Goal: Transaction & Acquisition: Purchase product/service

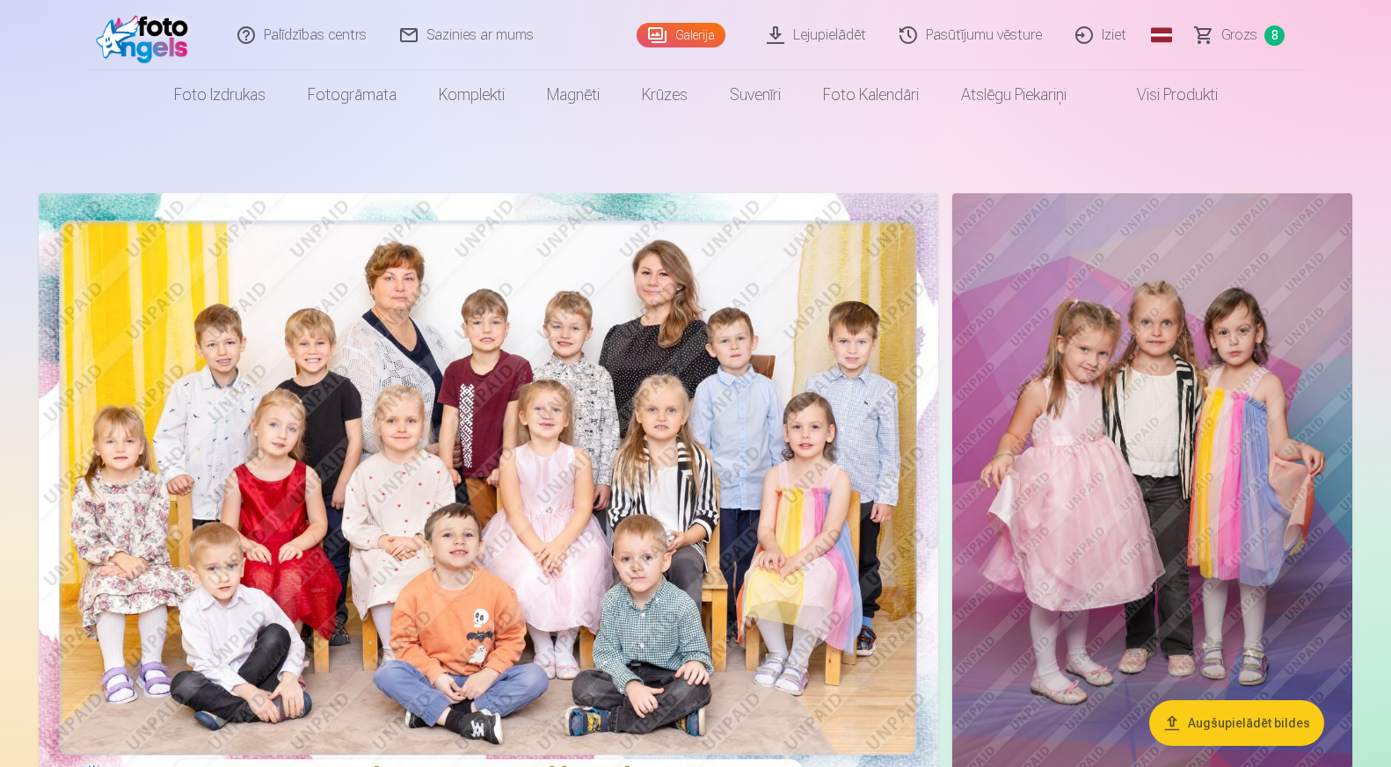
click at [1237, 32] on span "Grozs" at bounding box center [1239, 35] width 36 height 21
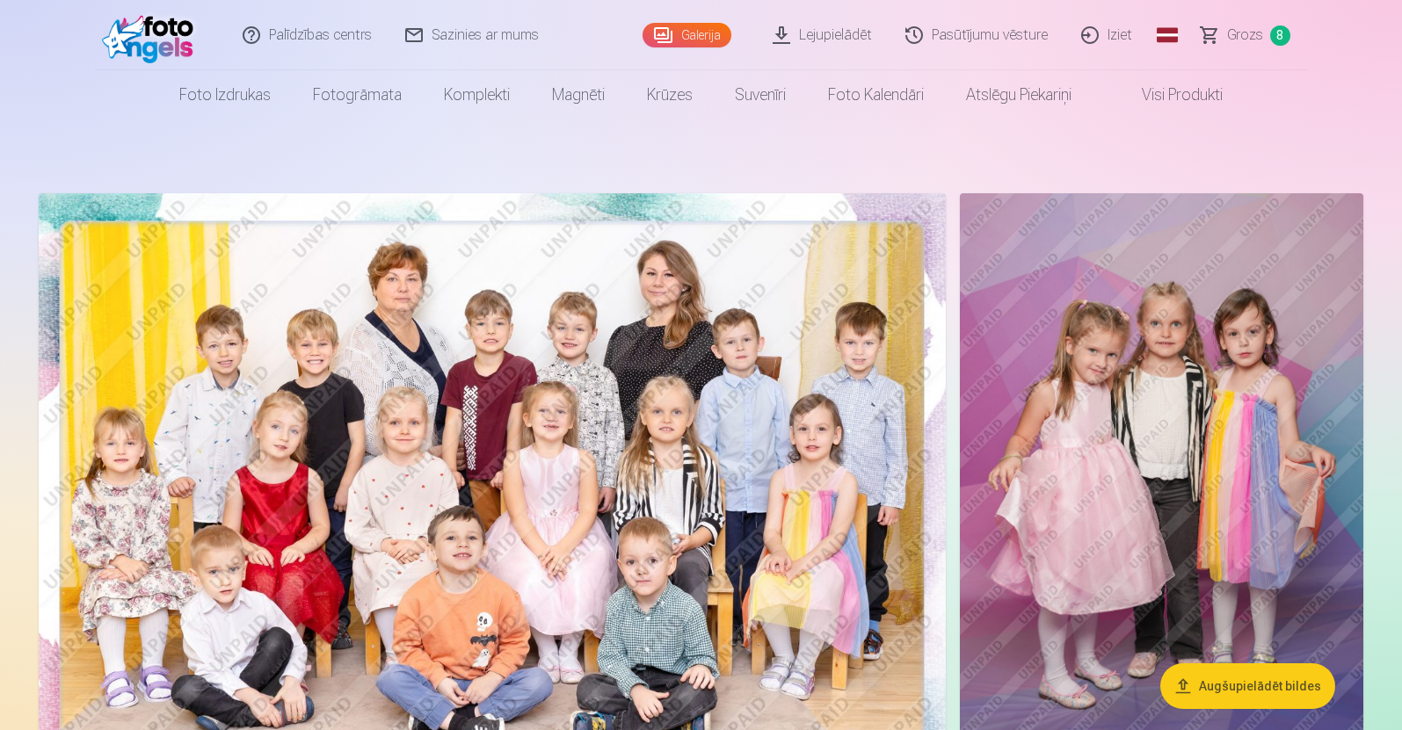
click at [1245, 33] on span "Grozs" at bounding box center [1245, 35] width 36 height 21
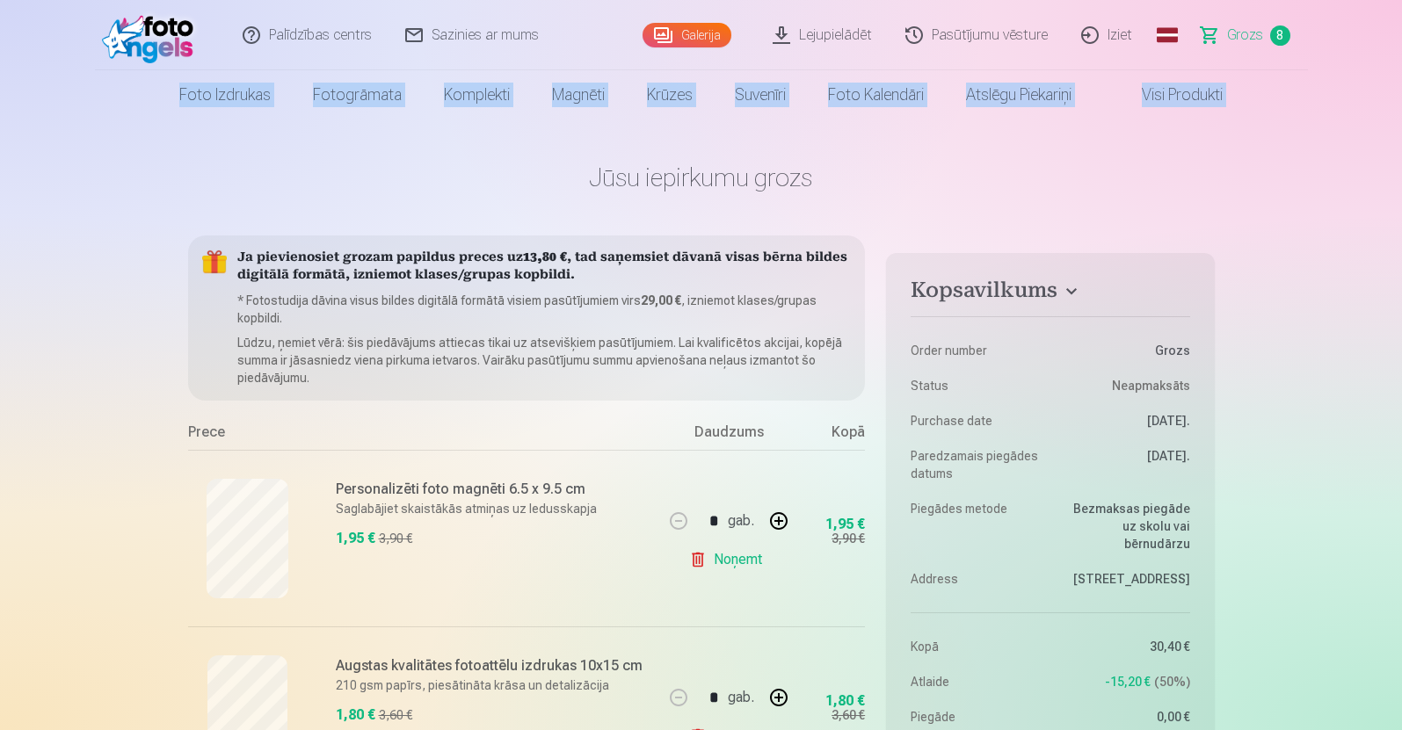
drag, startPoint x: 1401, startPoint y: 59, endPoint x: 1405, endPoint y: 93, distance: 34.6
click at [1401, 93] on html "Palīdzības centrs Sazinies ar mums Galerija Lejupielādēt Pasūtījumu vēsture Izi…" at bounding box center [701, 365] width 1402 height 730
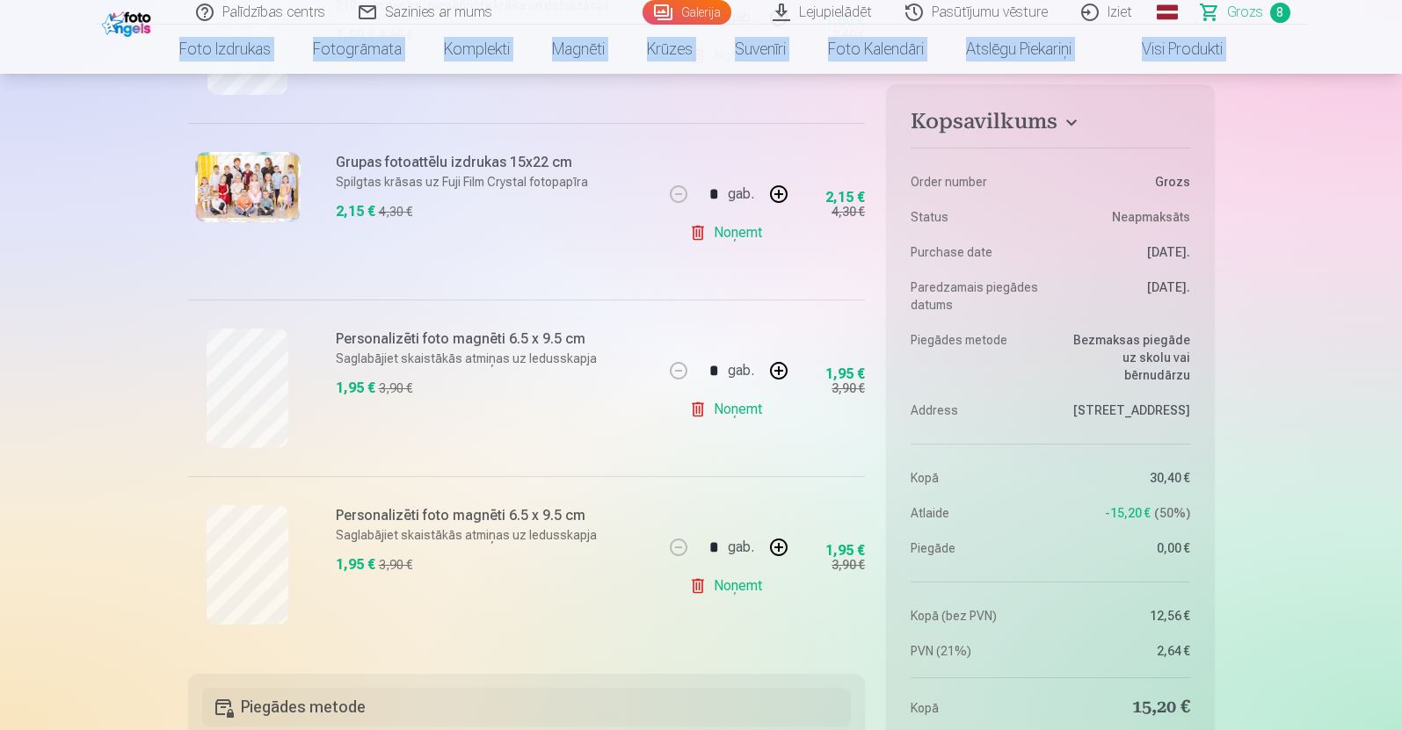
scroll to position [1216, 0]
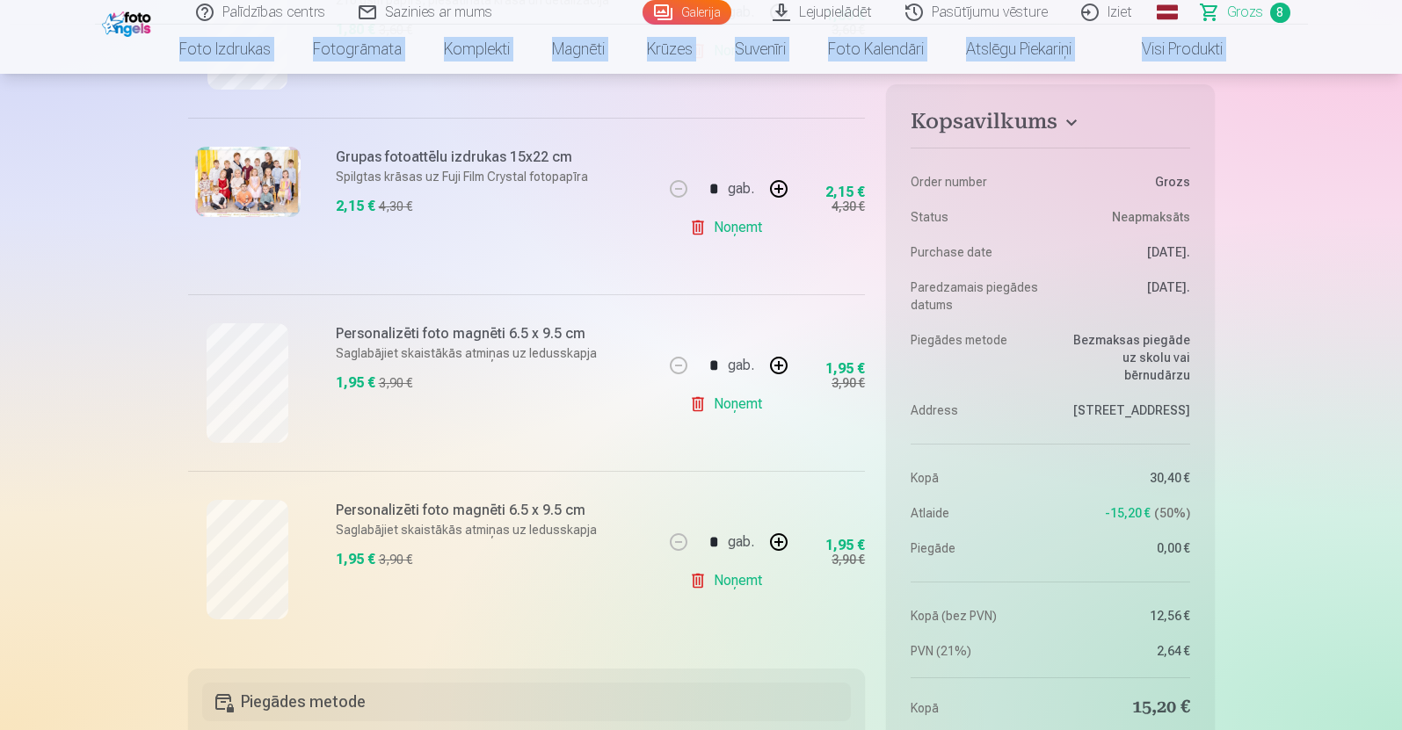
click at [781, 361] on button "button" at bounding box center [779, 366] width 42 height 42
type input "*"
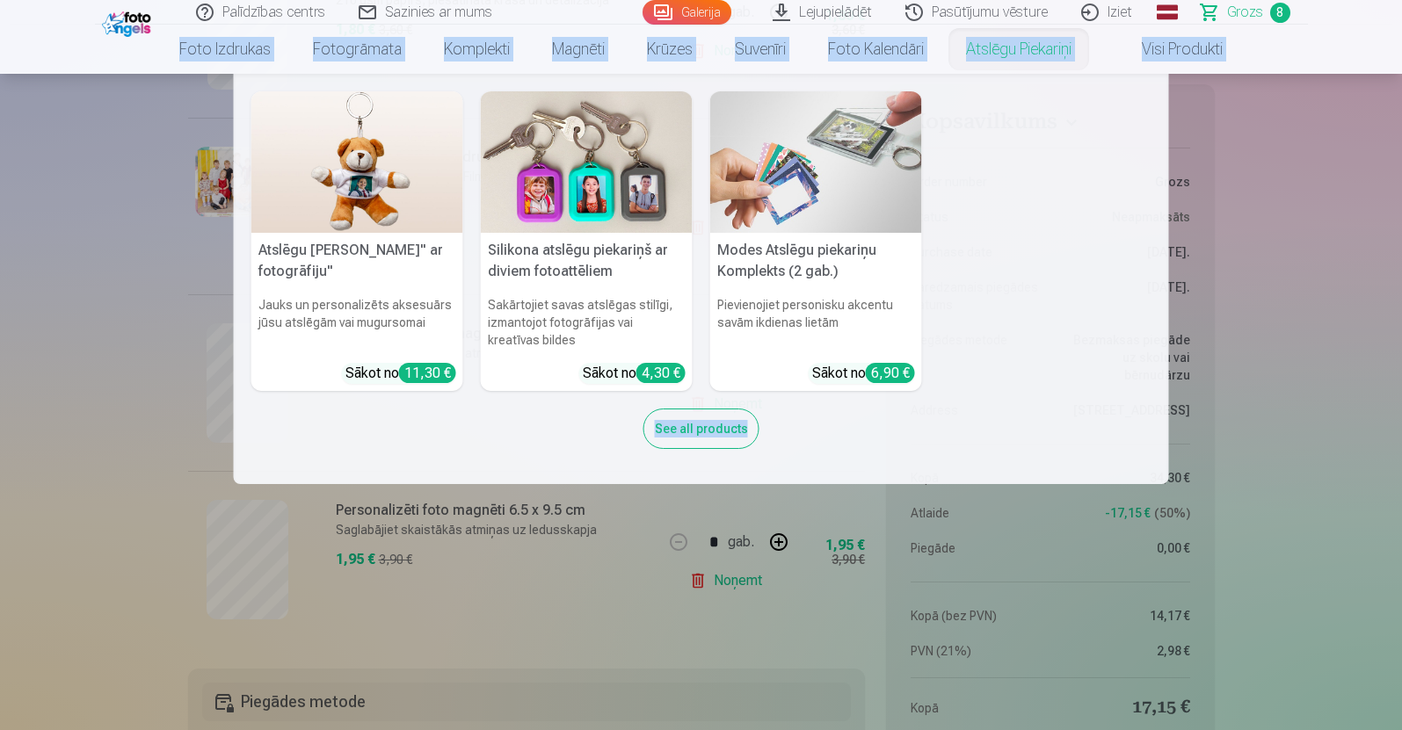
click at [1030, 45] on link "Atslēgu piekariņi" at bounding box center [1019, 49] width 148 height 49
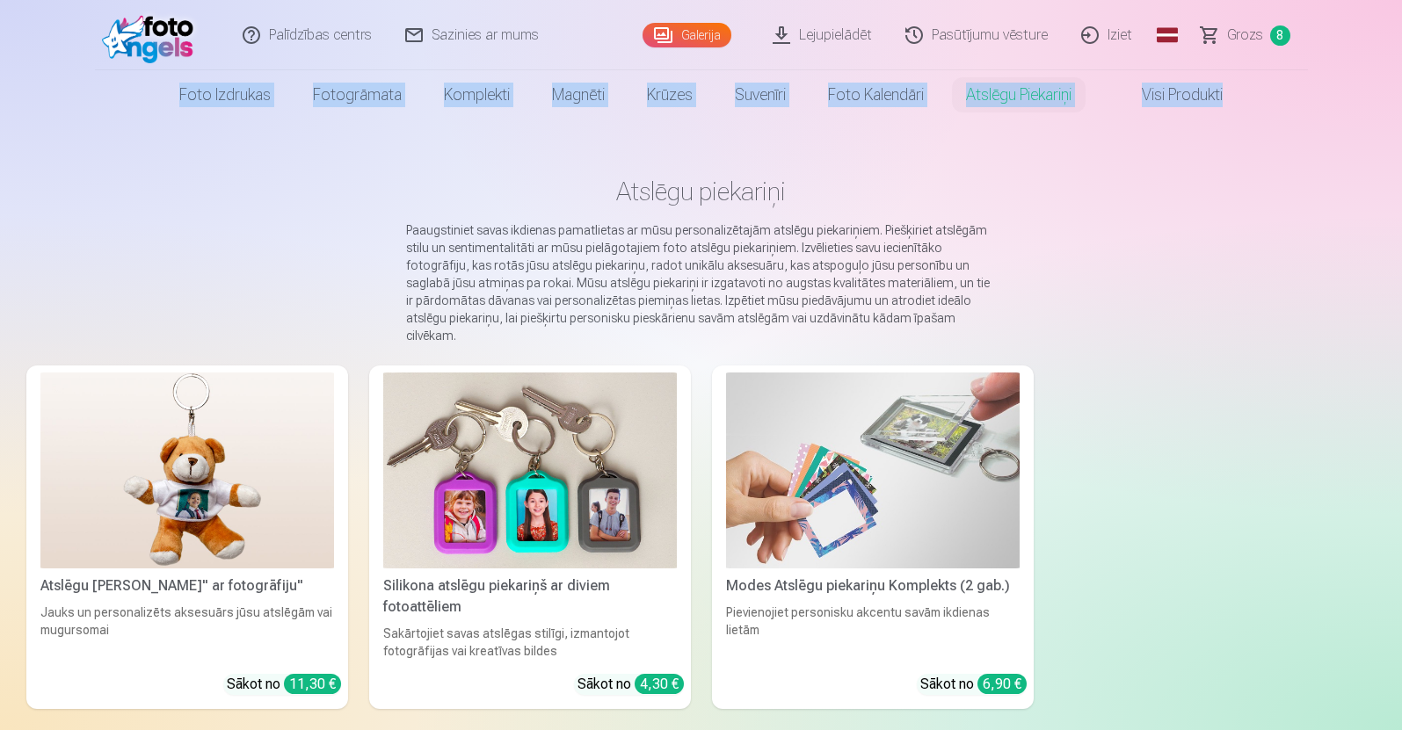
click at [694, 26] on link "Galerija" at bounding box center [687, 35] width 89 height 25
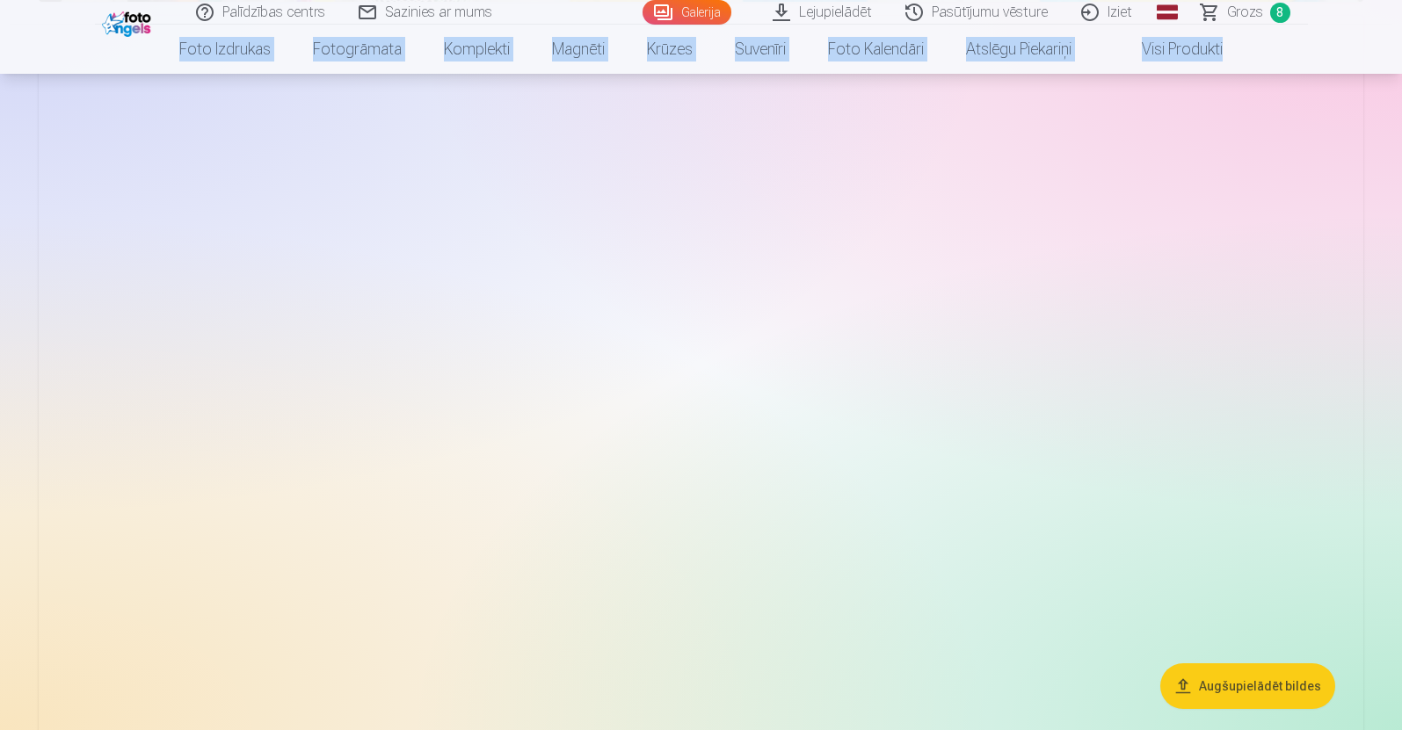
scroll to position [3618, 0]
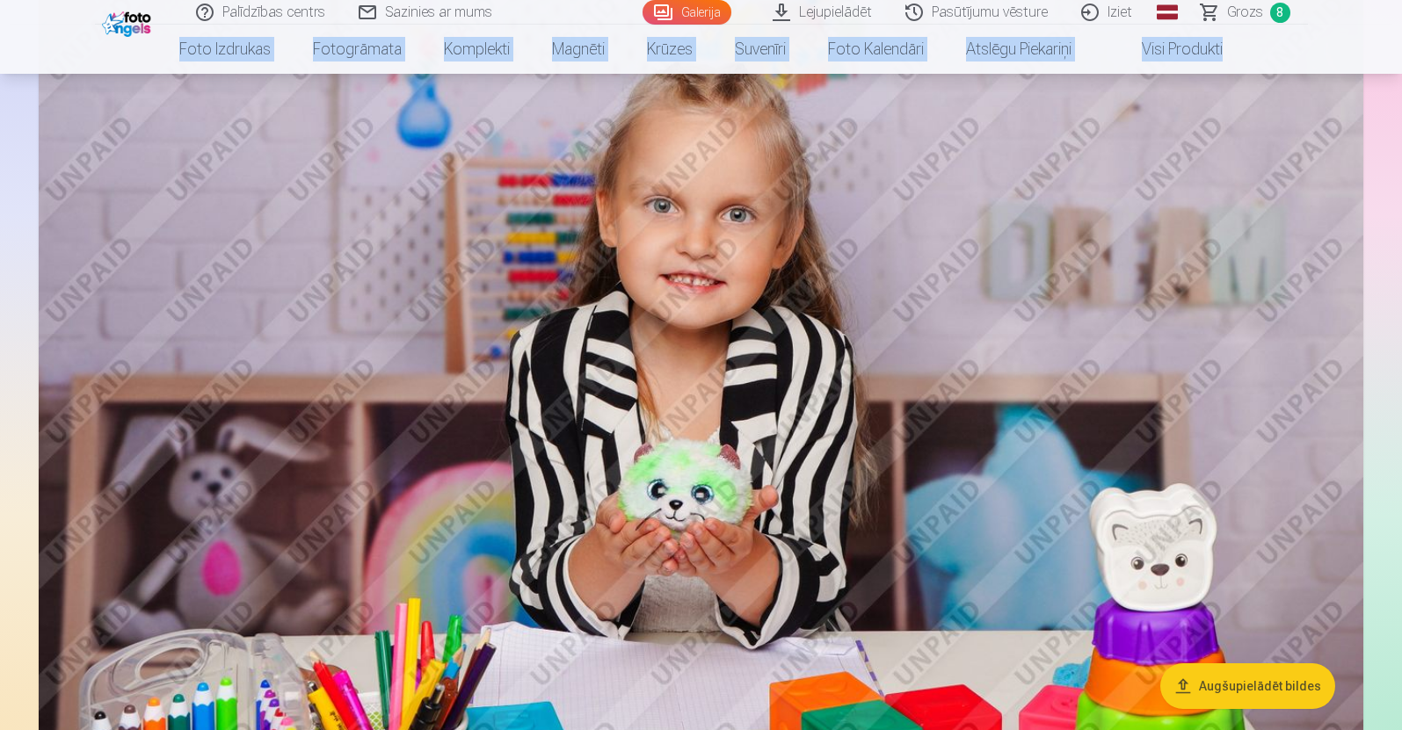
click at [1240, 9] on span "Grozs" at bounding box center [1245, 12] width 36 height 21
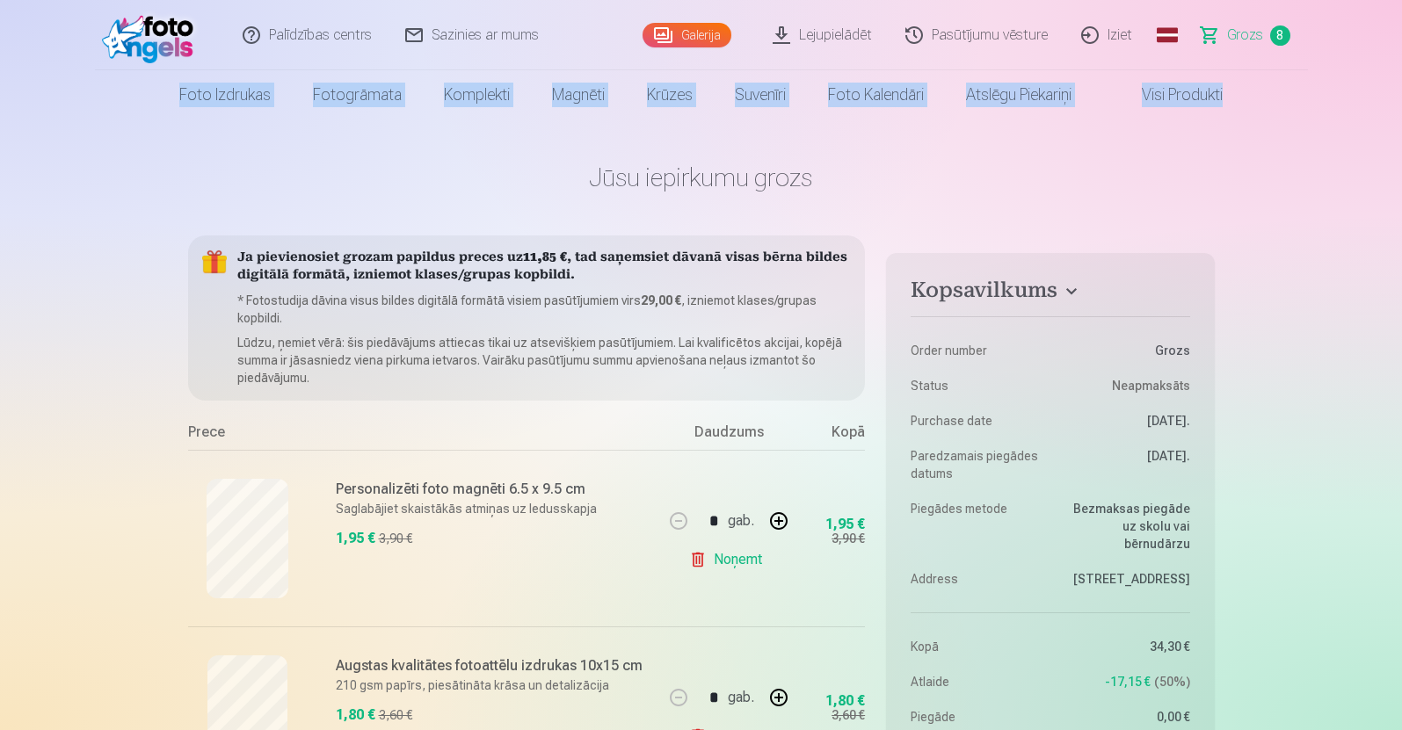
click at [700, 28] on link "Galerija" at bounding box center [687, 35] width 89 height 25
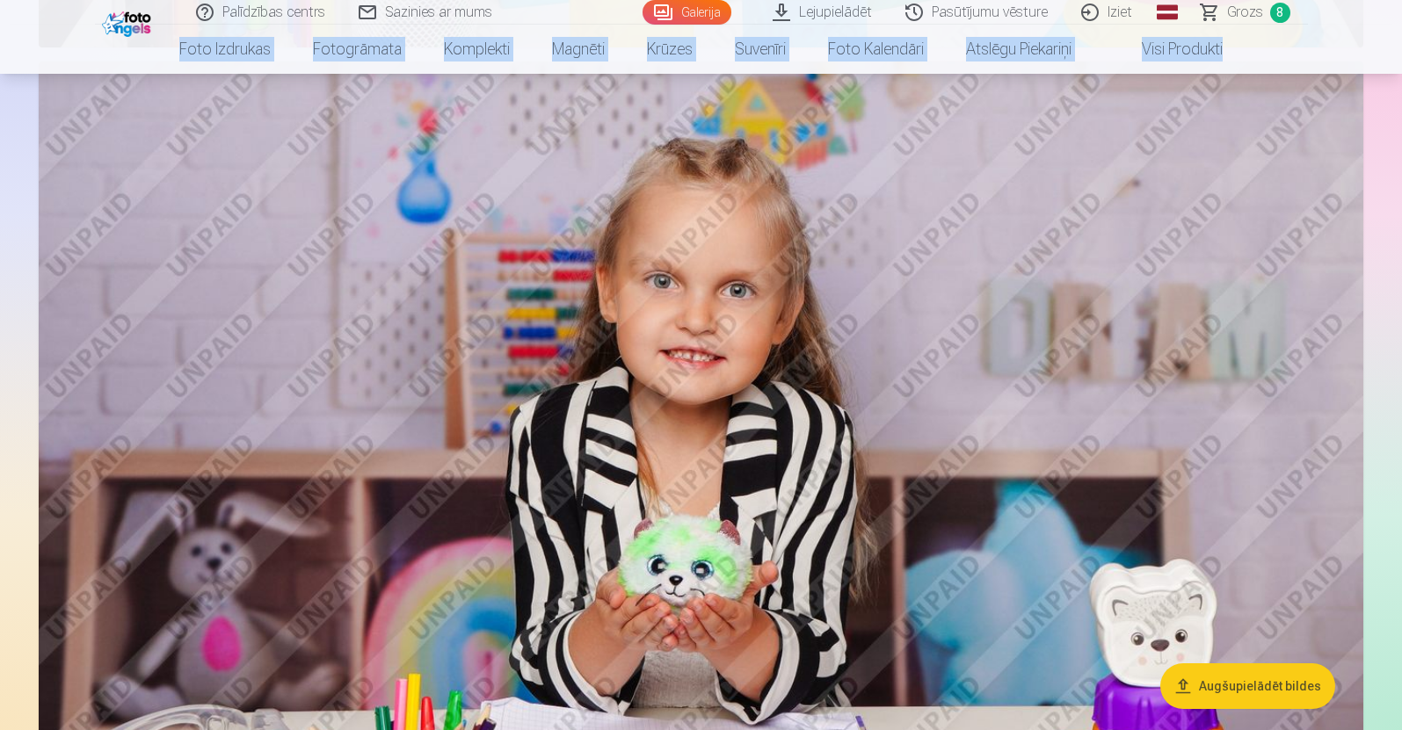
scroll to position [3557, 0]
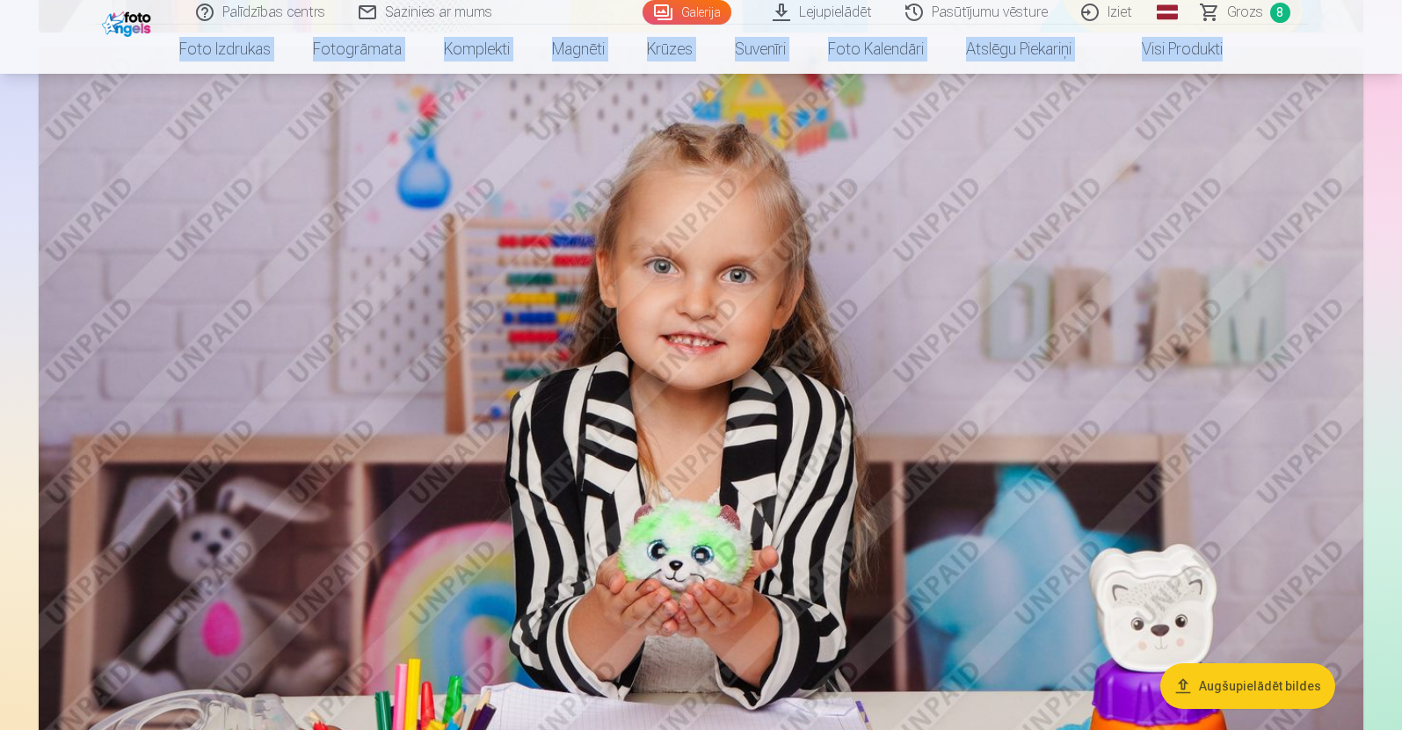
click at [788, 413] on img at bounding box center [701, 488] width 1325 height 882
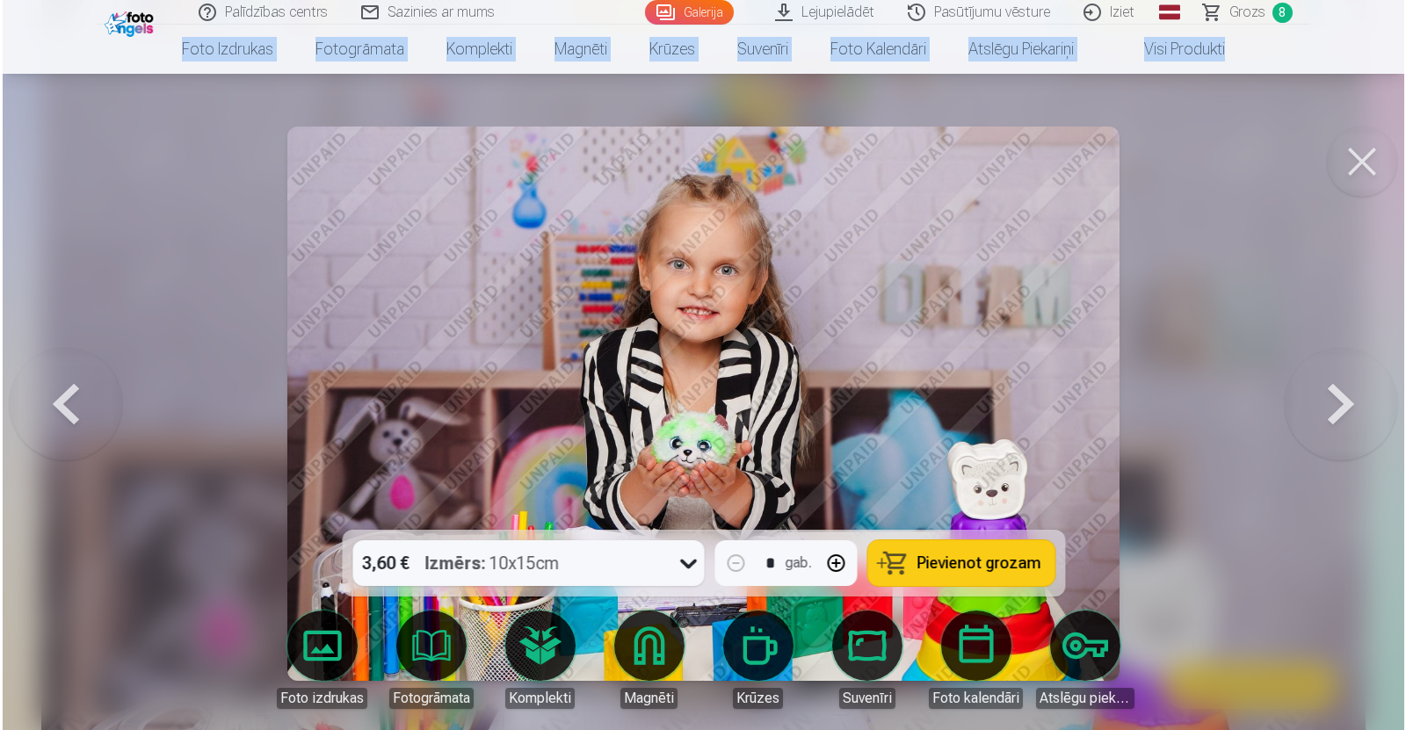
scroll to position [3565, 0]
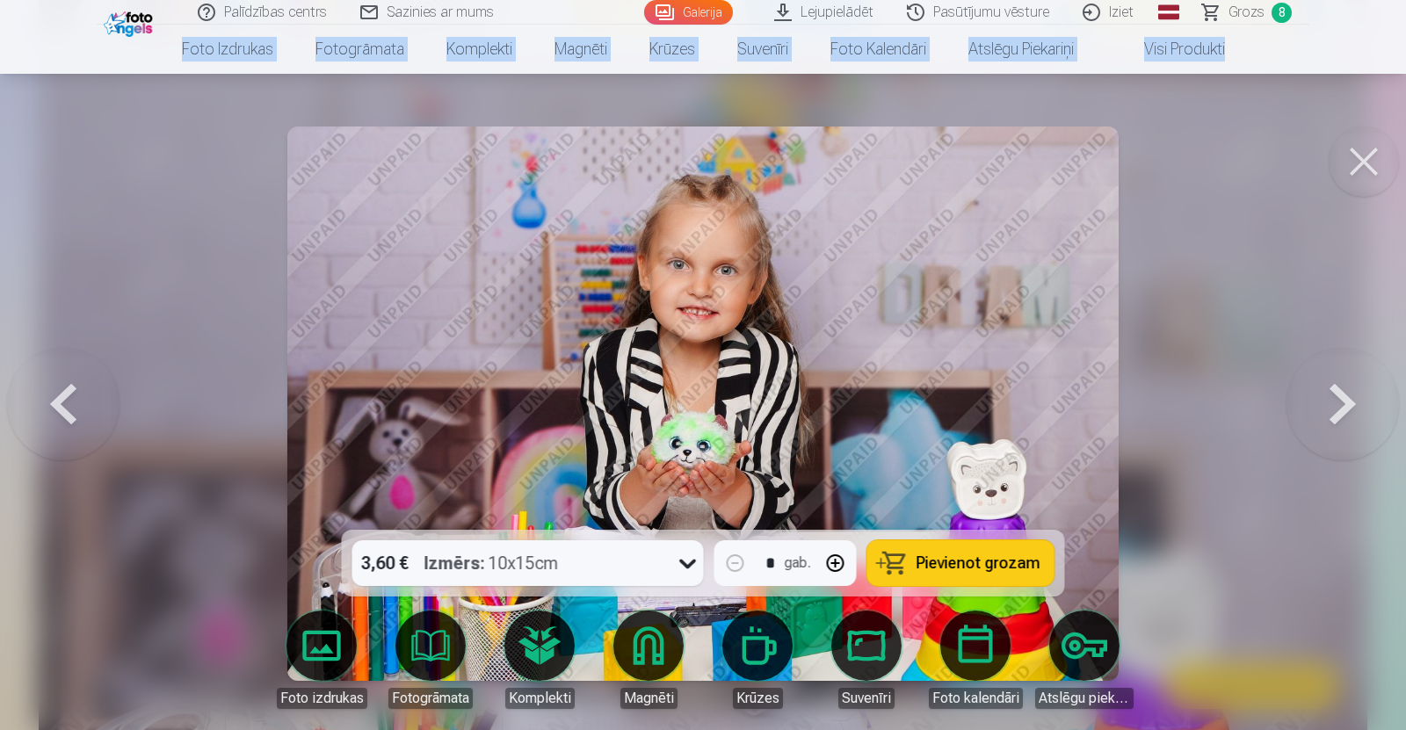
click at [934, 556] on span "Pievienot grozam" at bounding box center [979, 564] width 124 height 16
click at [1338, 394] on button at bounding box center [1343, 403] width 113 height 217
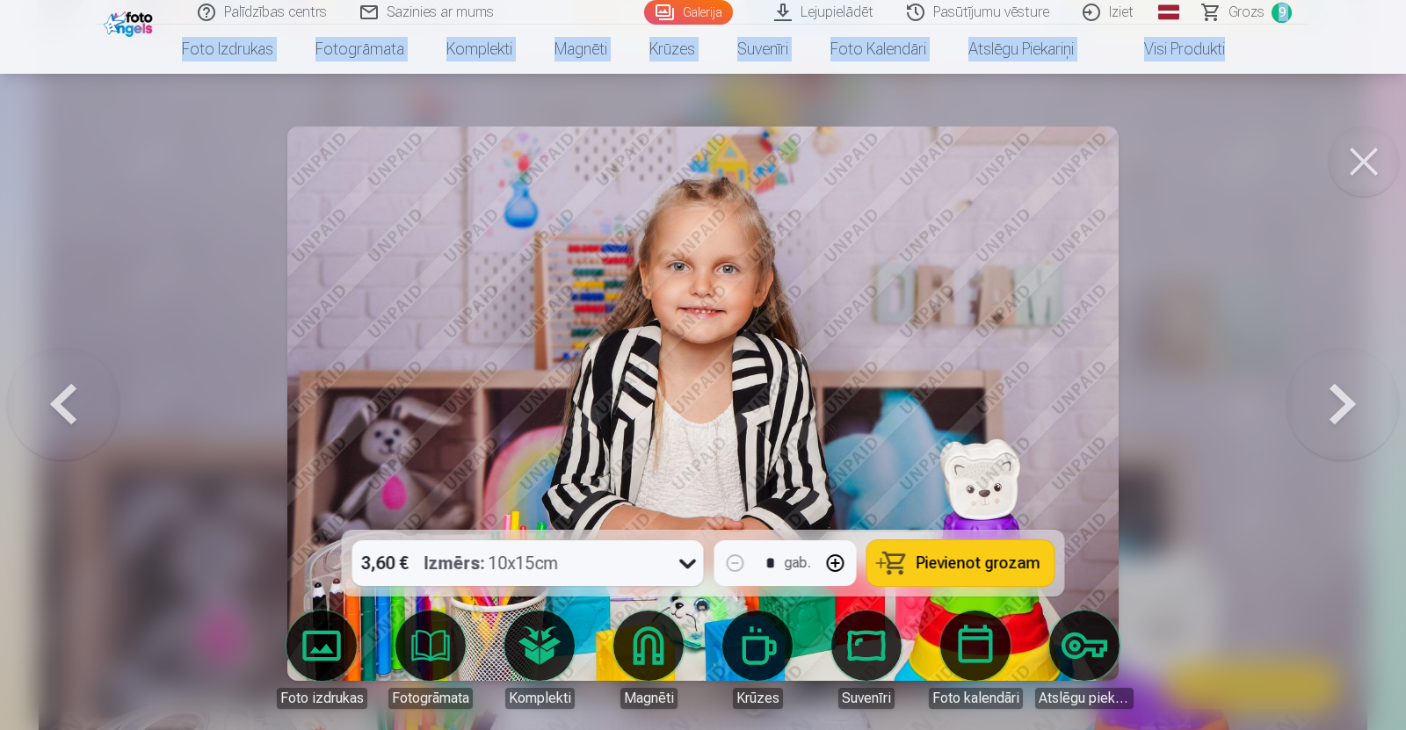
click at [1338, 394] on button at bounding box center [1343, 403] width 113 height 217
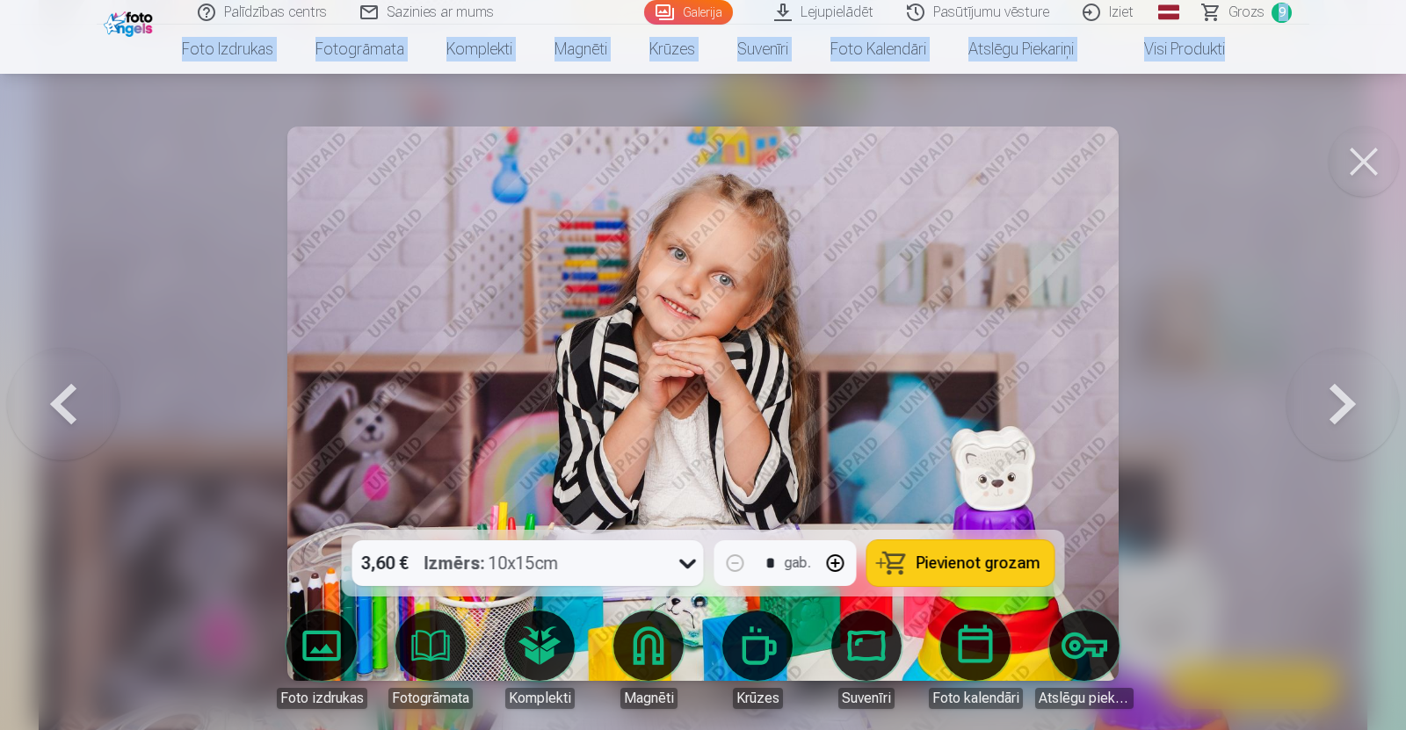
click at [1338, 394] on button at bounding box center [1343, 403] width 113 height 217
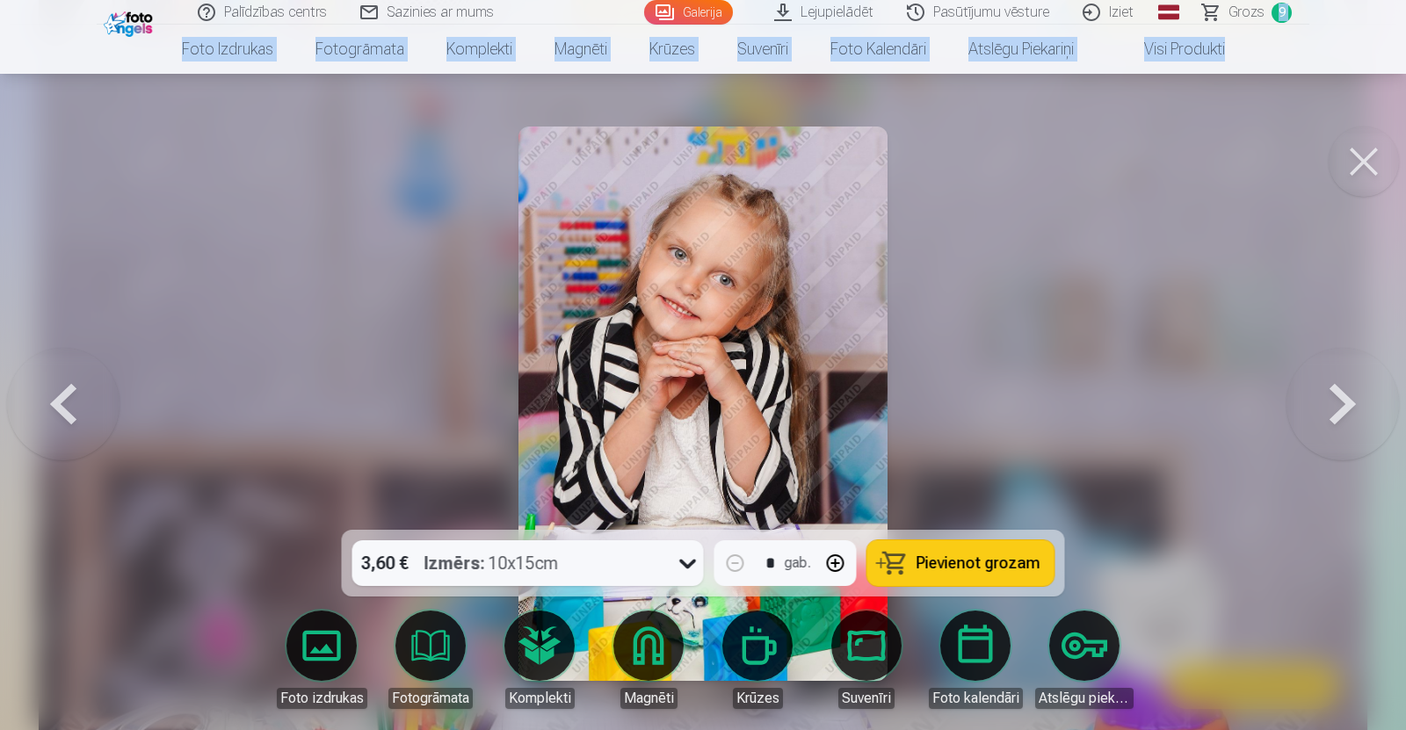
click at [62, 409] on button at bounding box center [63, 403] width 113 height 217
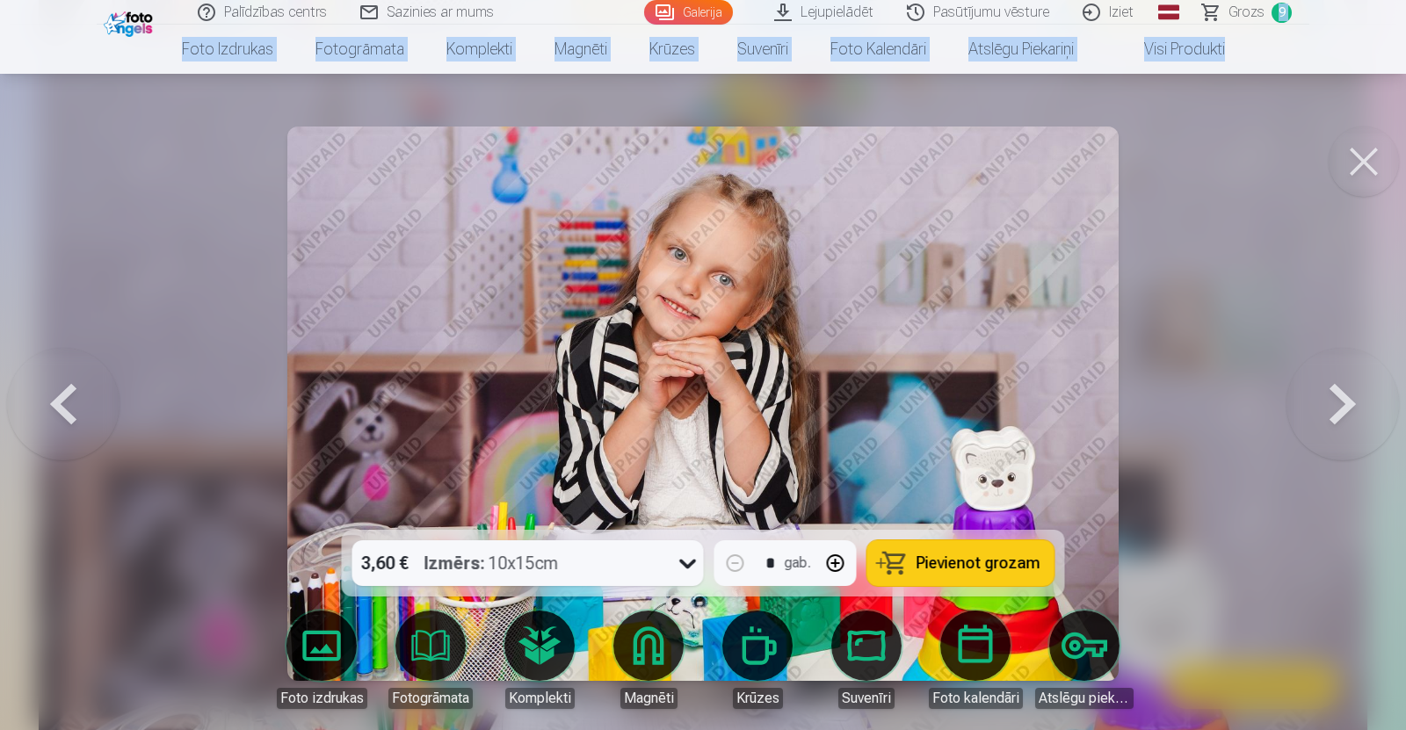
click at [1342, 399] on button at bounding box center [1343, 403] width 113 height 217
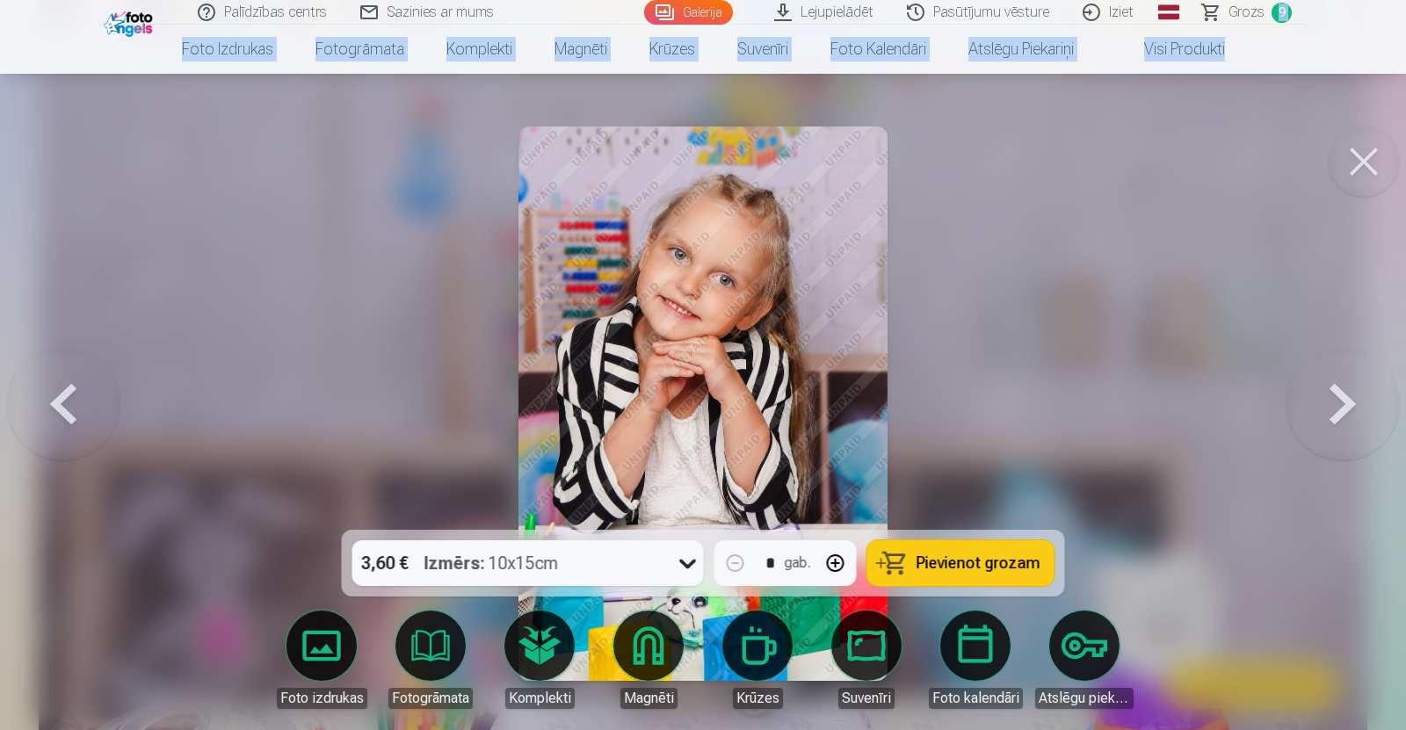
click at [1342, 399] on button at bounding box center [1343, 403] width 113 height 217
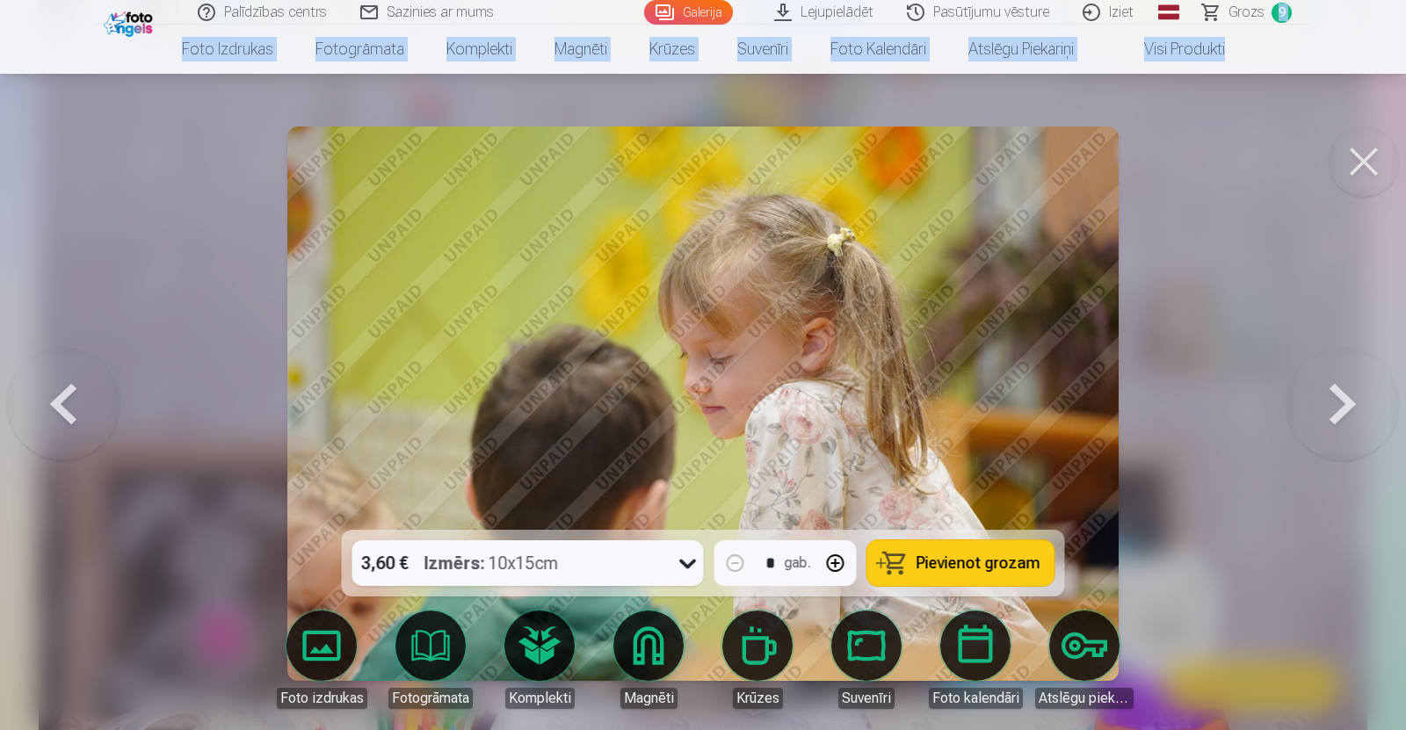
click at [1342, 399] on button at bounding box center [1343, 403] width 113 height 217
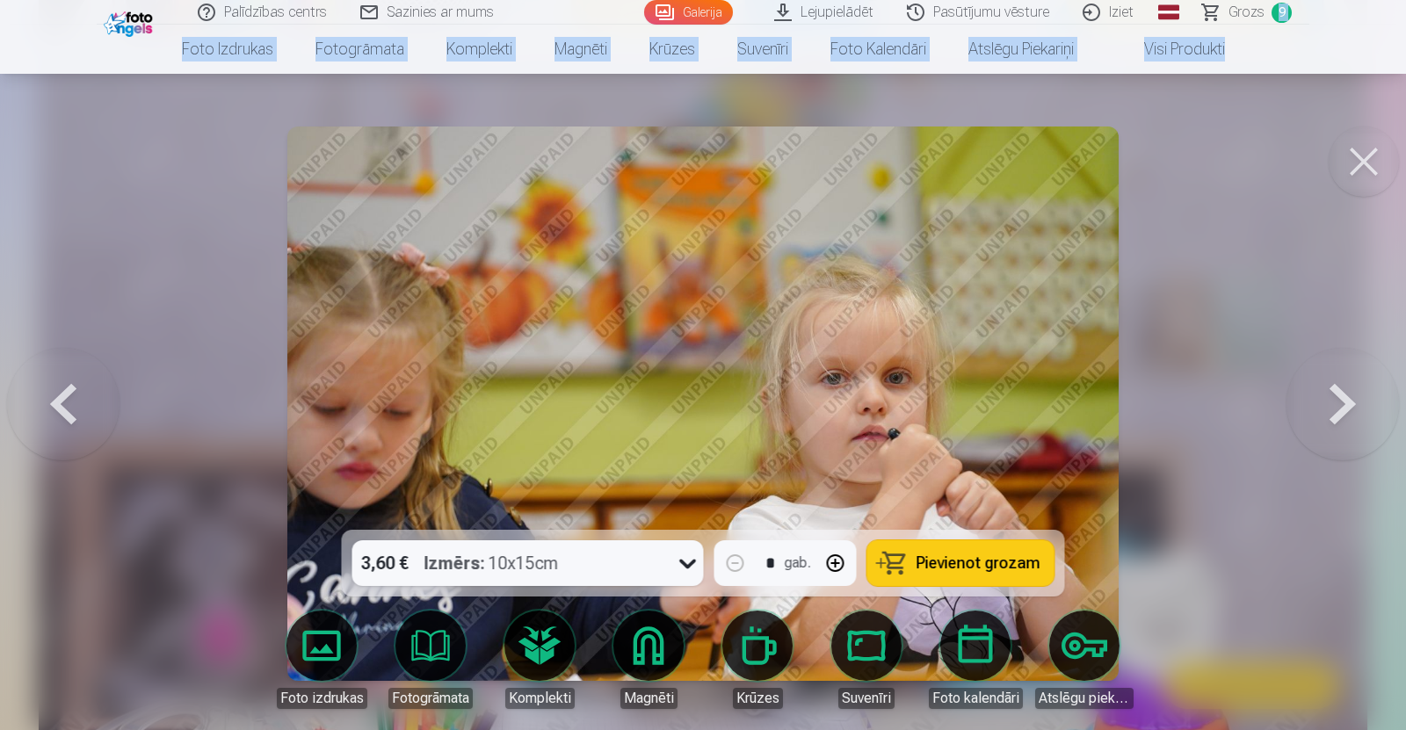
click at [1342, 399] on button at bounding box center [1343, 403] width 113 height 217
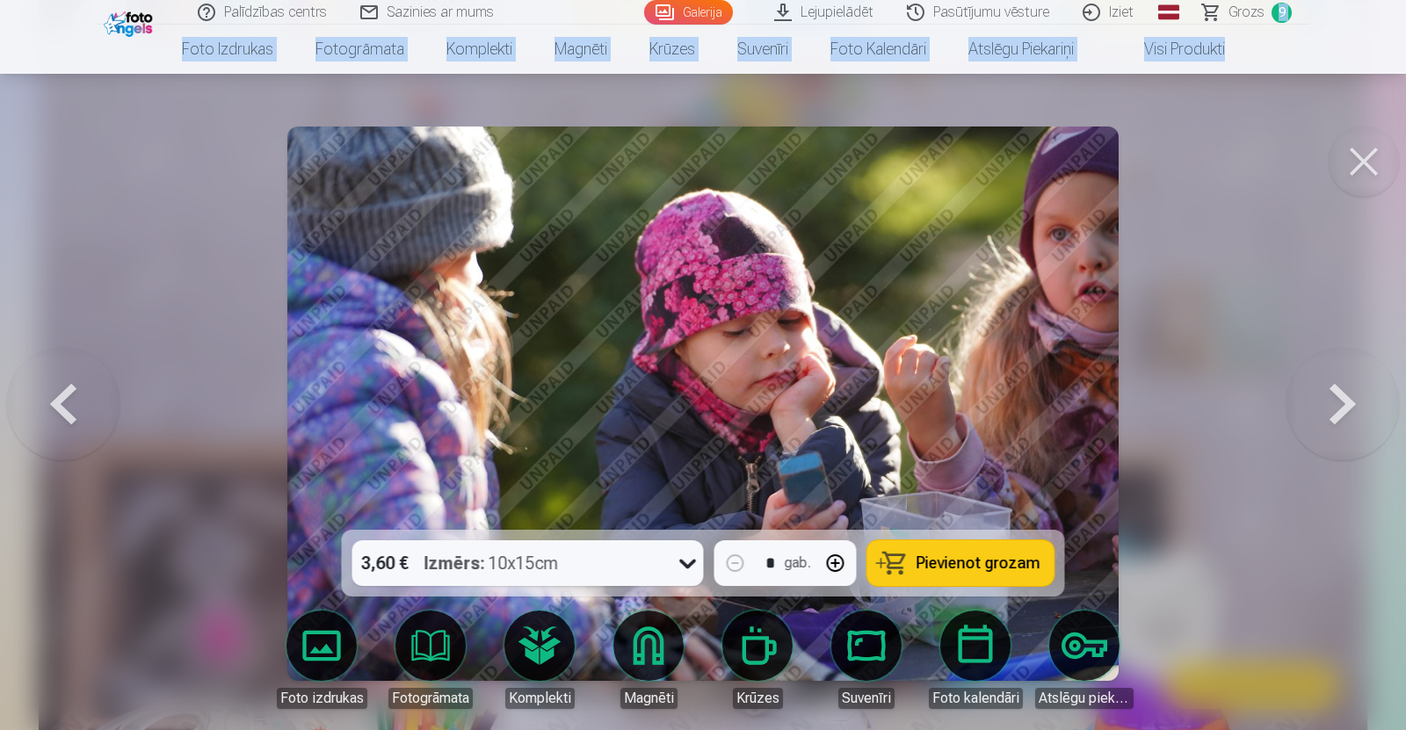
click at [1342, 399] on button at bounding box center [1343, 403] width 113 height 217
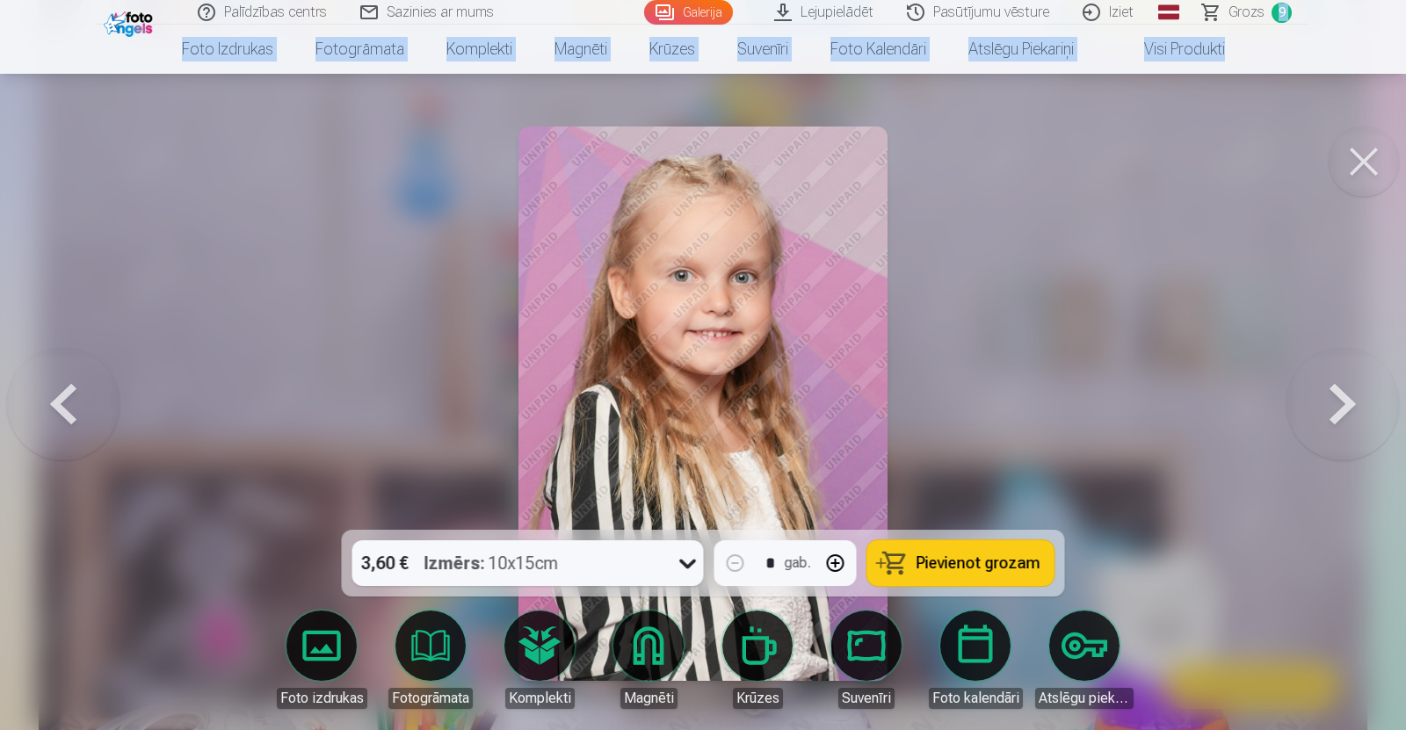
click at [1342, 399] on button at bounding box center [1343, 403] width 113 height 217
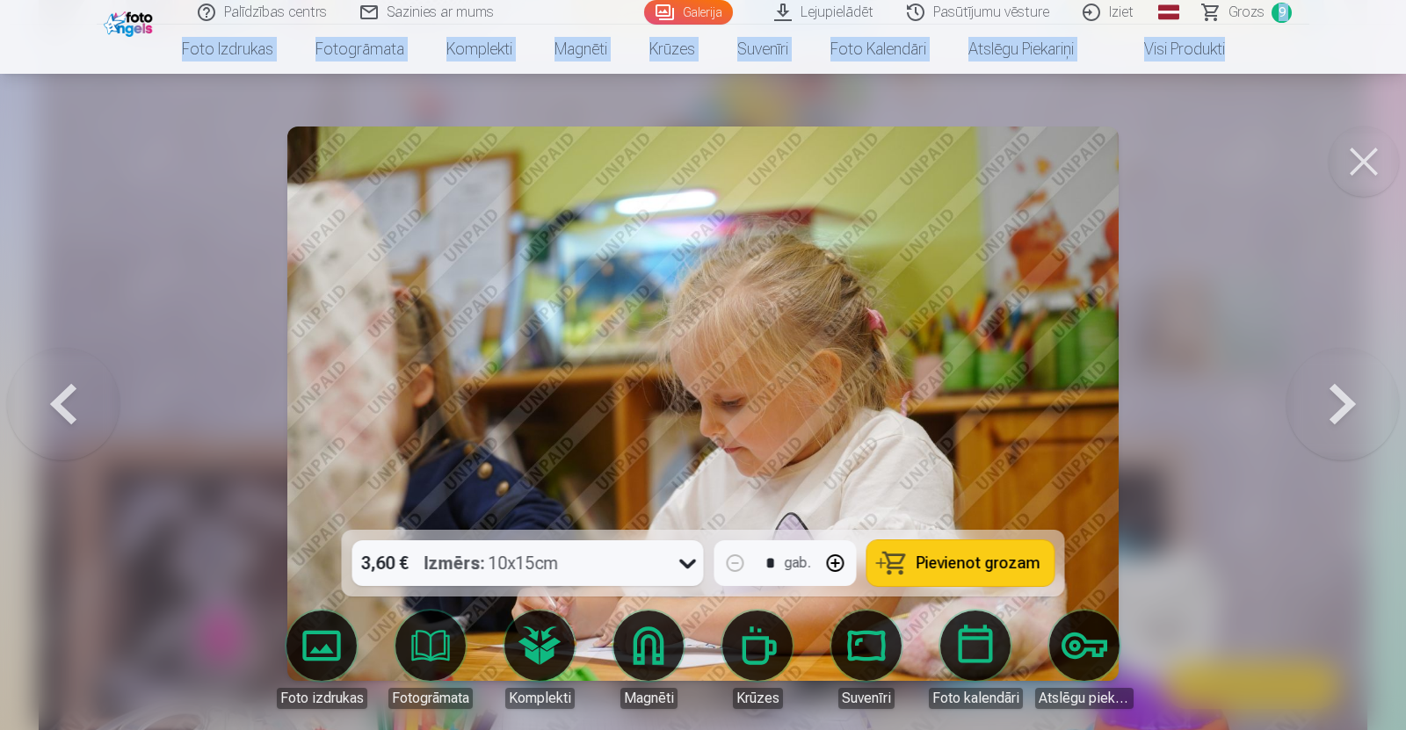
click at [1342, 399] on button at bounding box center [1343, 403] width 113 height 217
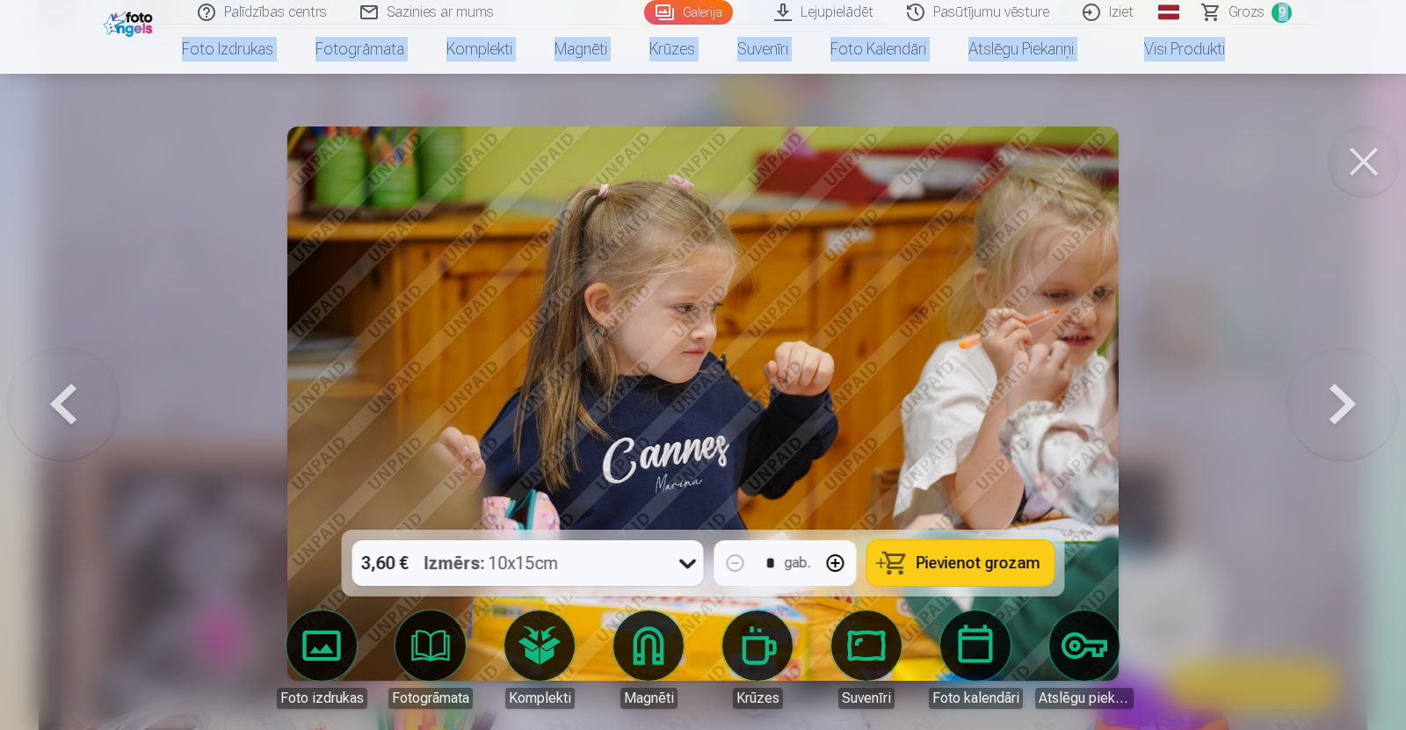
click at [1342, 399] on button at bounding box center [1343, 403] width 113 height 217
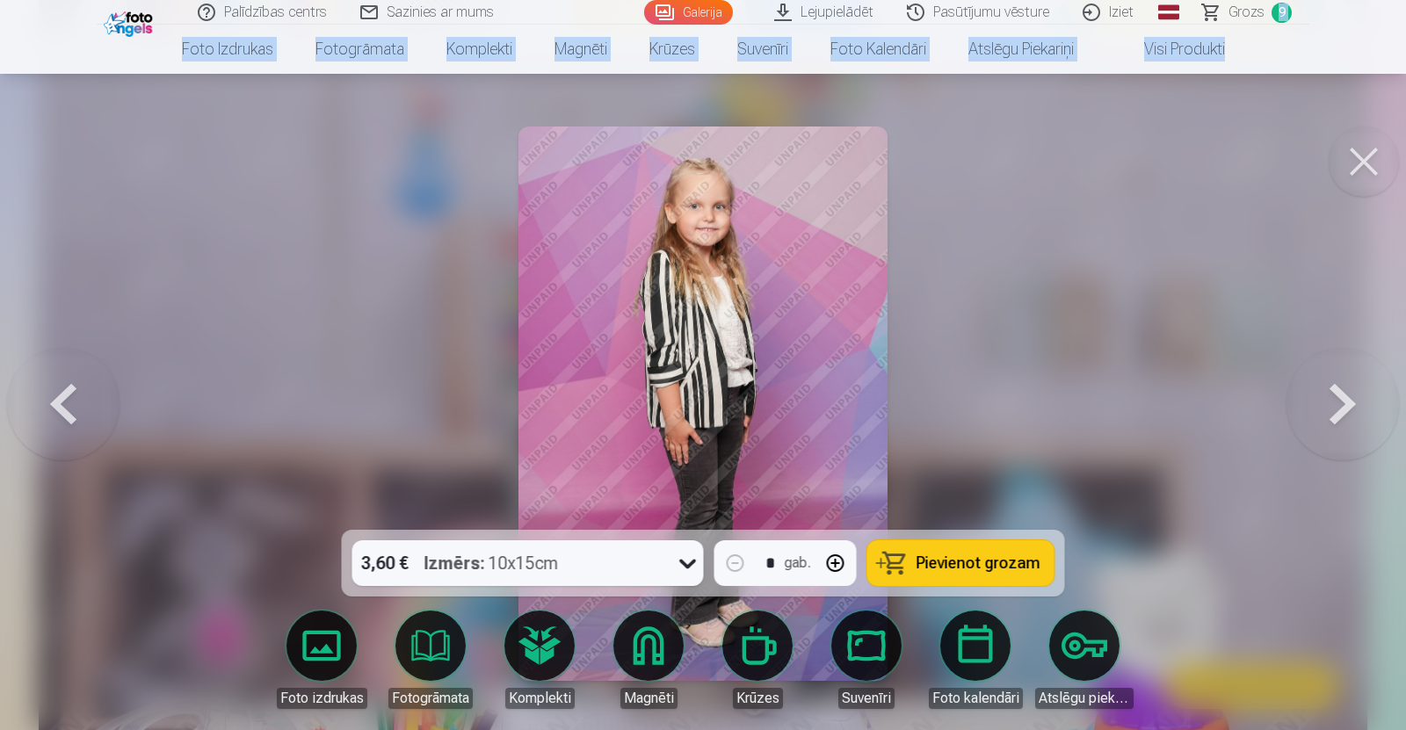
click at [1342, 399] on button at bounding box center [1343, 403] width 113 height 217
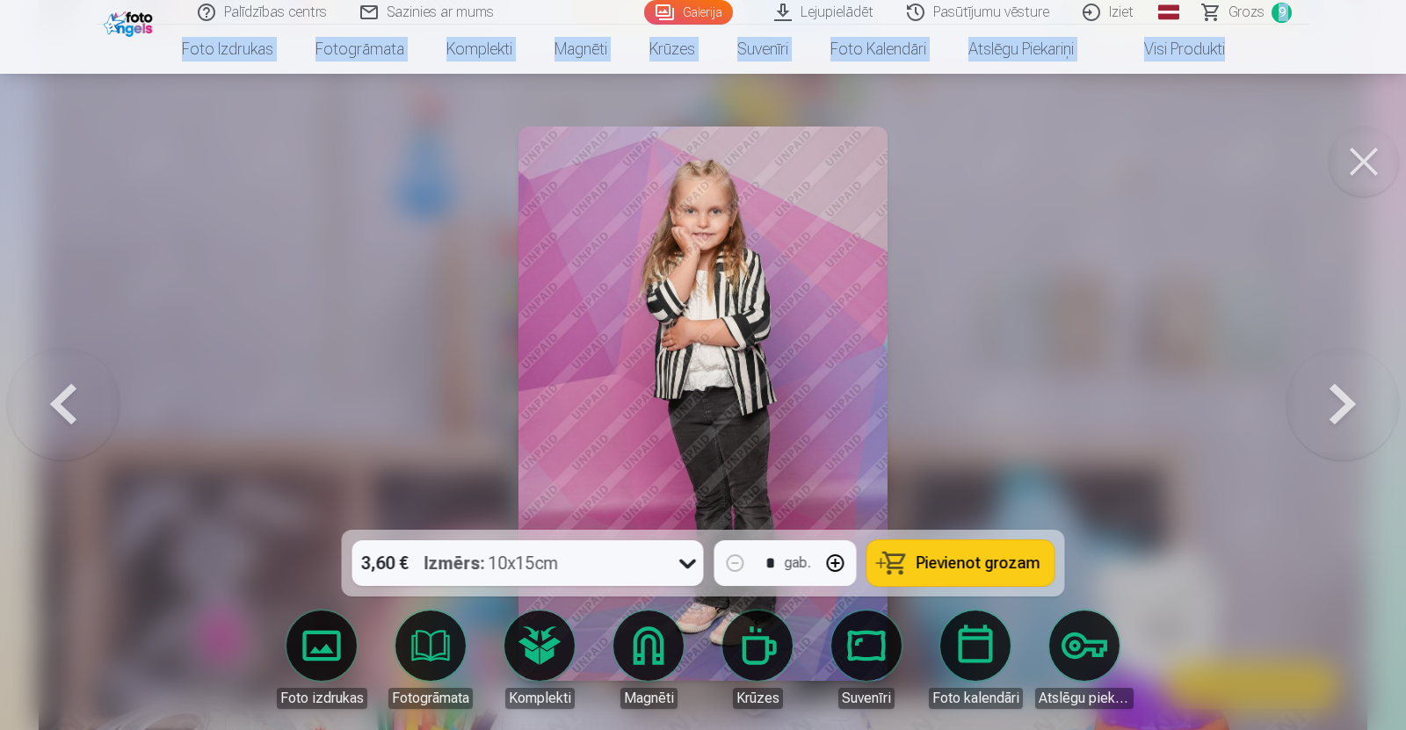
click at [1342, 399] on button at bounding box center [1343, 403] width 113 height 217
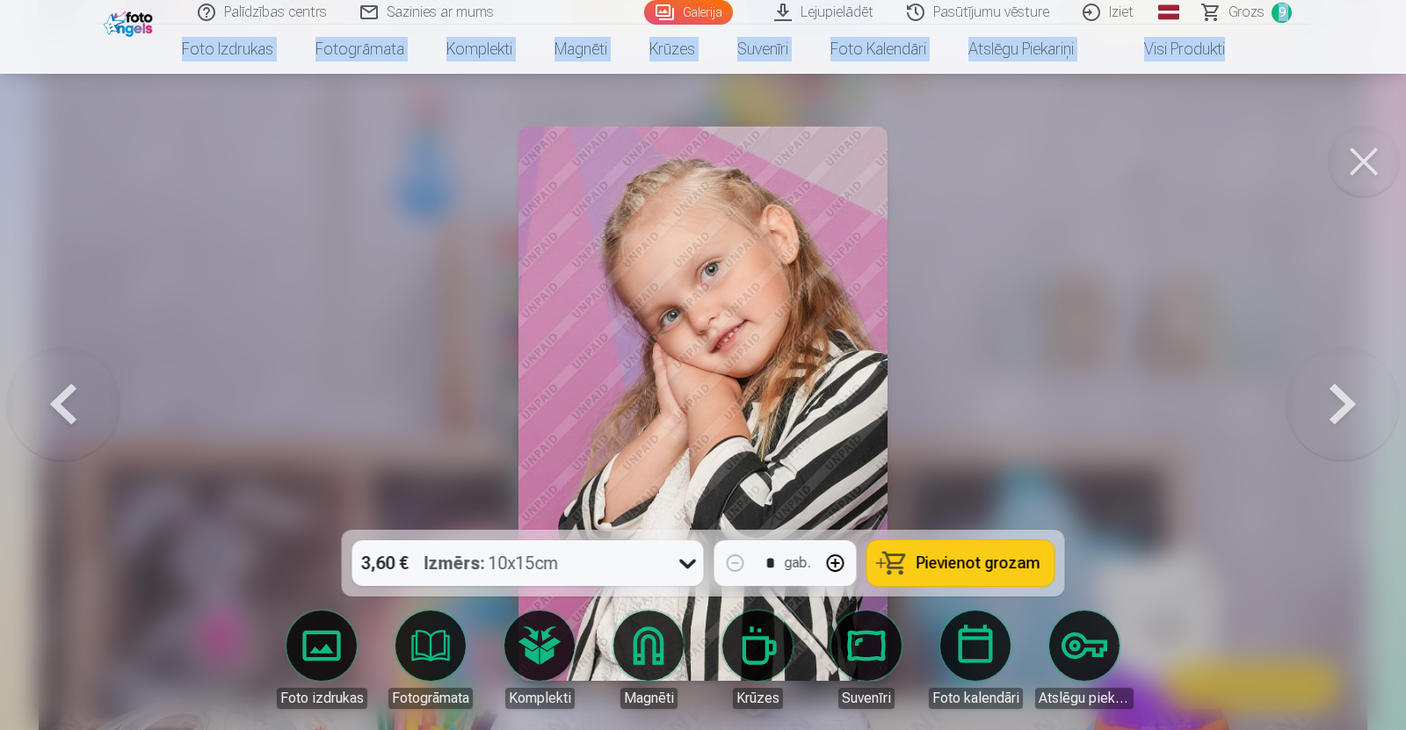
click at [1342, 399] on button at bounding box center [1343, 403] width 113 height 217
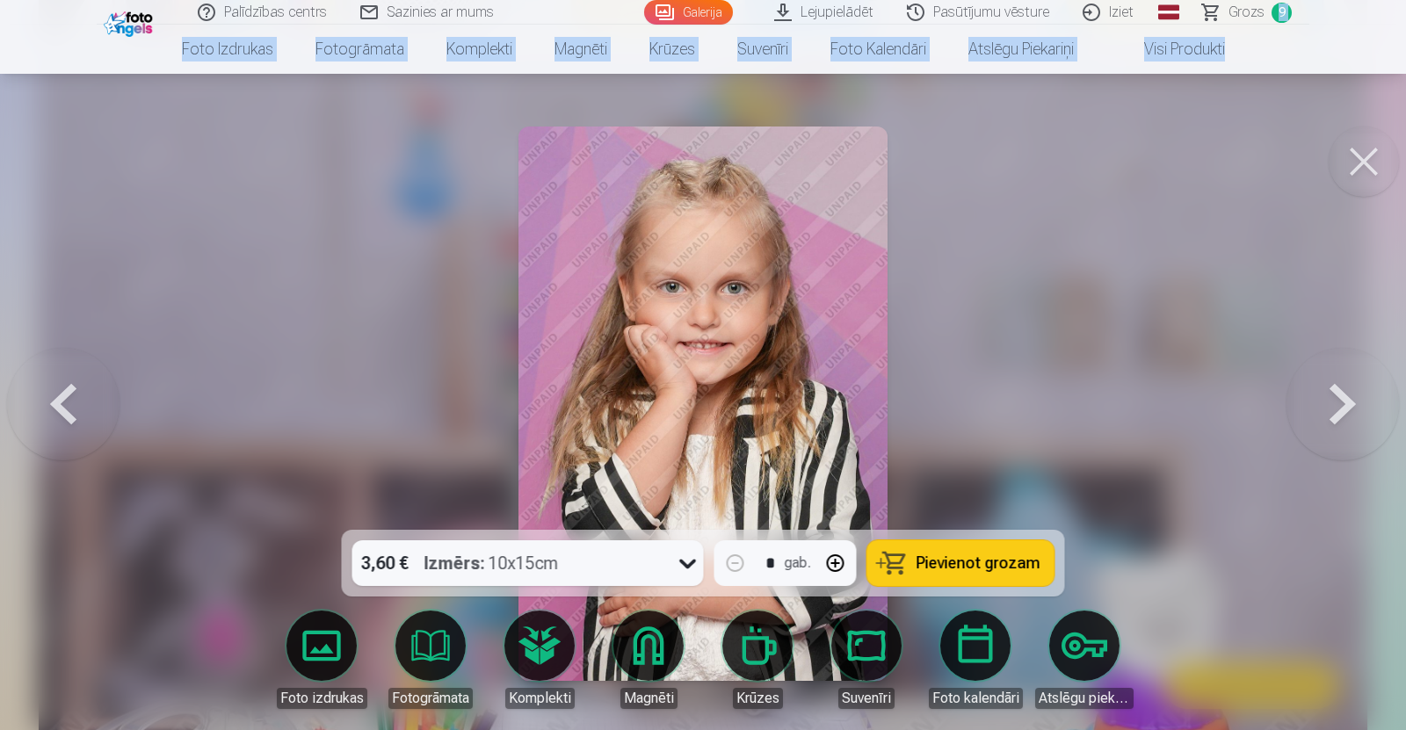
click at [1342, 399] on button at bounding box center [1343, 403] width 113 height 217
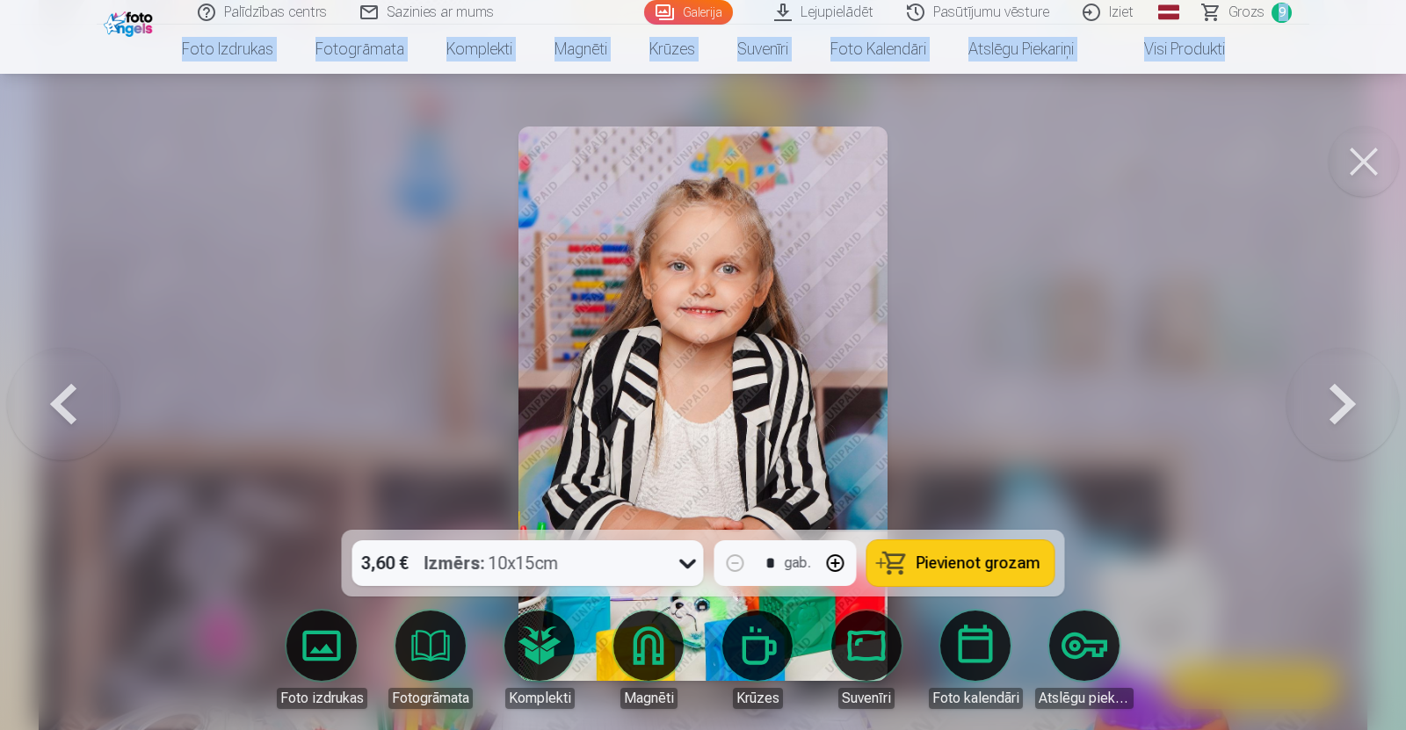
click at [1342, 399] on button at bounding box center [1343, 403] width 113 height 217
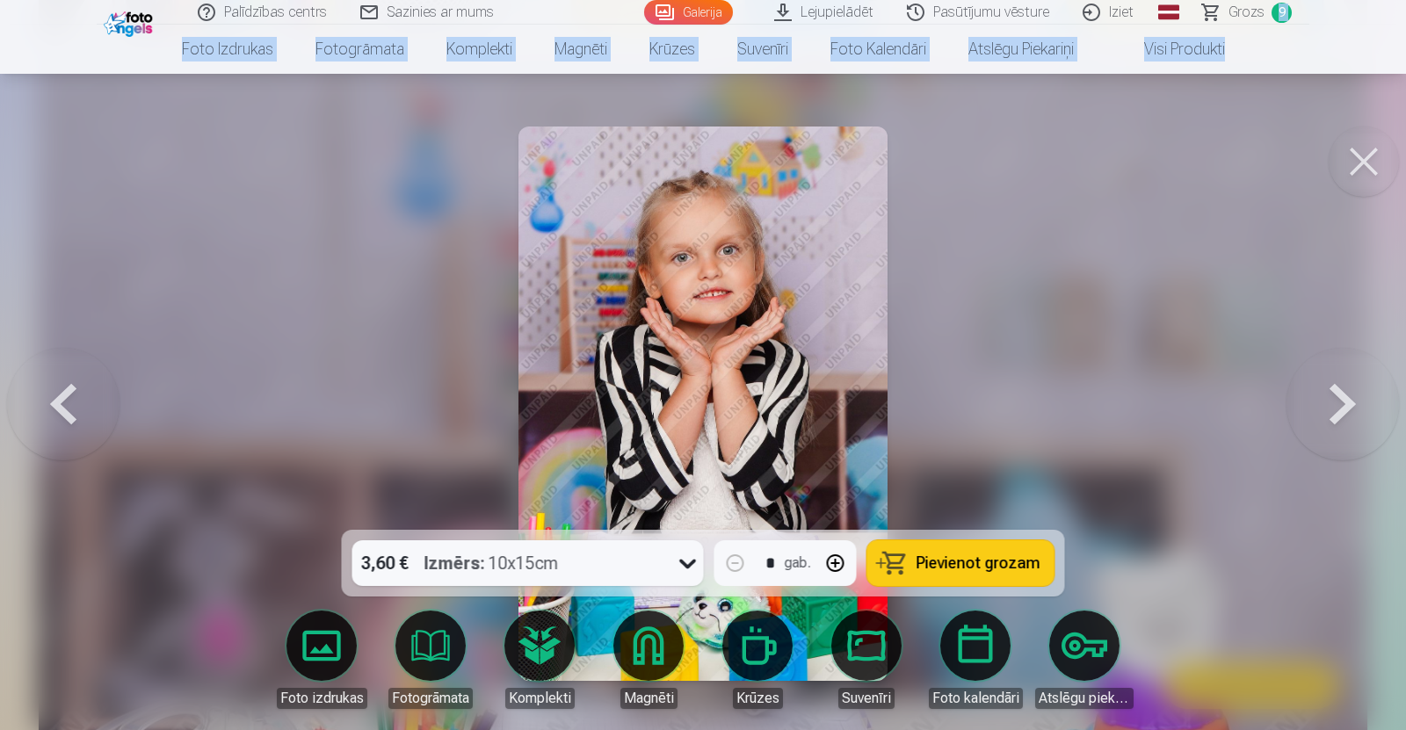
click at [1342, 399] on button at bounding box center [1343, 403] width 113 height 217
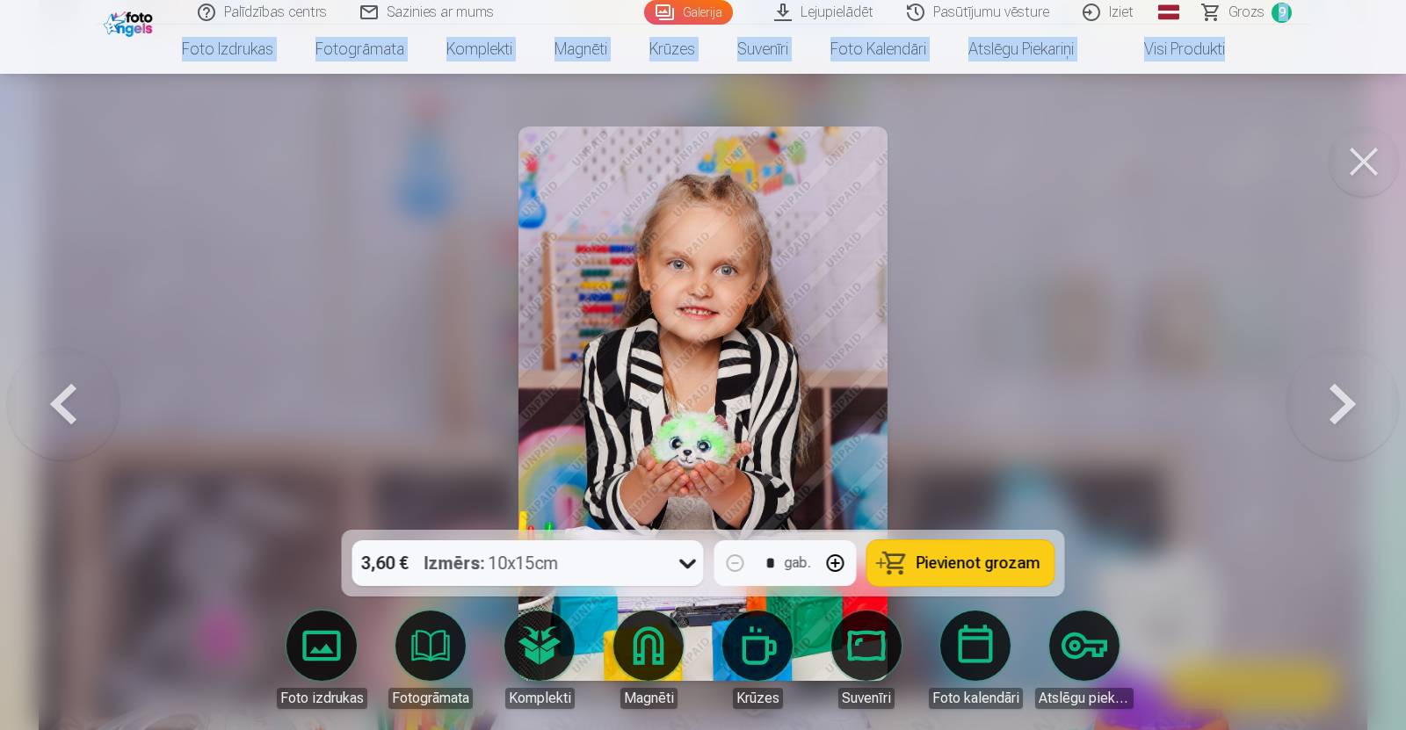
click at [1342, 399] on button at bounding box center [1343, 403] width 113 height 217
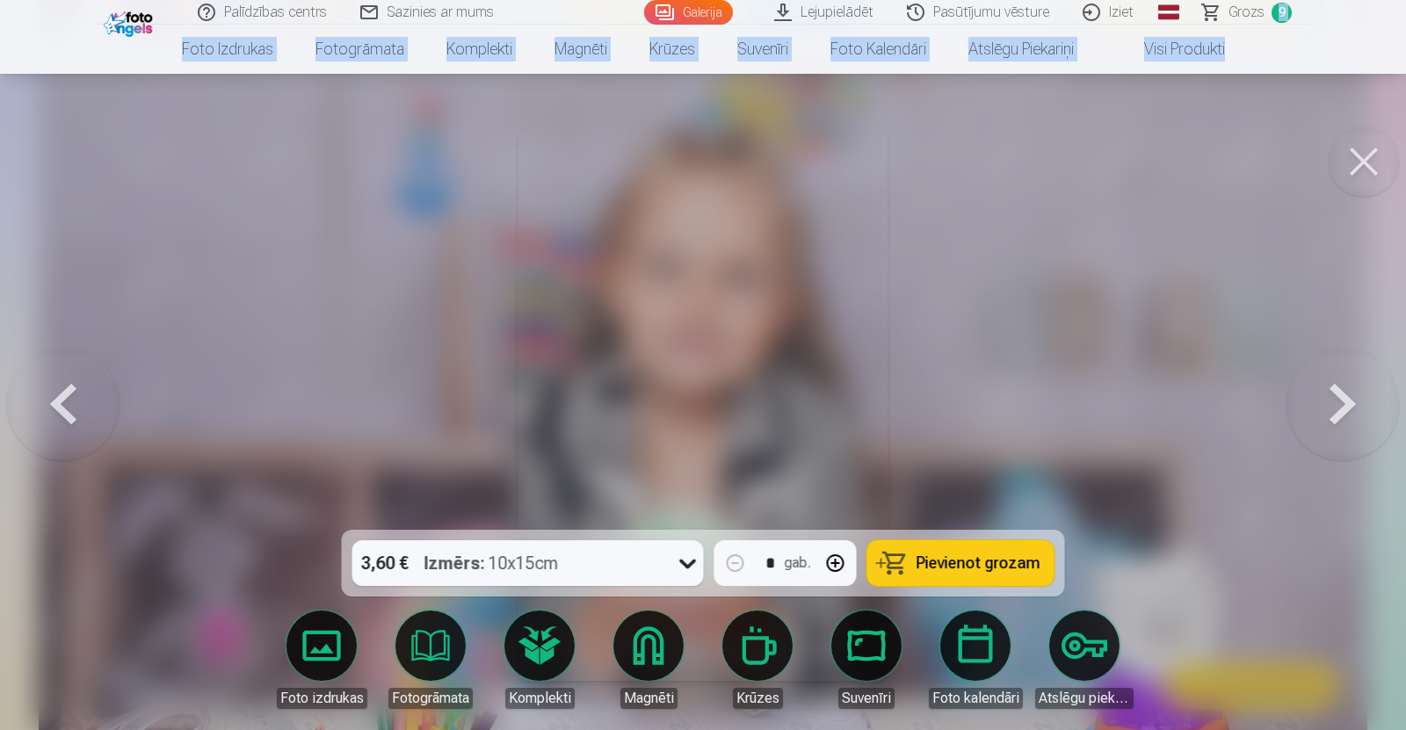
click at [1342, 399] on button at bounding box center [1343, 403] width 113 height 217
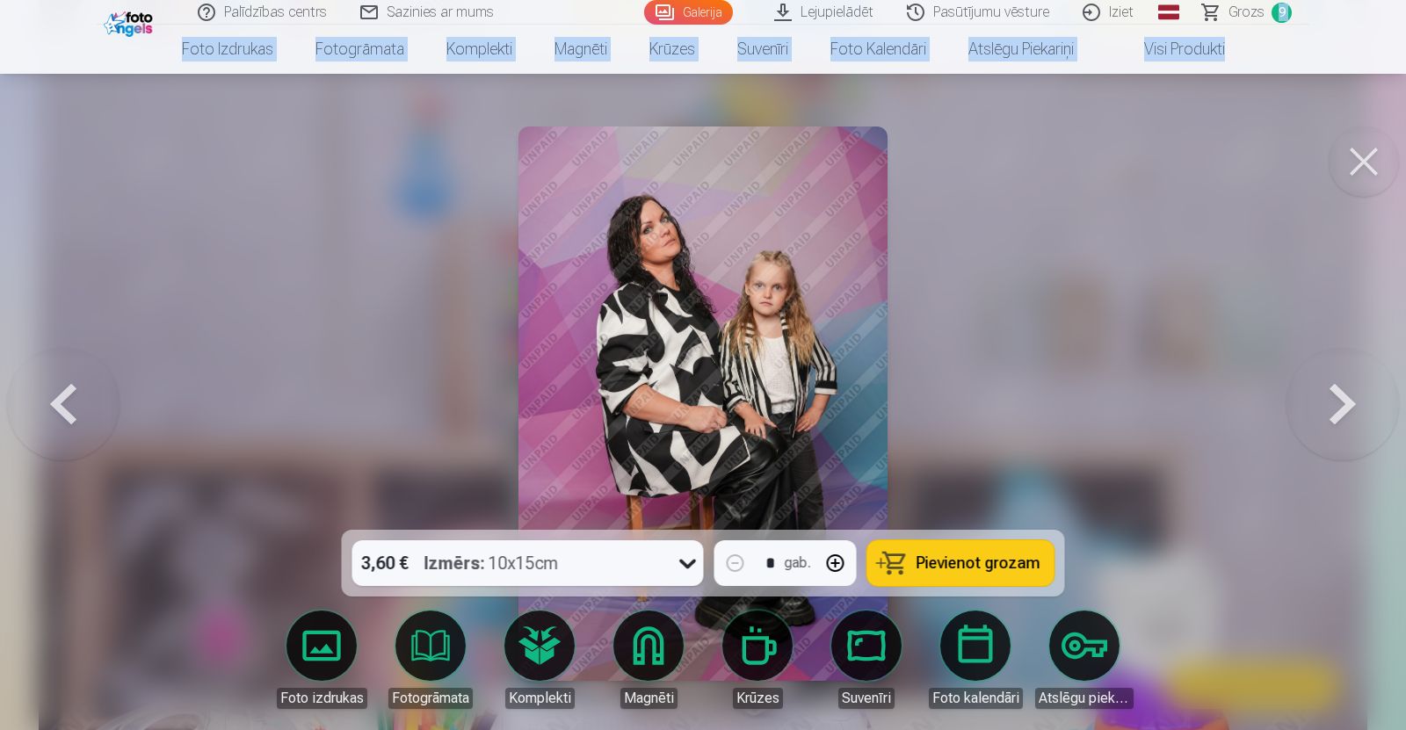
click at [1342, 399] on button at bounding box center [1343, 403] width 113 height 217
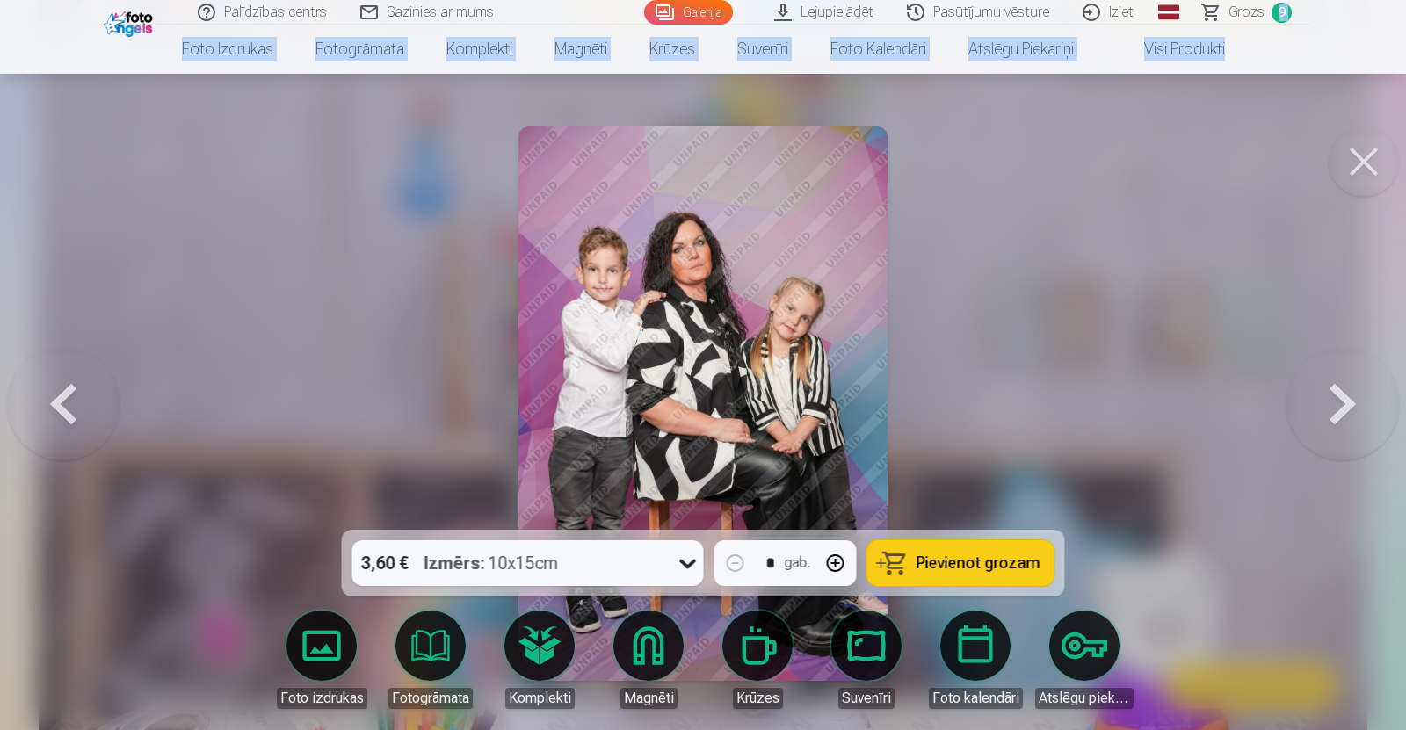
click at [1342, 399] on button at bounding box center [1343, 403] width 113 height 217
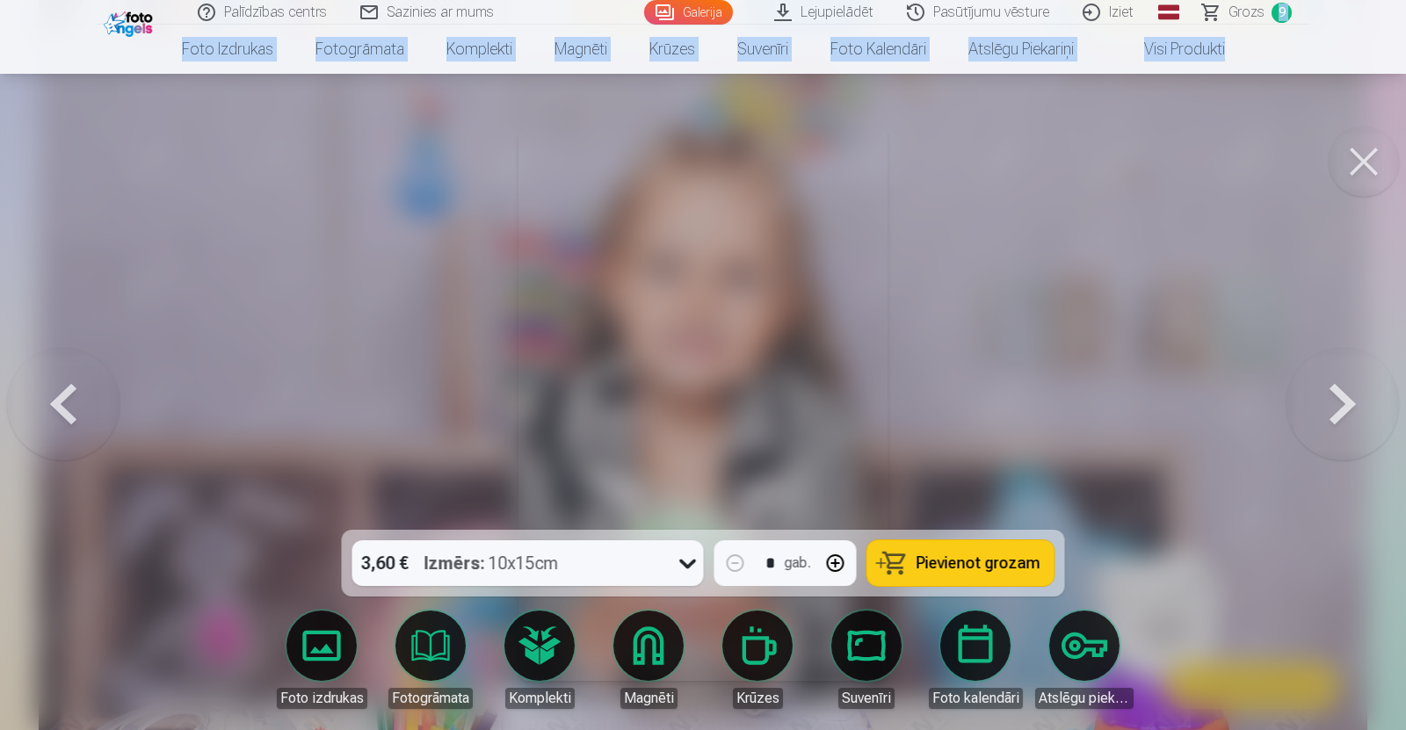
click at [1342, 399] on button at bounding box center [1343, 403] width 113 height 217
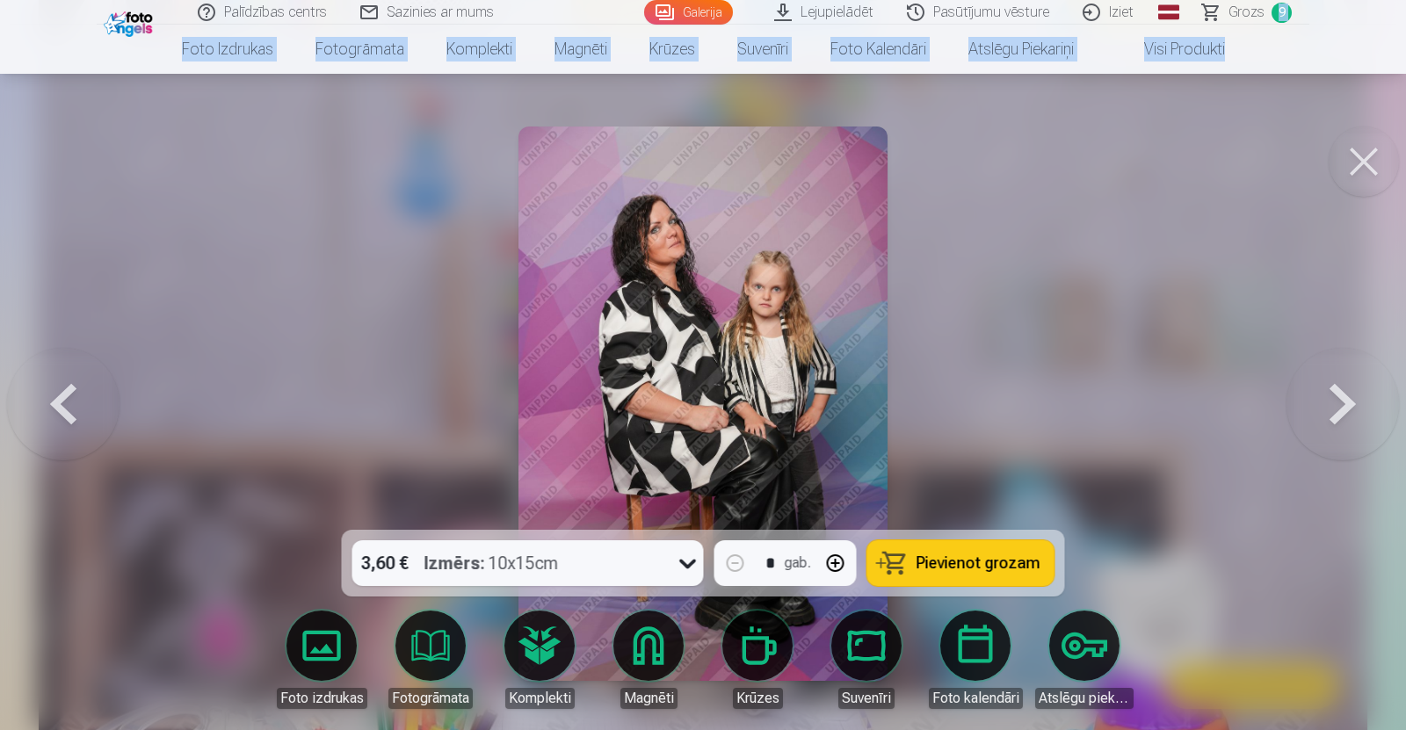
click at [1342, 399] on button at bounding box center [1343, 403] width 113 height 217
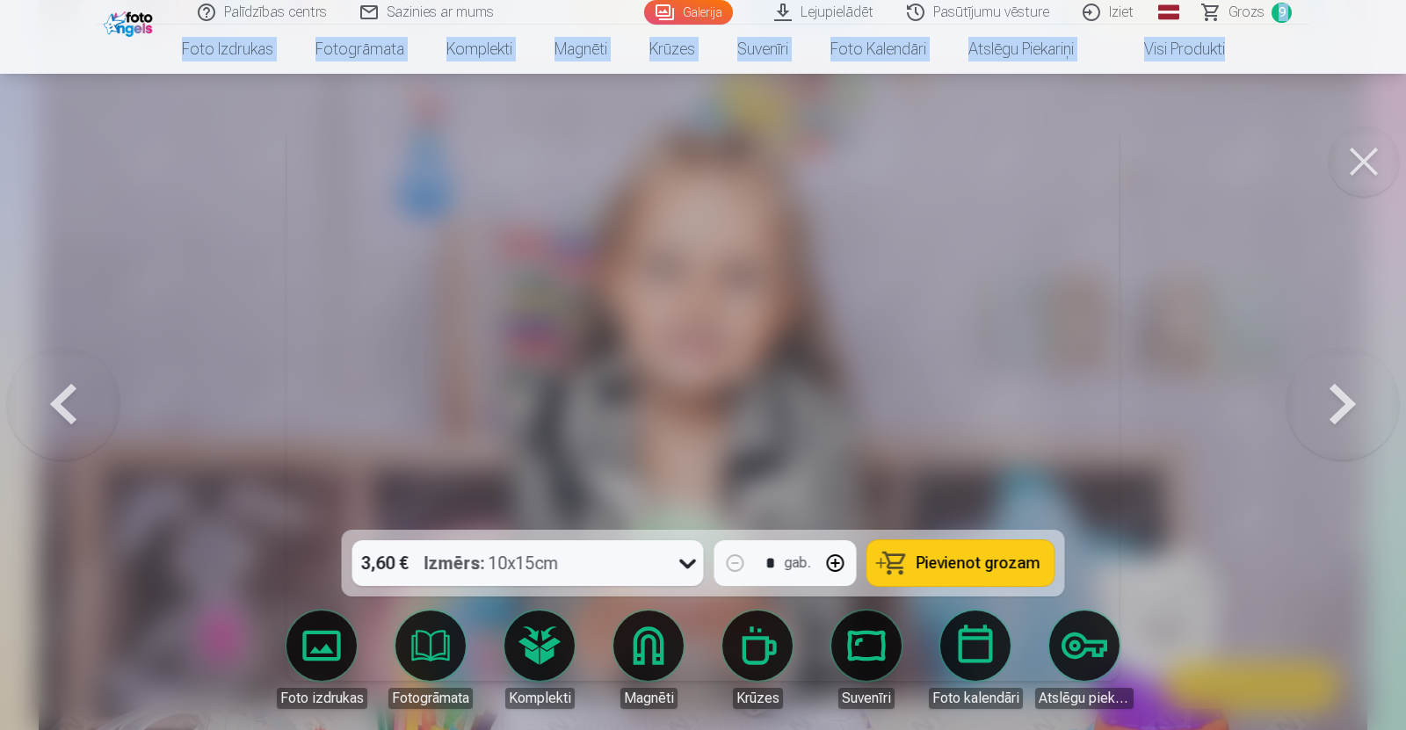
click at [1342, 399] on button at bounding box center [1343, 403] width 113 height 217
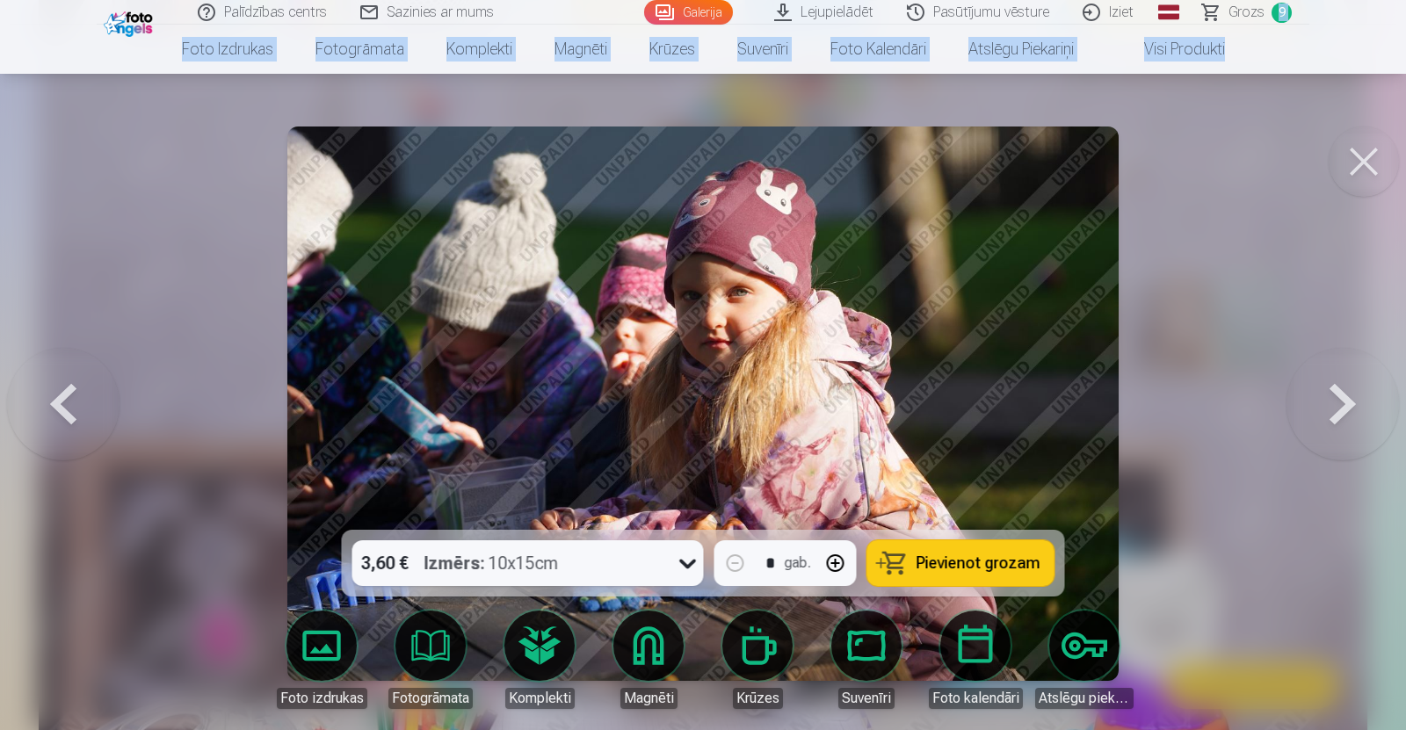
click at [1342, 399] on button at bounding box center [1343, 403] width 113 height 217
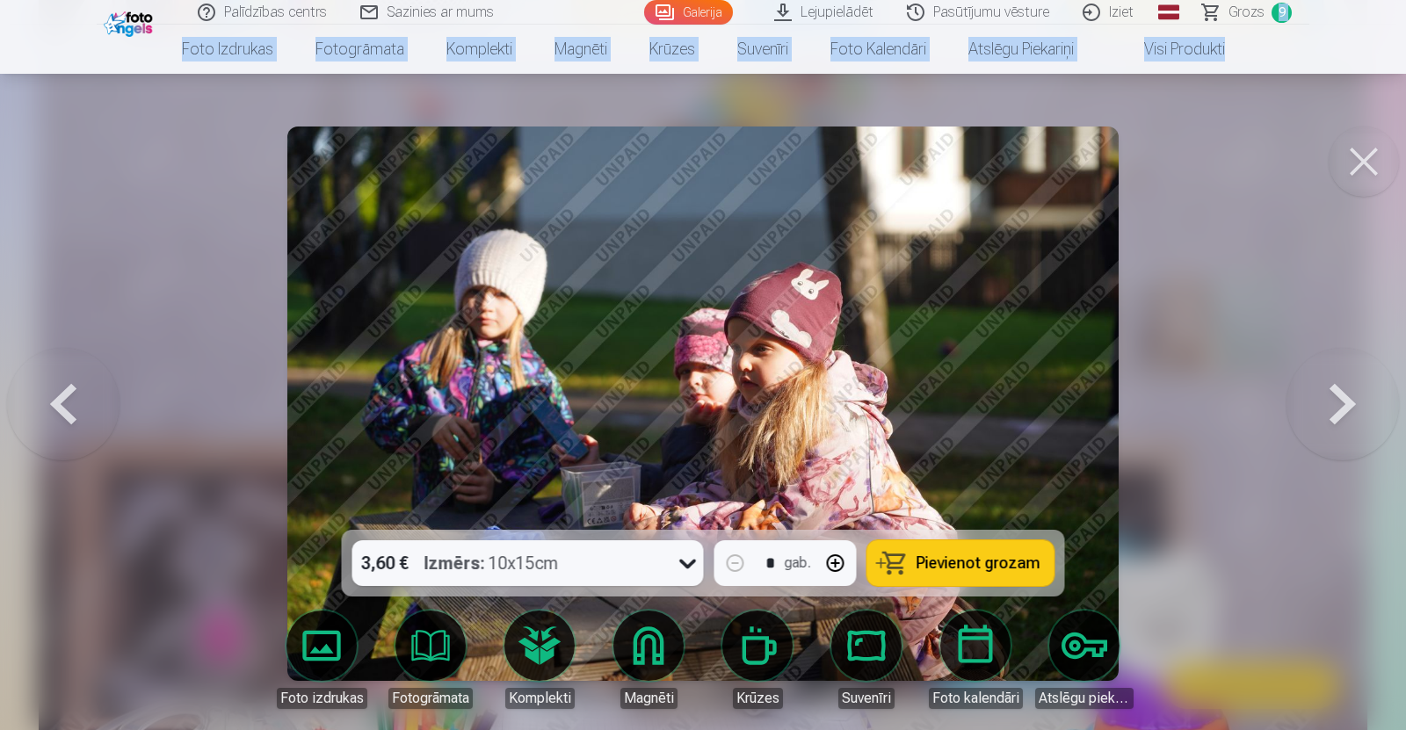
click at [1342, 399] on button at bounding box center [1343, 403] width 113 height 217
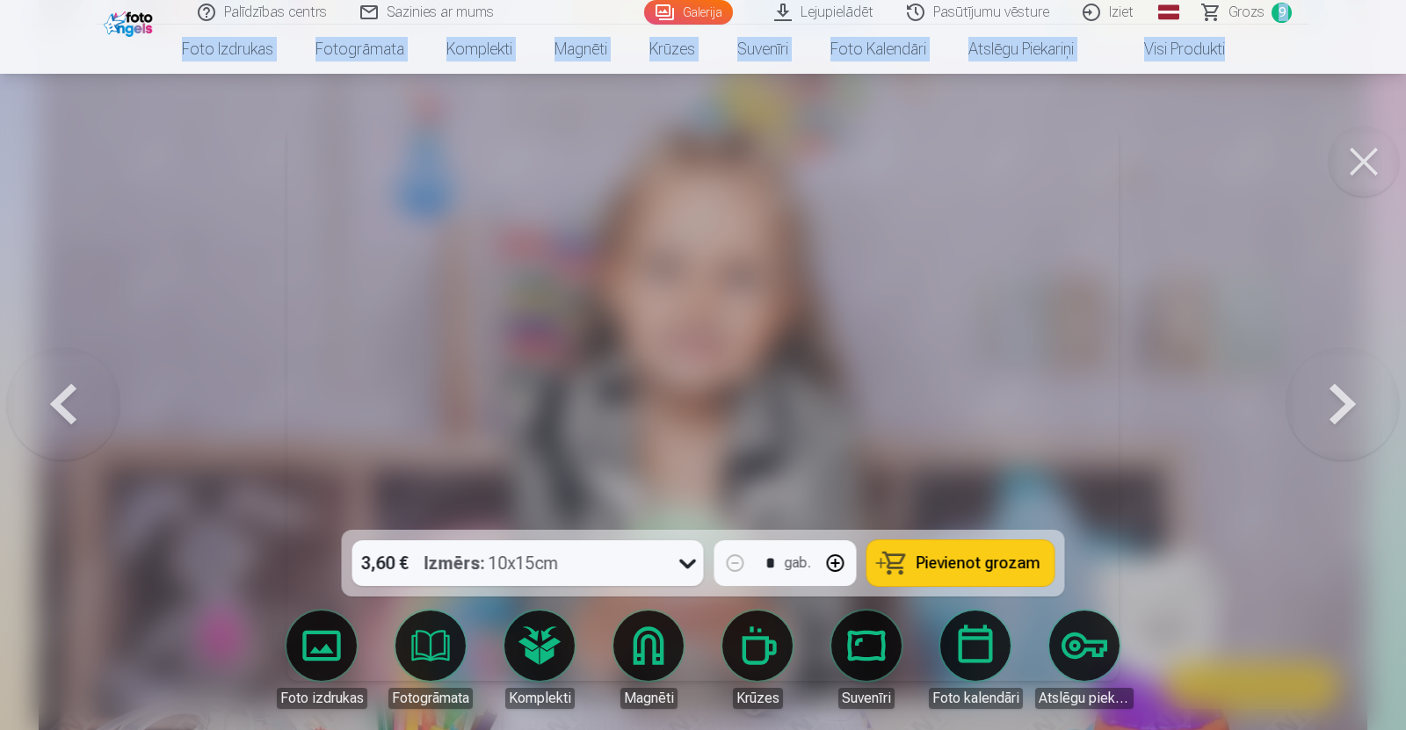
click at [1342, 399] on button at bounding box center [1343, 403] width 113 height 217
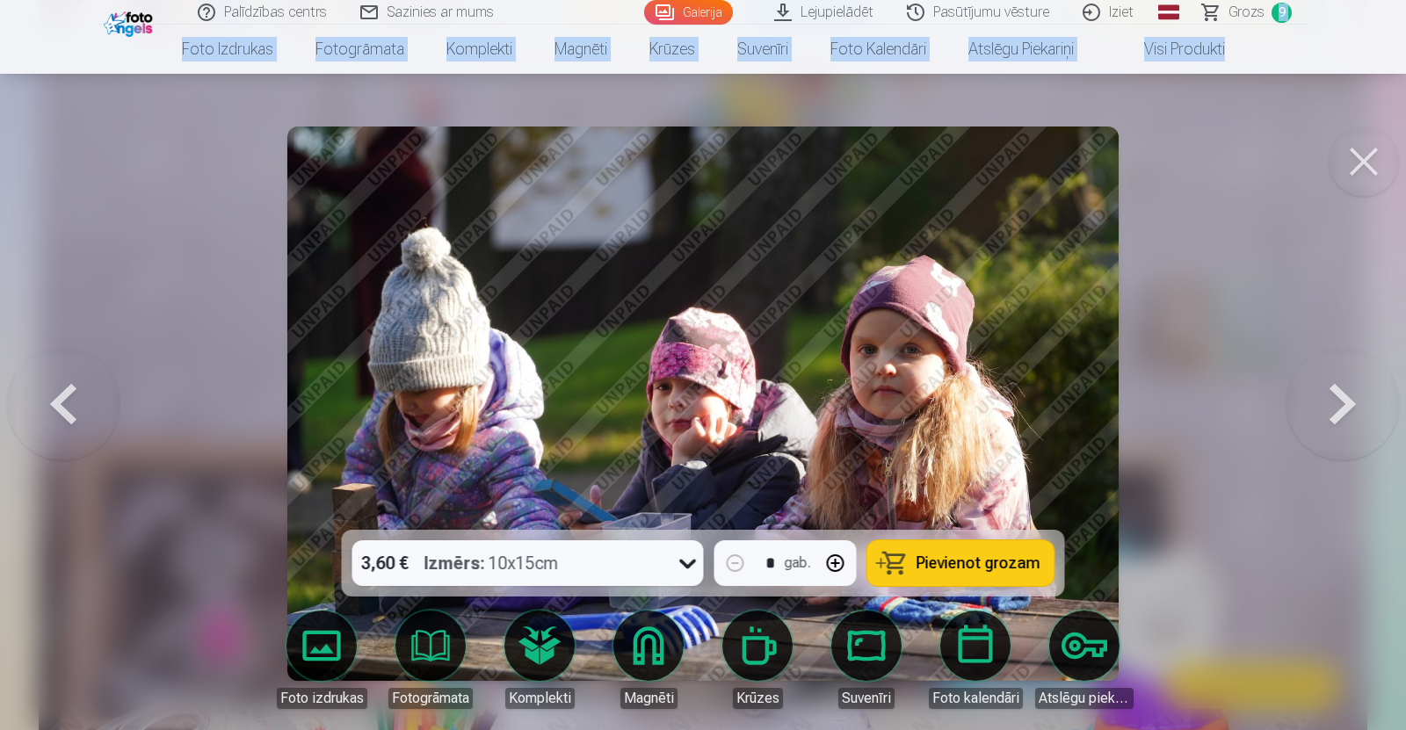
click at [1342, 399] on button at bounding box center [1343, 403] width 113 height 217
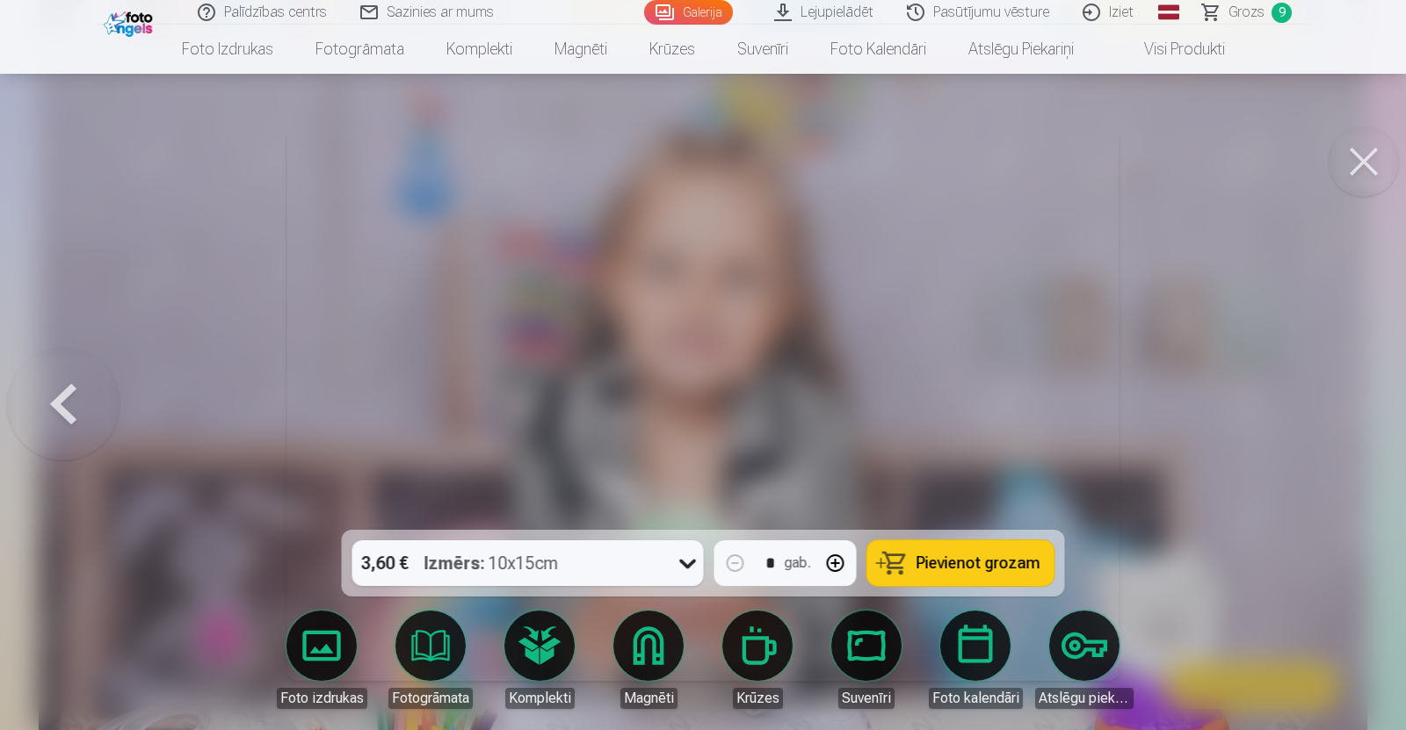
click at [1342, 399] on div at bounding box center [703, 365] width 1406 height 730
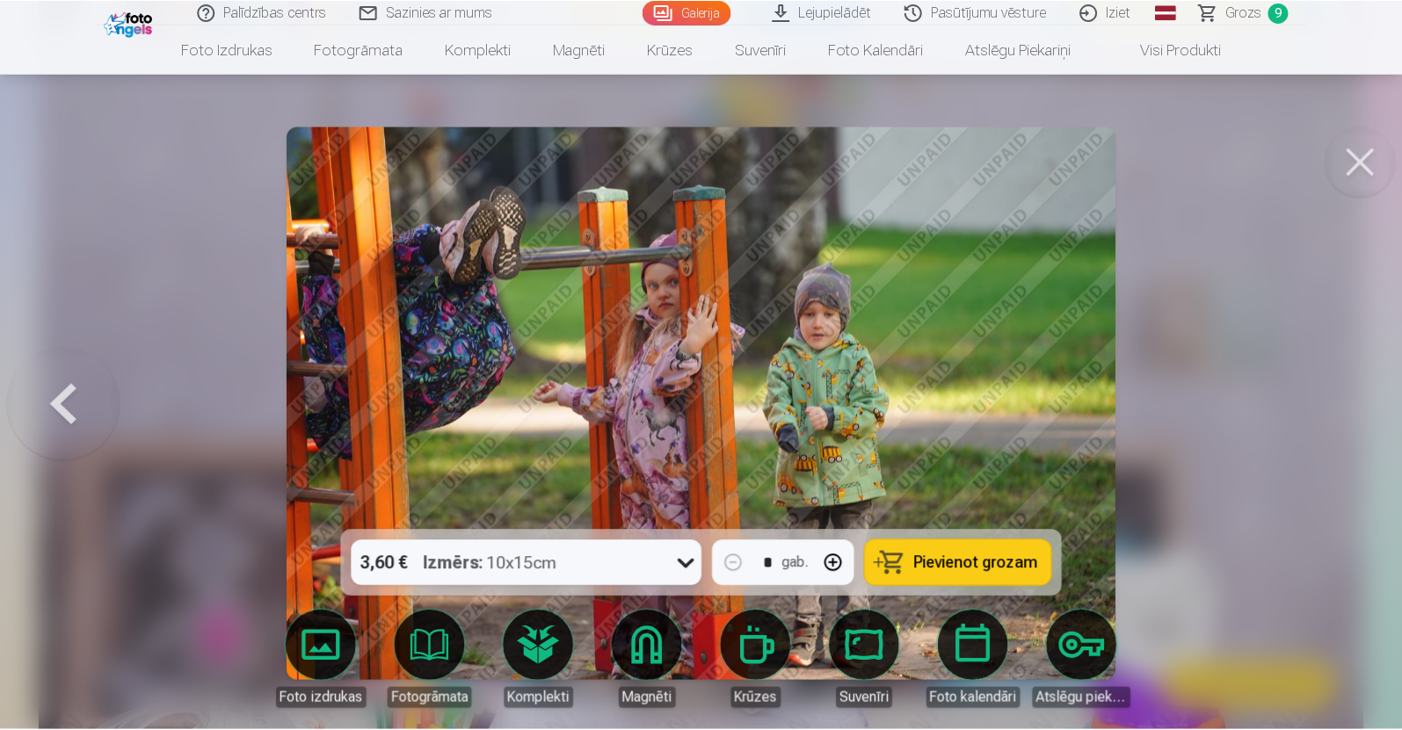
scroll to position [3557, 0]
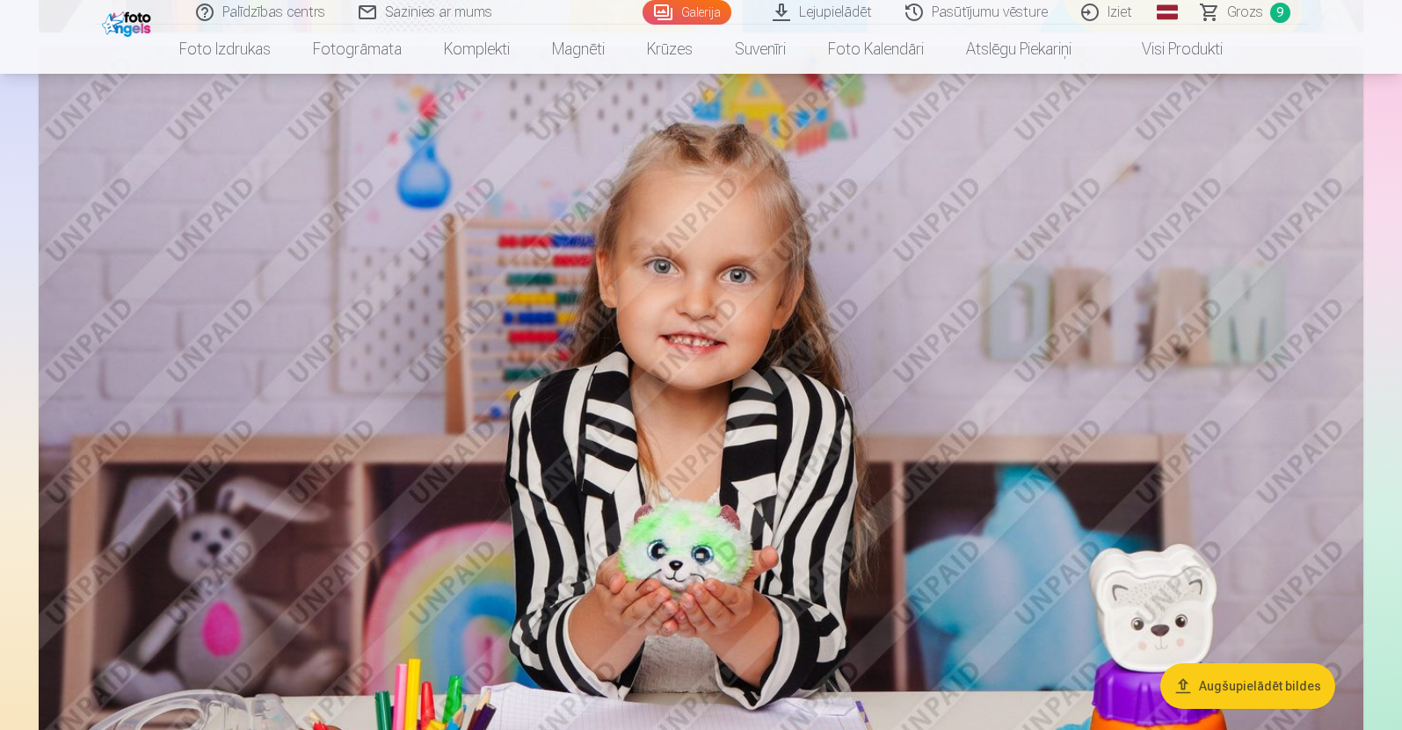
click at [1239, 10] on span "Grozs" at bounding box center [1245, 12] width 36 height 21
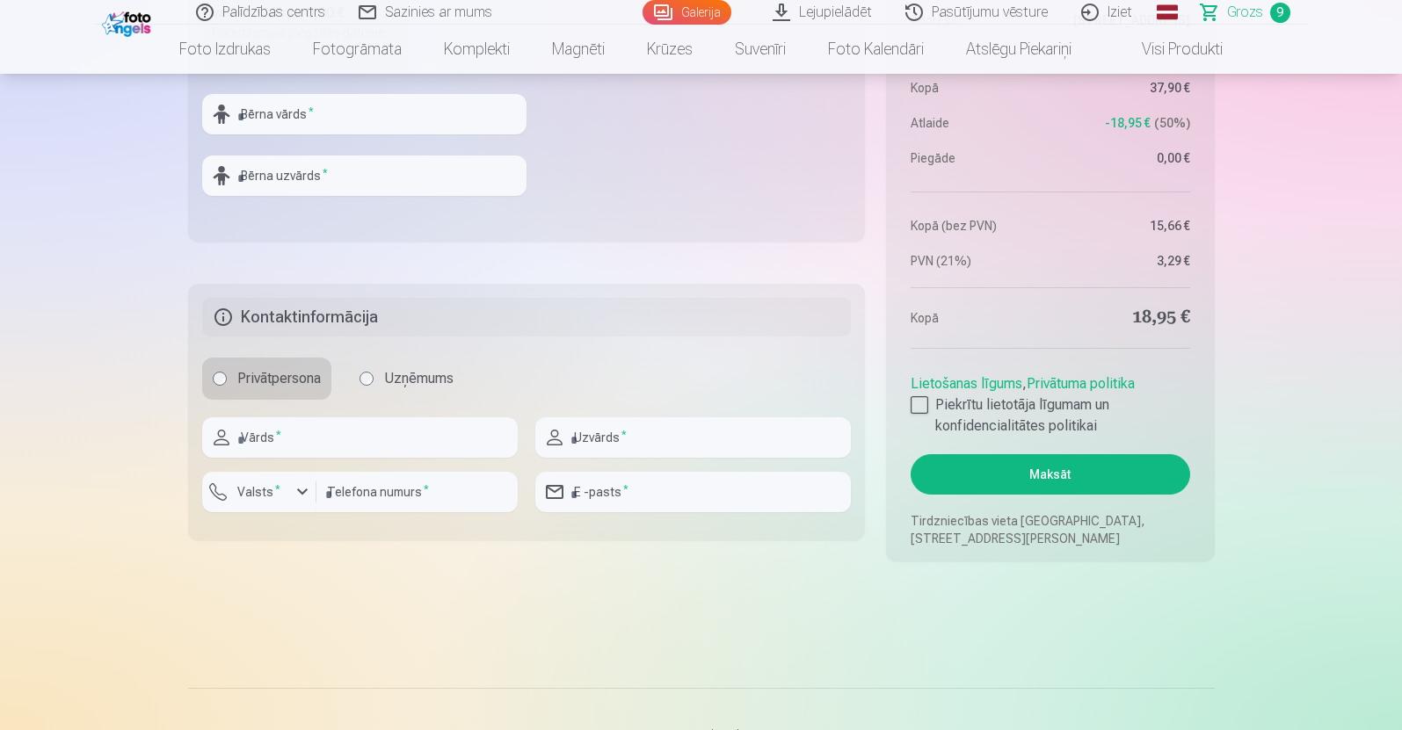
scroll to position [2327, 0]
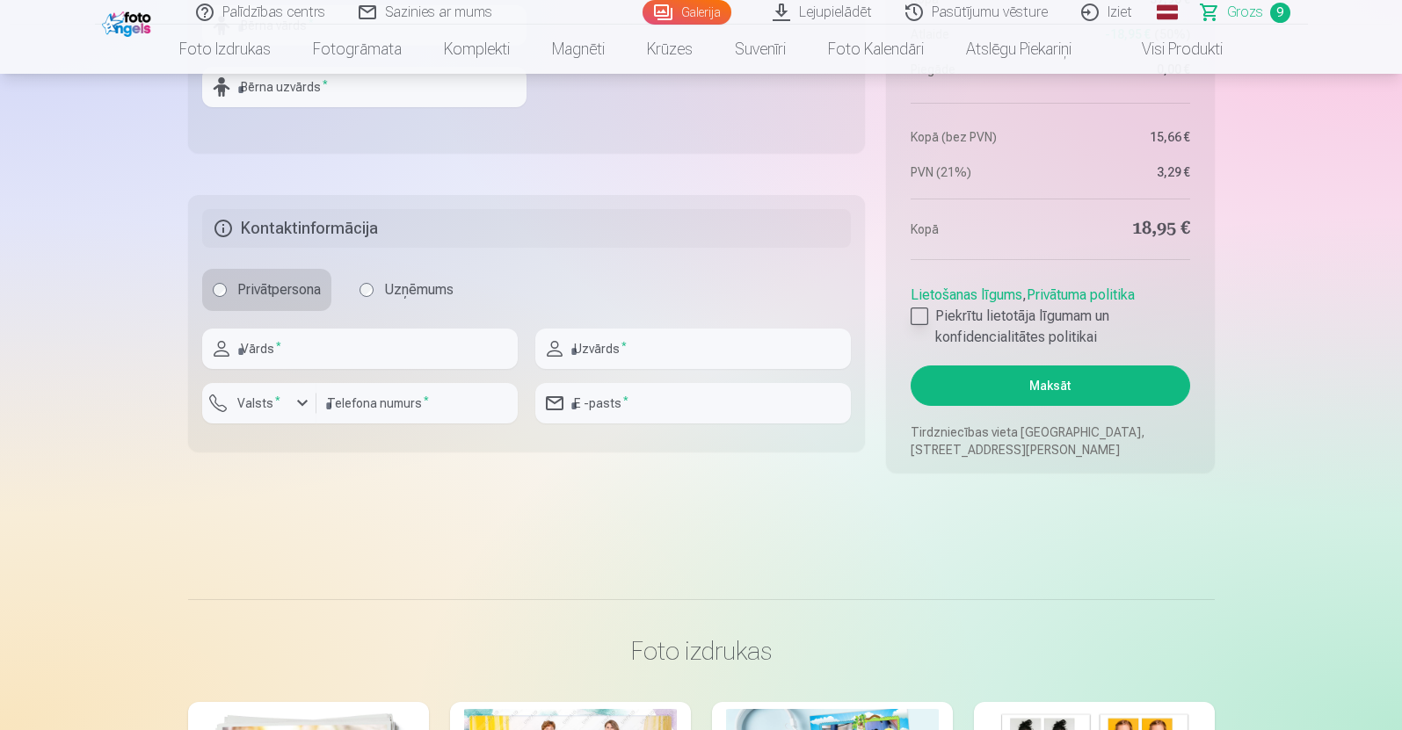
click at [919, 315] on div at bounding box center [920, 317] width 18 height 18
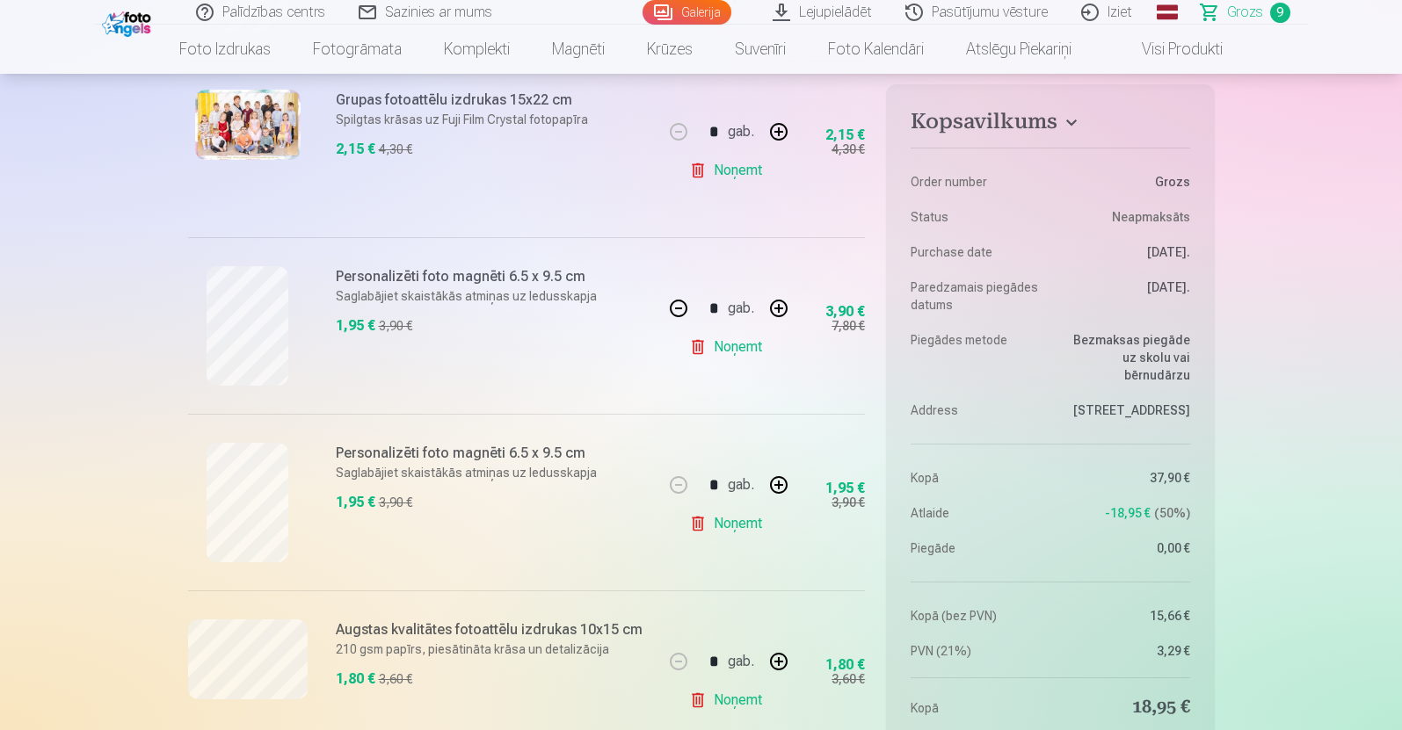
scroll to position [1262, 0]
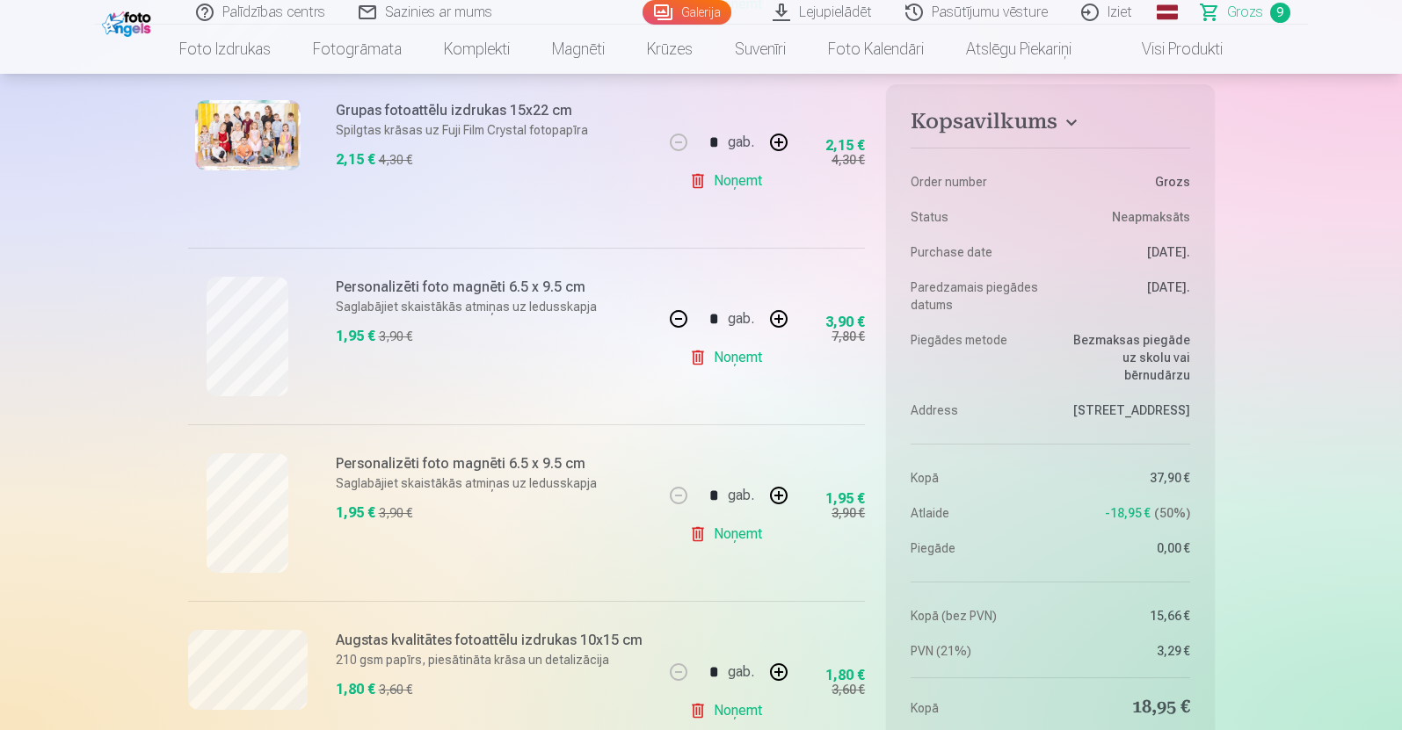
click at [694, 9] on link "Galerija" at bounding box center [687, 12] width 89 height 25
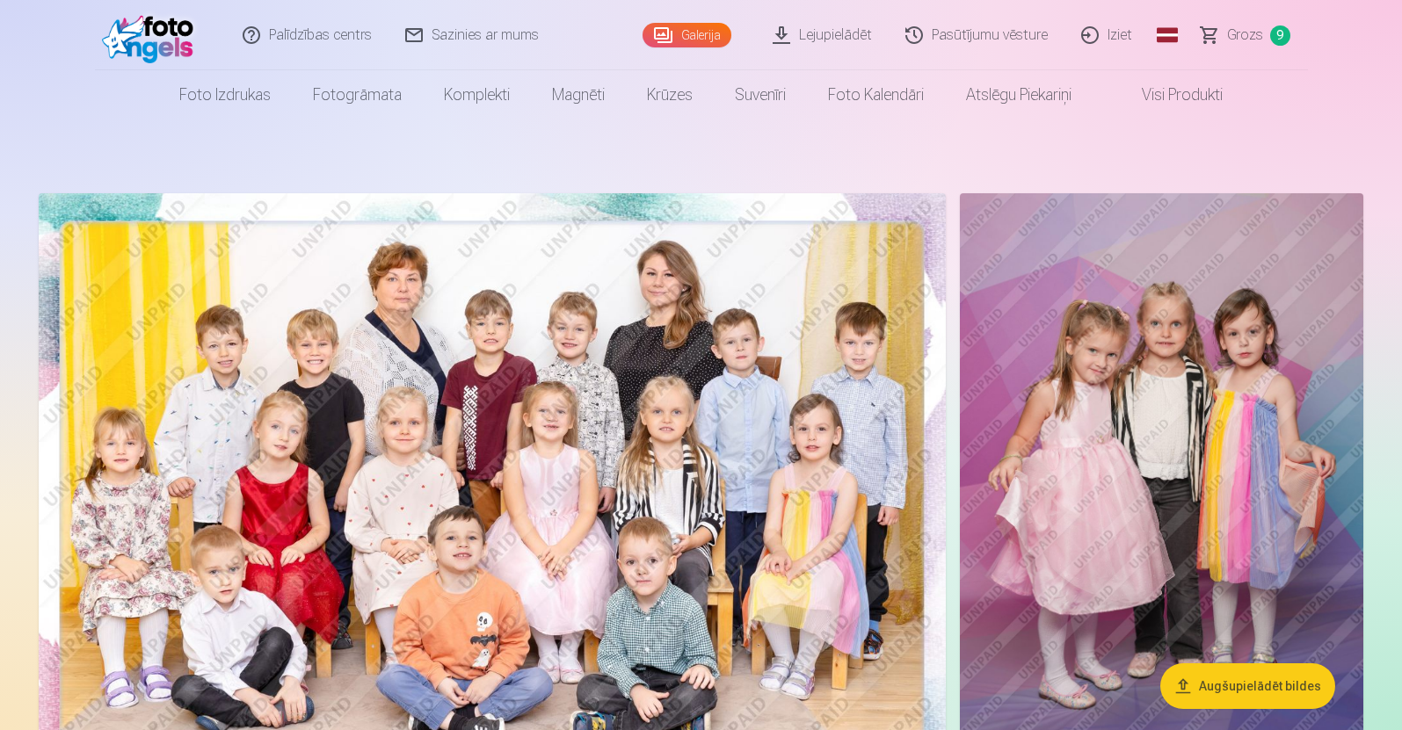
click at [1162, 369] on img at bounding box center [1161, 496] width 403 height 606
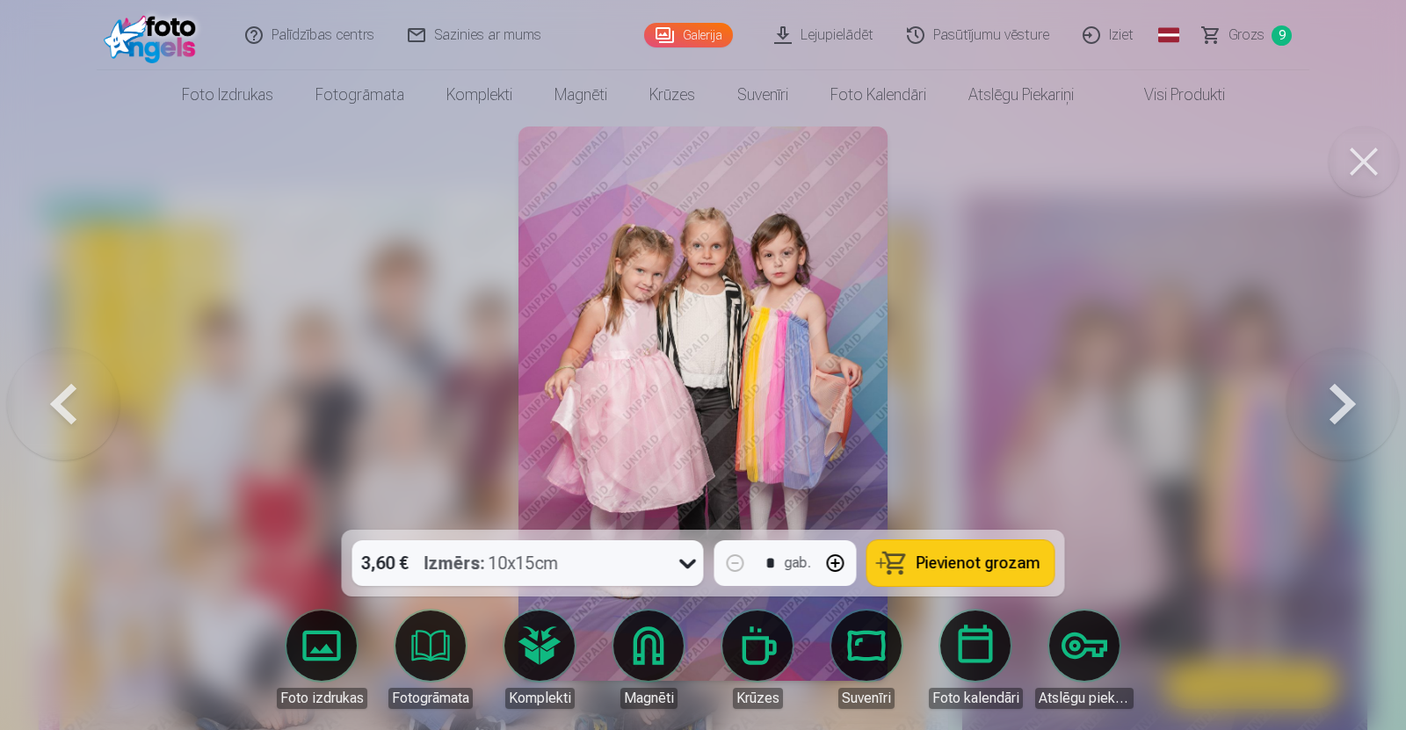
click at [1340, 402] on button at bounding box center [1343, 403] width 113 height 217
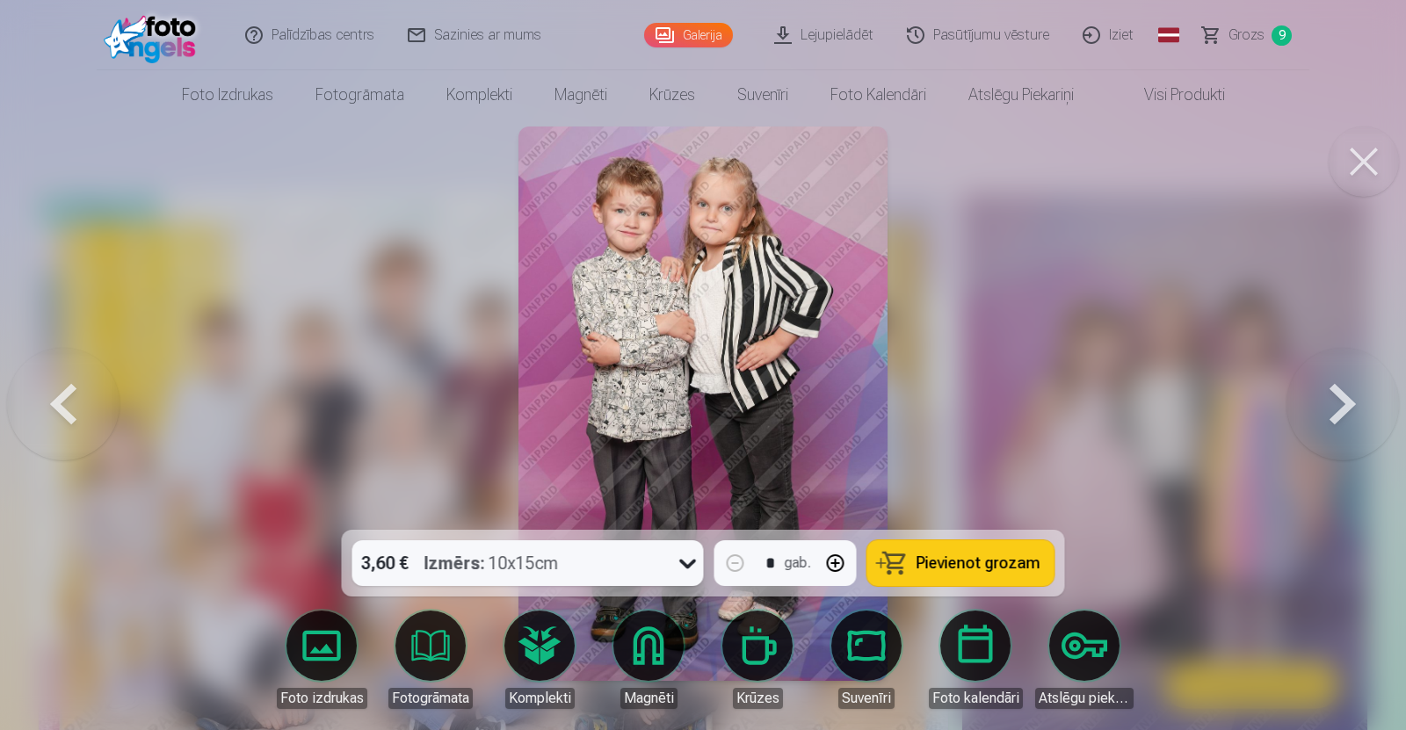
click at [1340, 402] on button at bounding box center [1343, 403] width 113 height 217
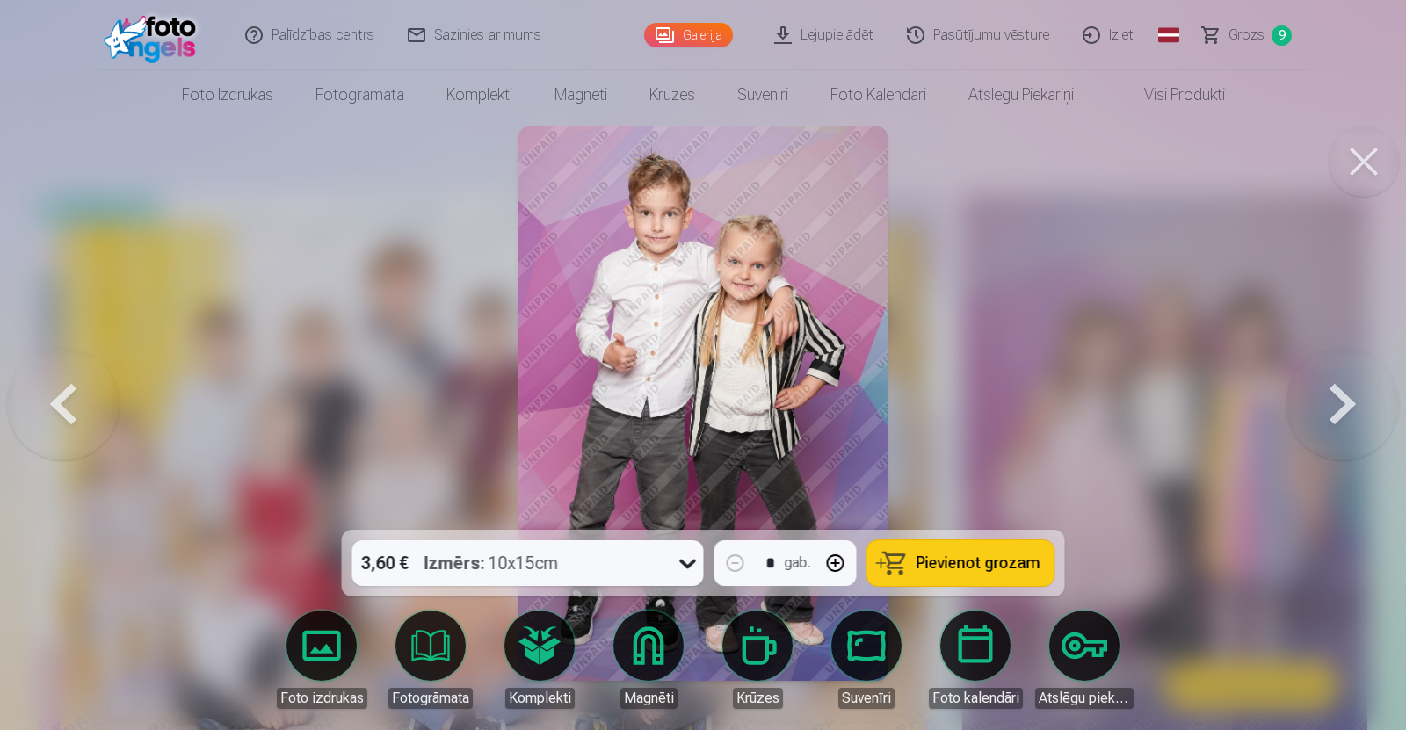
click at [1340, 402] on button at bounding box center [1343, 403] width 113 height 217
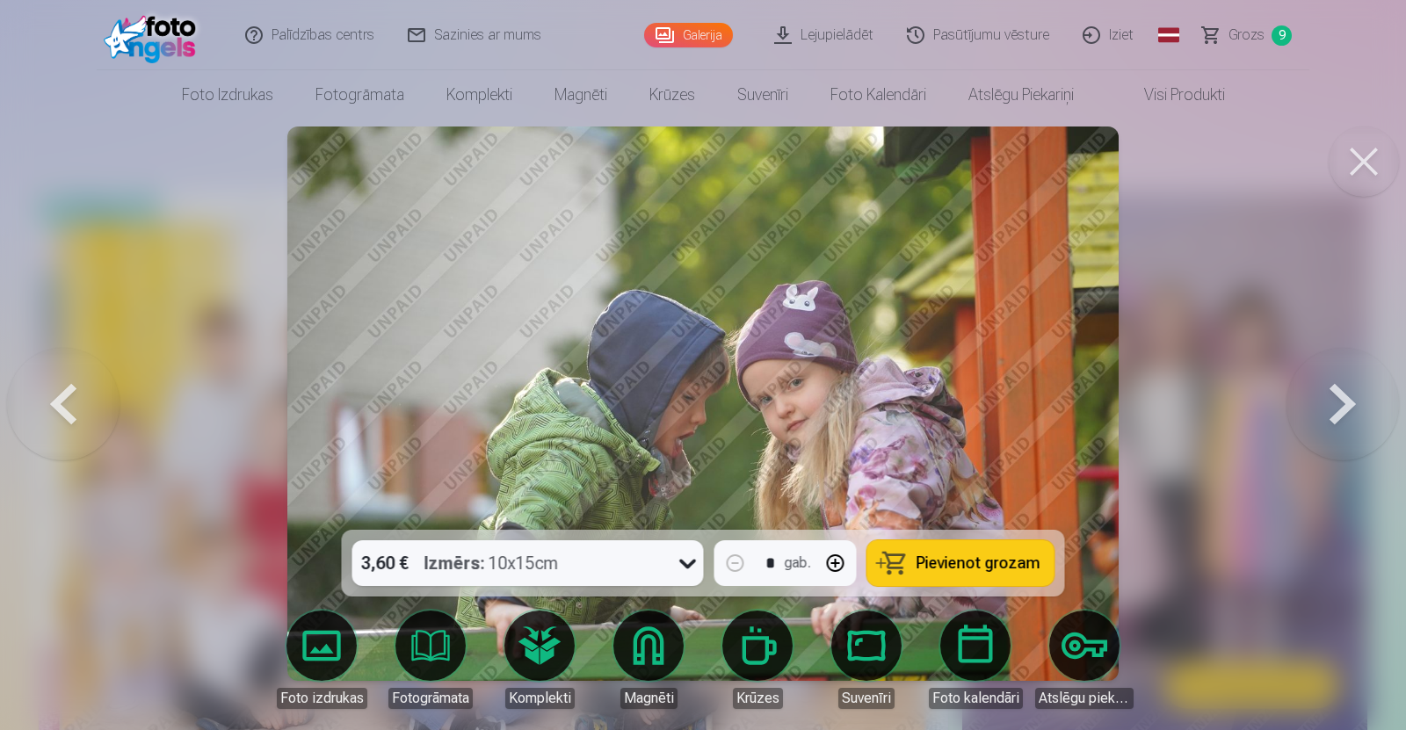
click at [1340, 402] on button at bounding box center [1343, 403] width 113 height 217
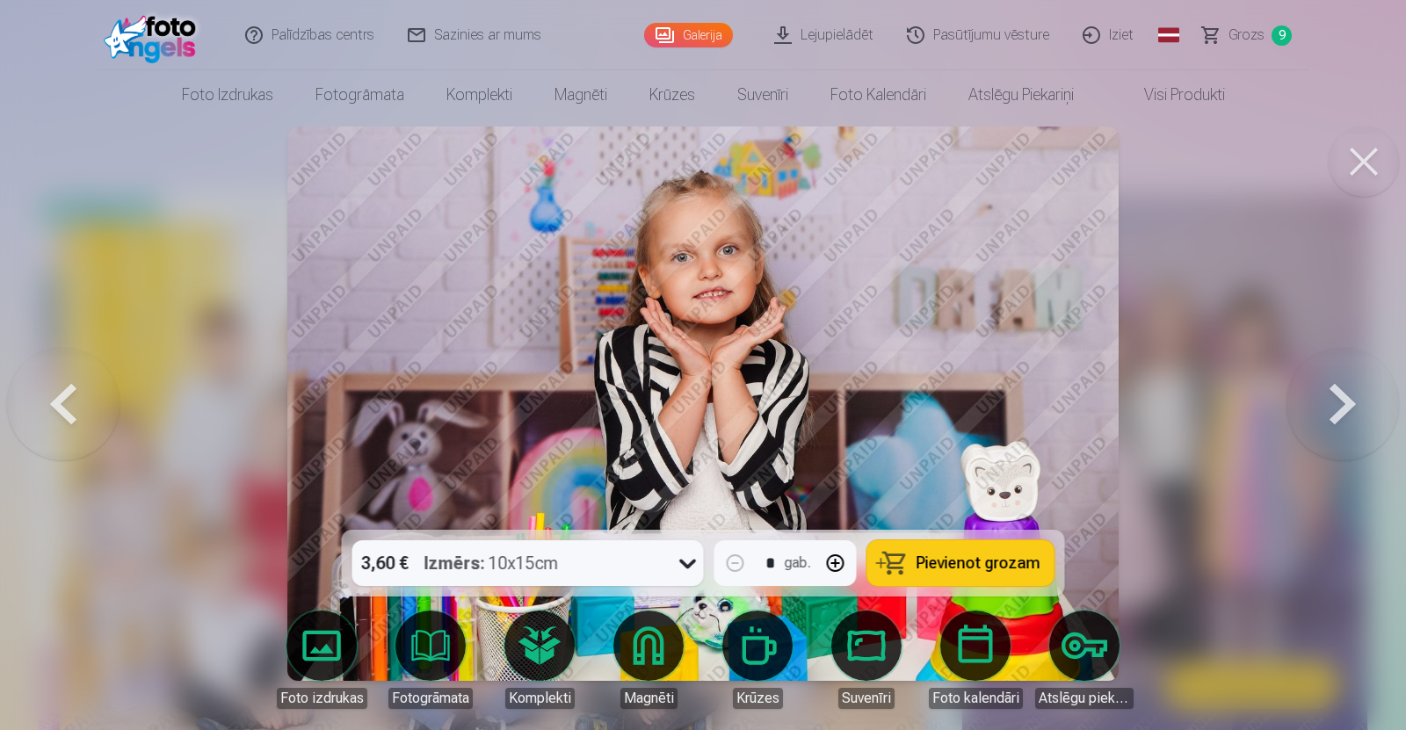
click at [1340, 402] on button at bounding box center [1343, 403] width 113 height 217
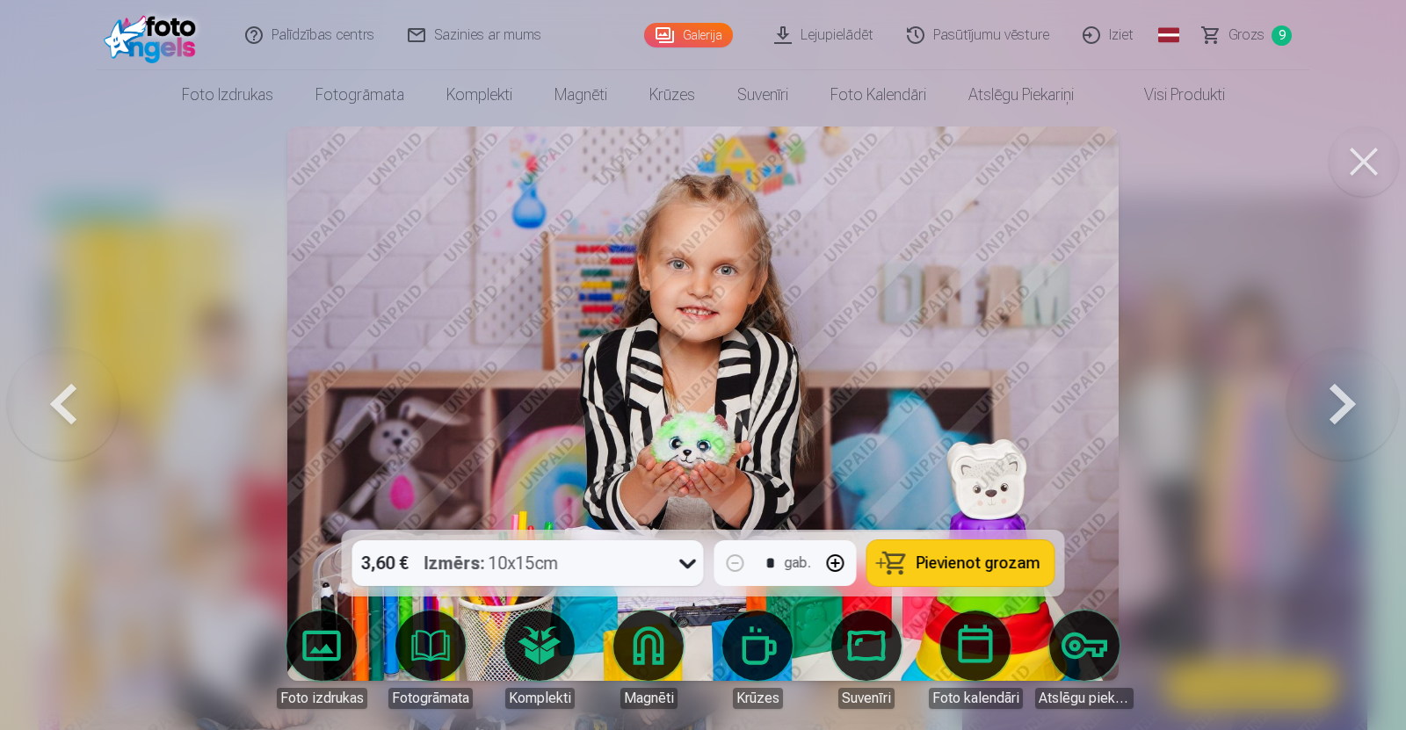
click at [1340, 402] on button at bounding box center [1343, 403] width 113 height 217
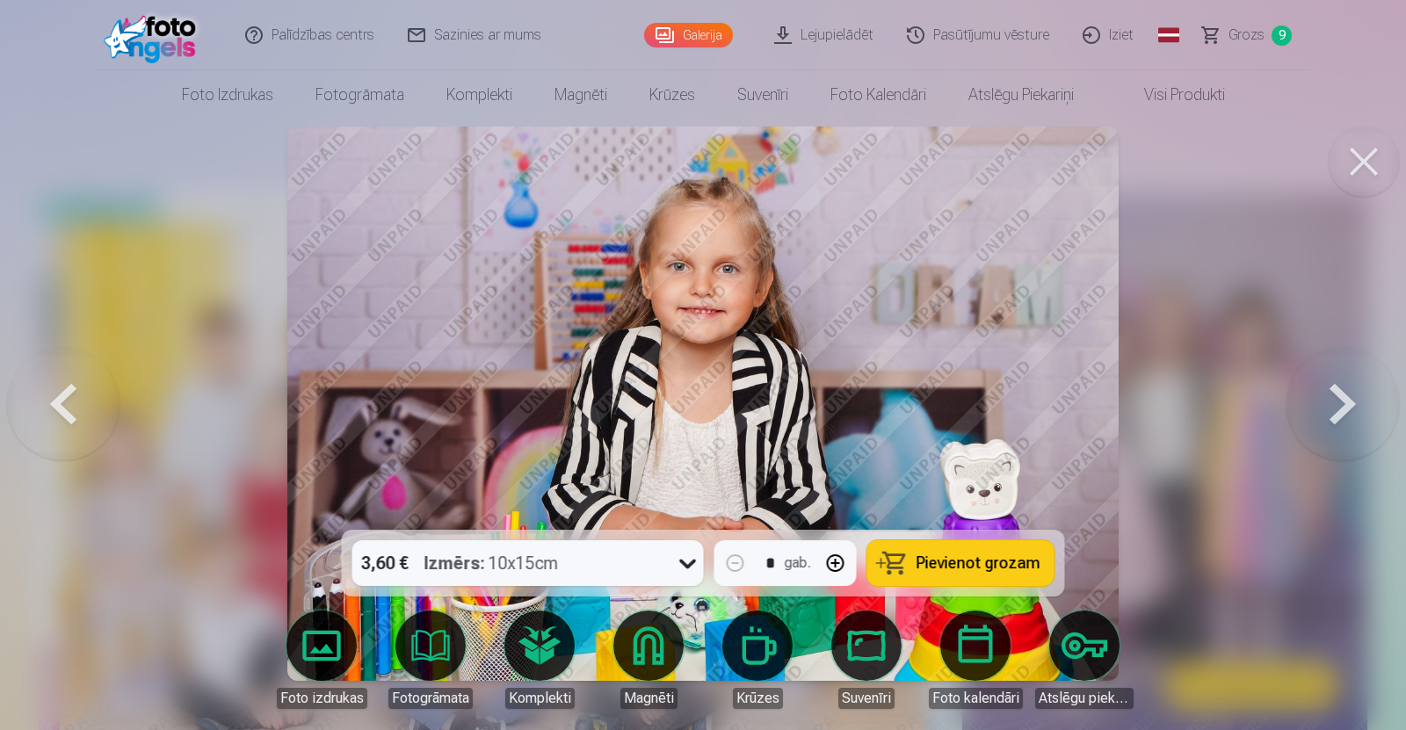
click at [1340, 402] on button at bounding box center [1343, 403] width 113 height 217
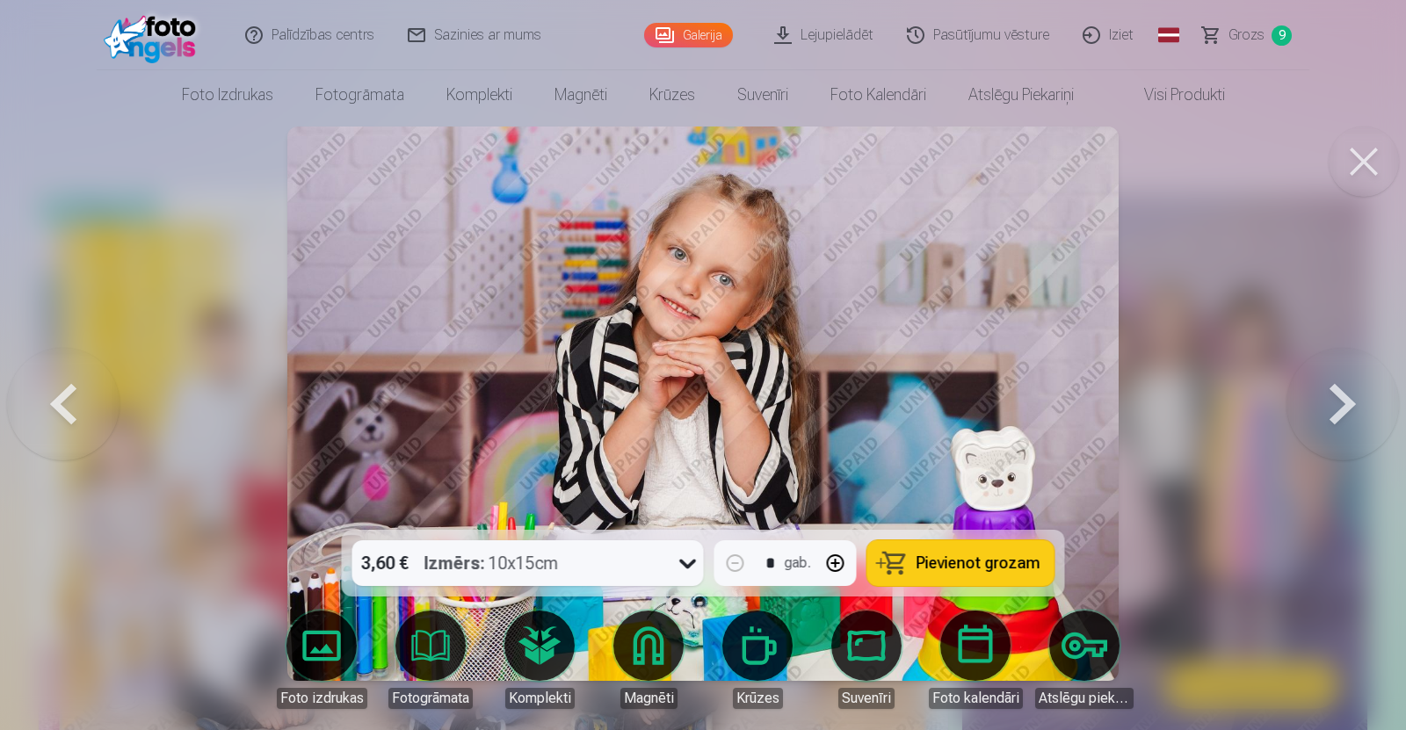
click at [62, 410] on button at bounding box center [63, 403] width 113 height 217
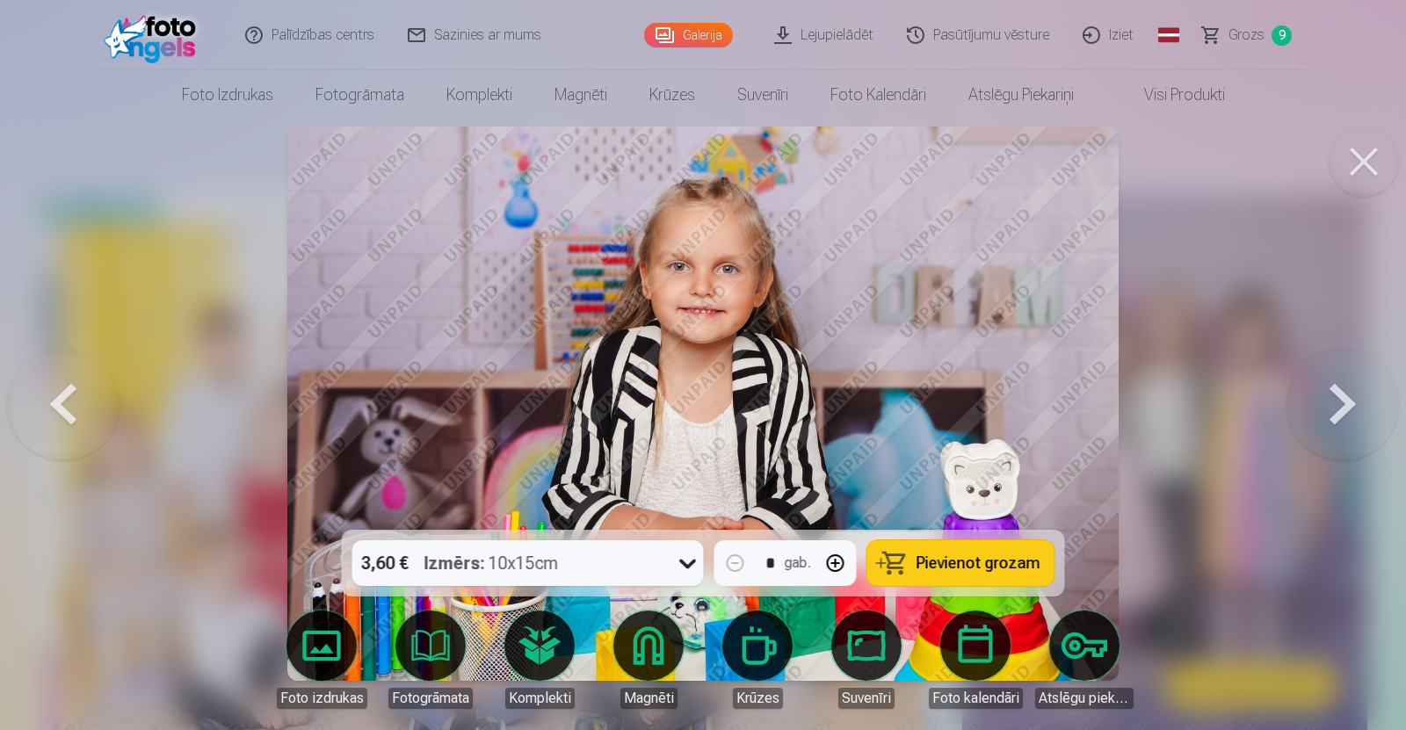
click at [1335, 399] on button at bounding box center [1343, 403] width 113 height 217
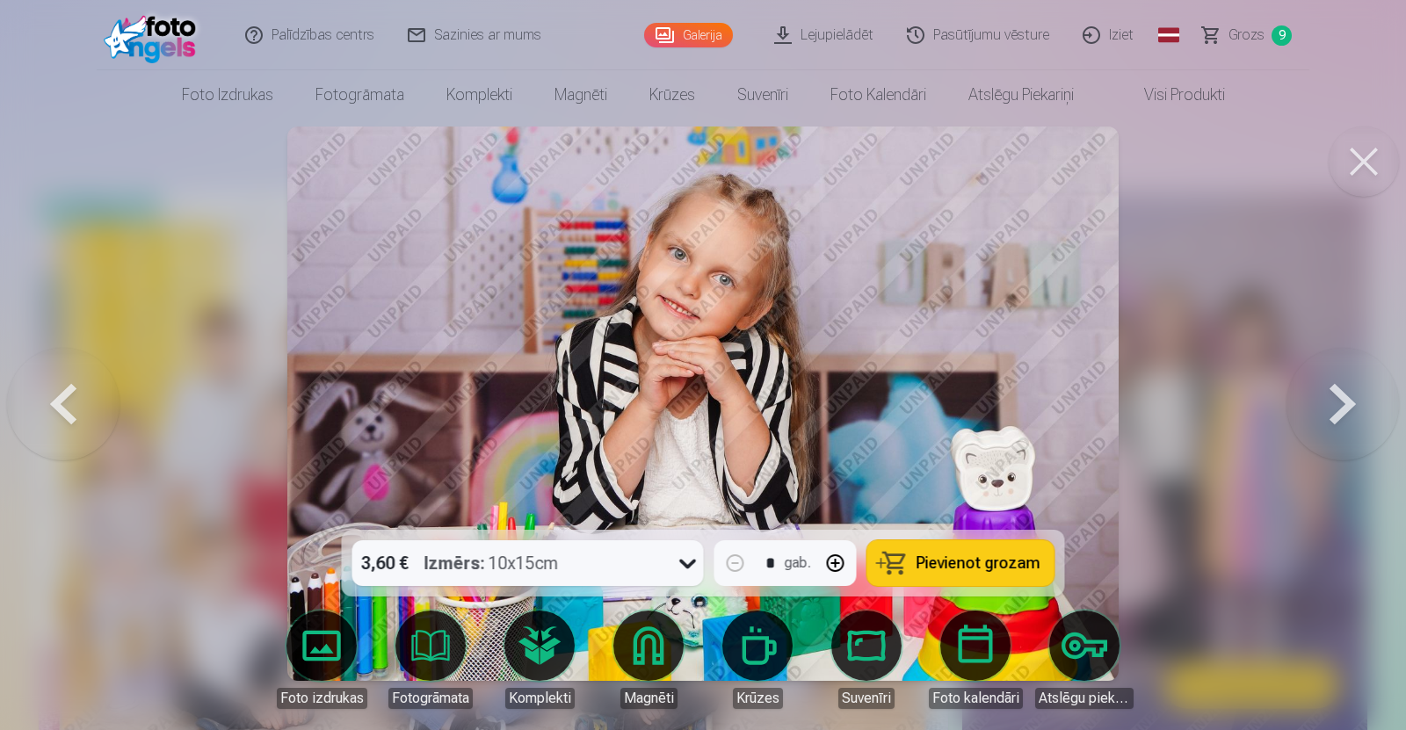
click at [1335, 399] on button at bounding box center [1343, 403] width 113 height 217
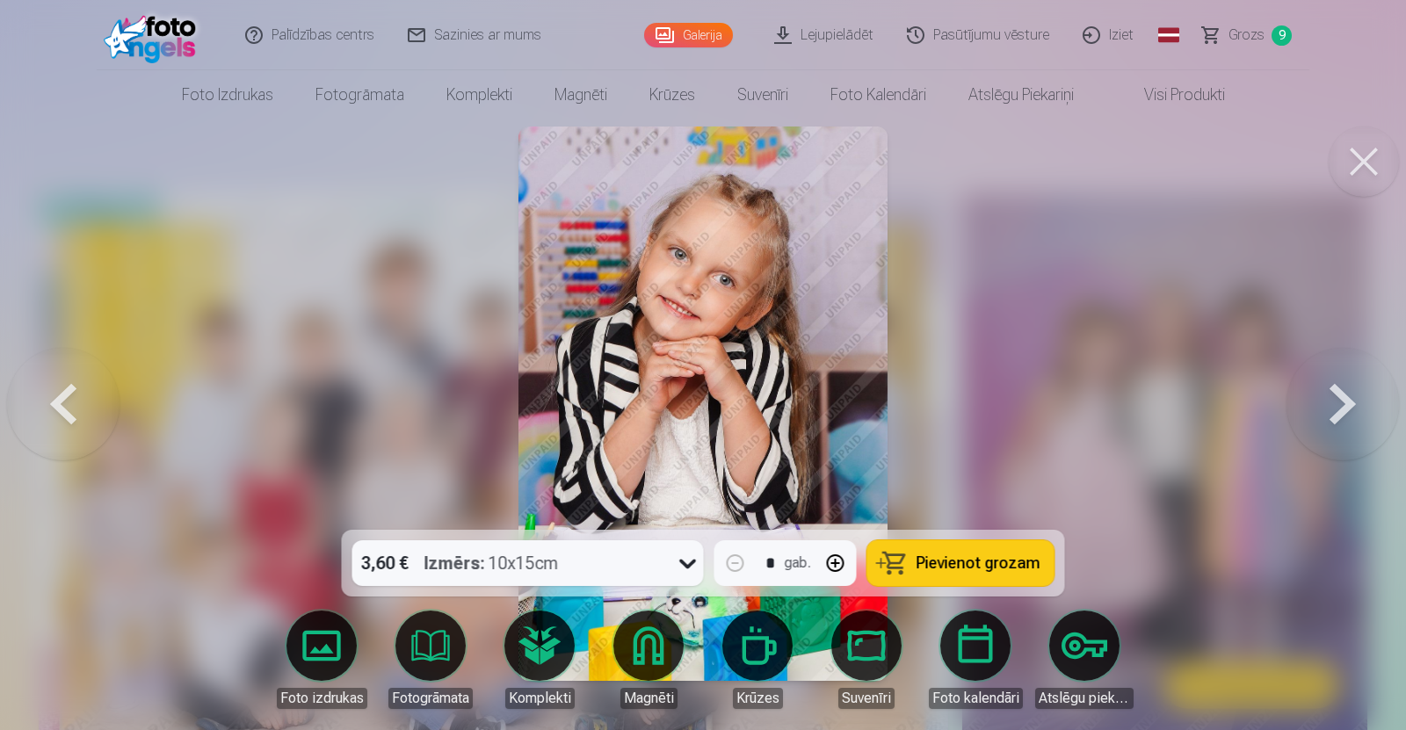
click at [1335, 399] on button at bounding box center [1343, 403] width 113 height 217
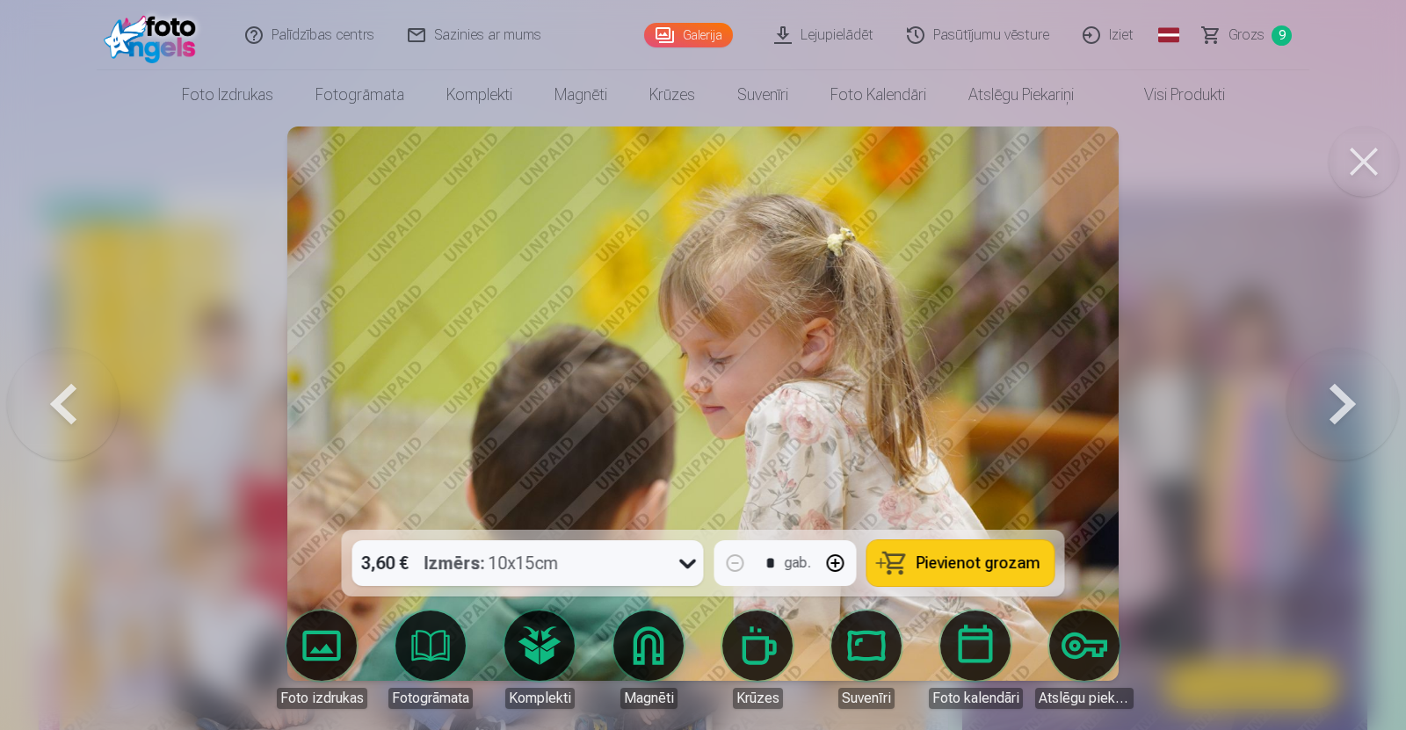
click at [1335, 399] on button at bounding box center [1343, 403] width 113 height 217
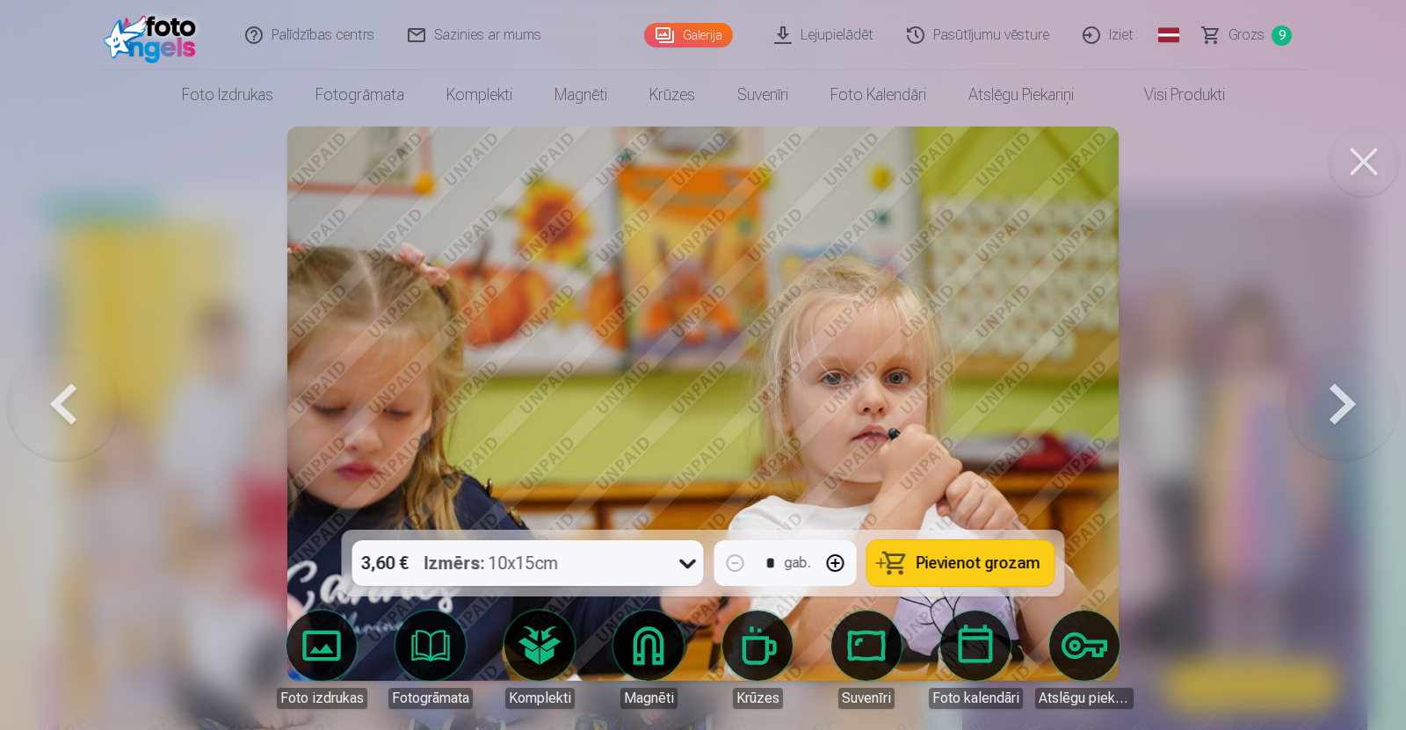
click at [1335, 399] on button at bounding box center [1343, 403] width 113 height 217
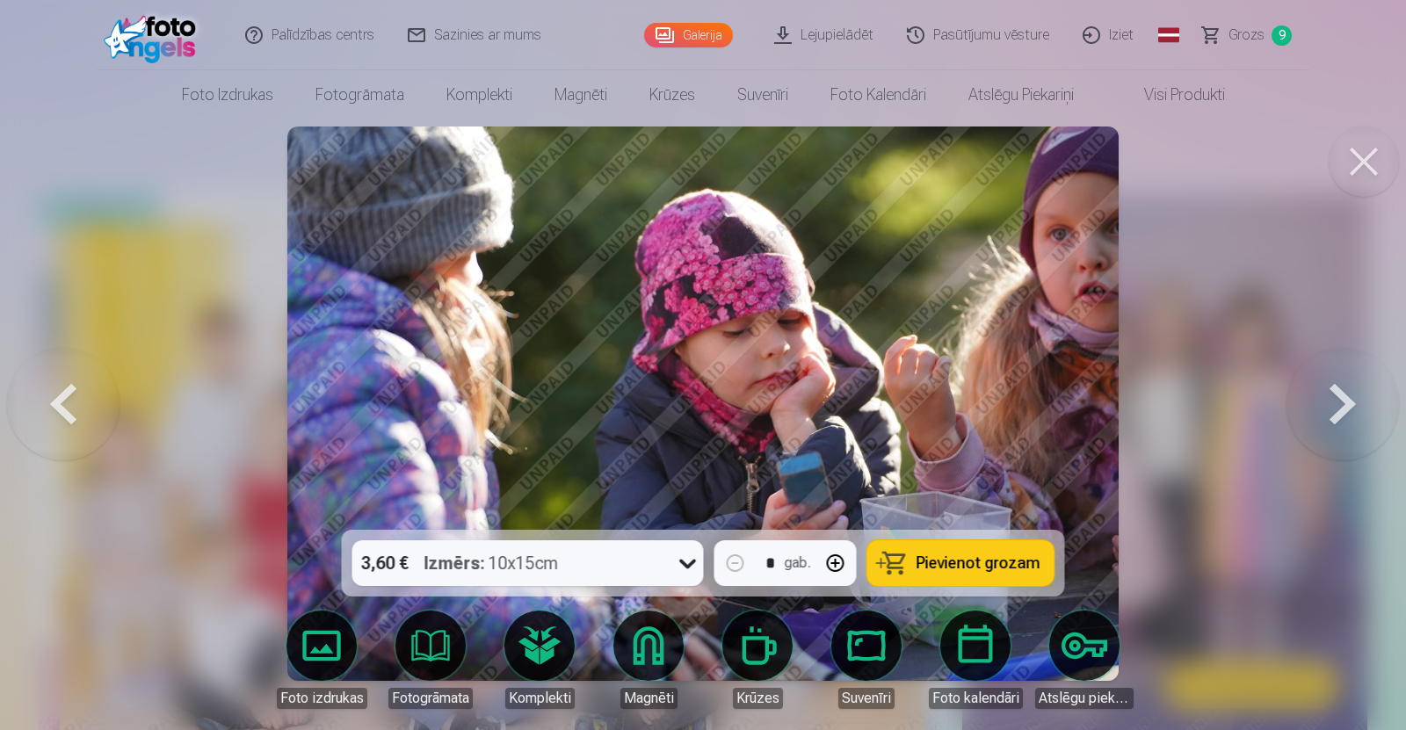
click at [1335, 399] on button at bounding box center [1343, 403] width 113 height 217
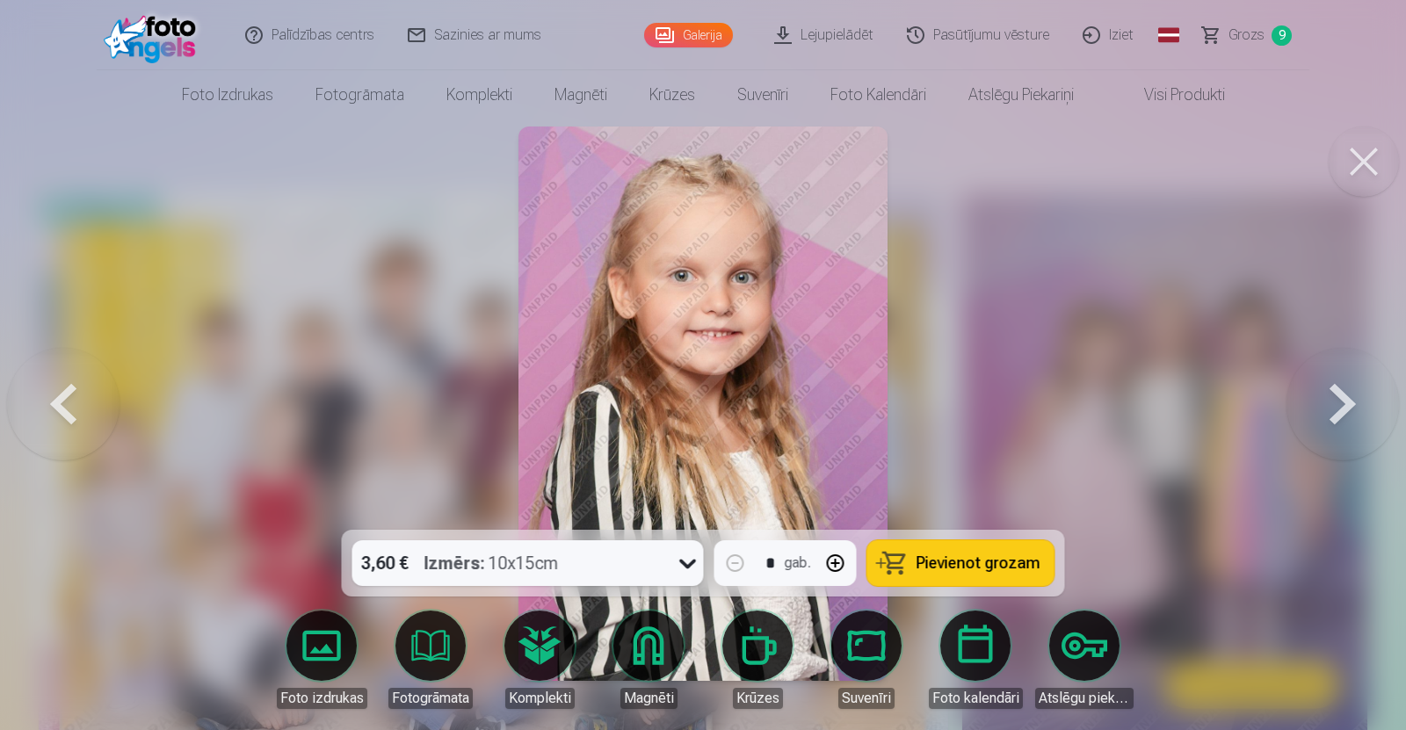
click at [1335, 399] on button at bounding box center [1343, 403] width 113 height 217
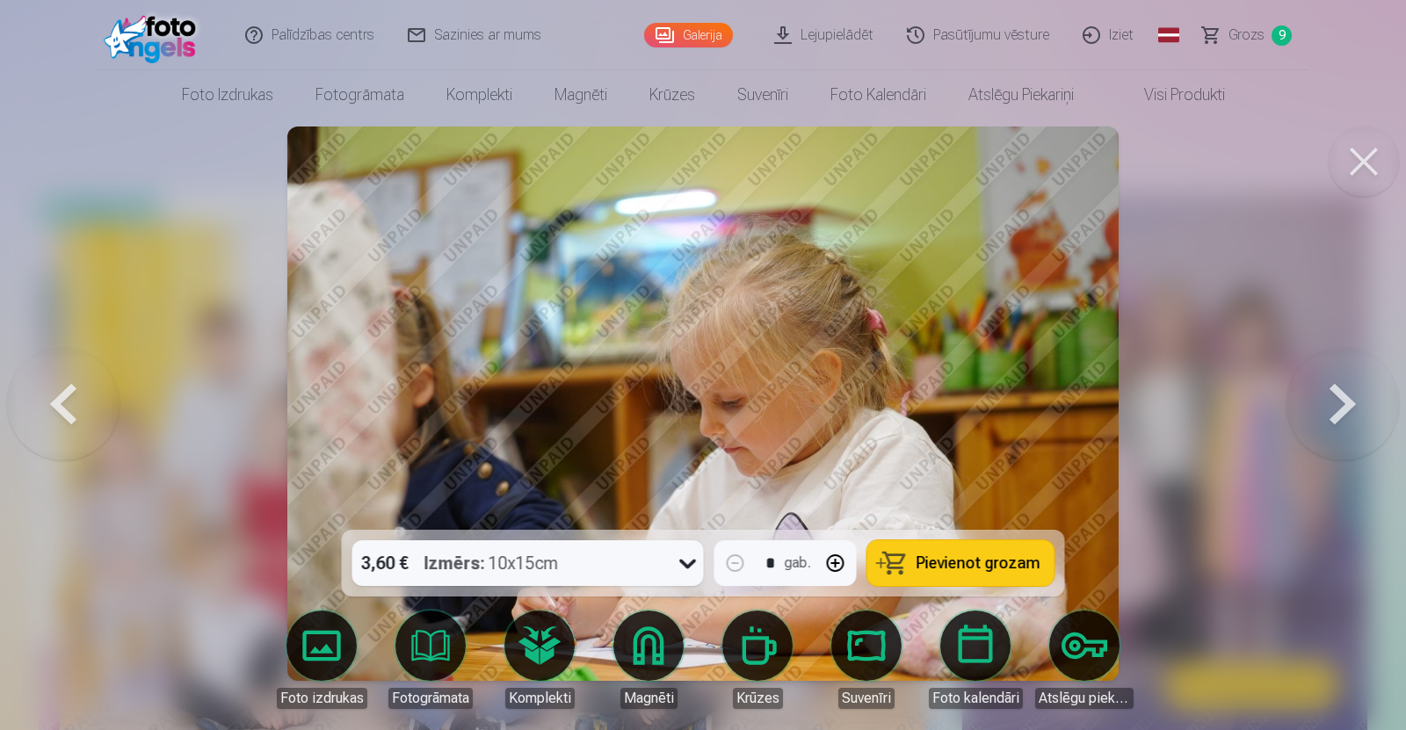
click at [1335, 399] on button at bounding box center [1343, 403] width 113 height 217
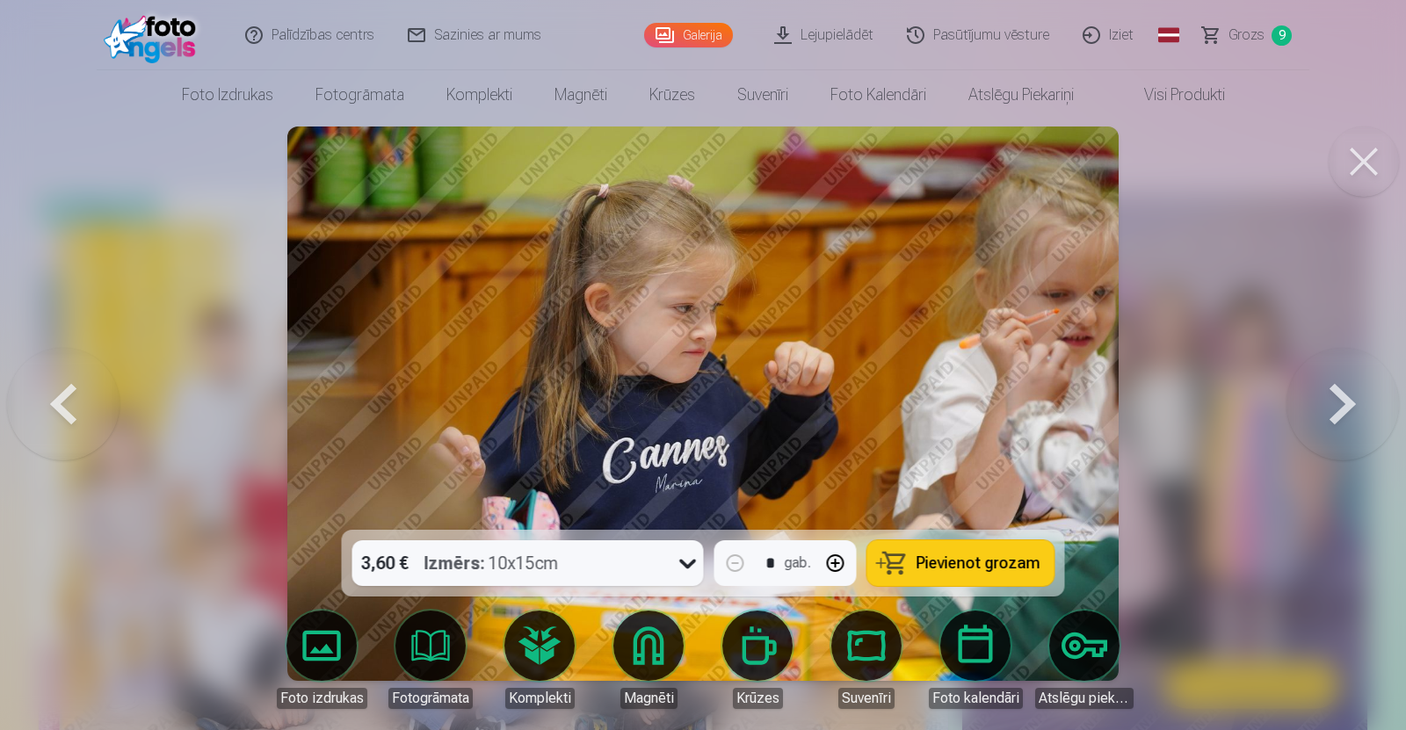
click at [1335, 399] on button at bounding box center [1343, 403] width 113 height 217
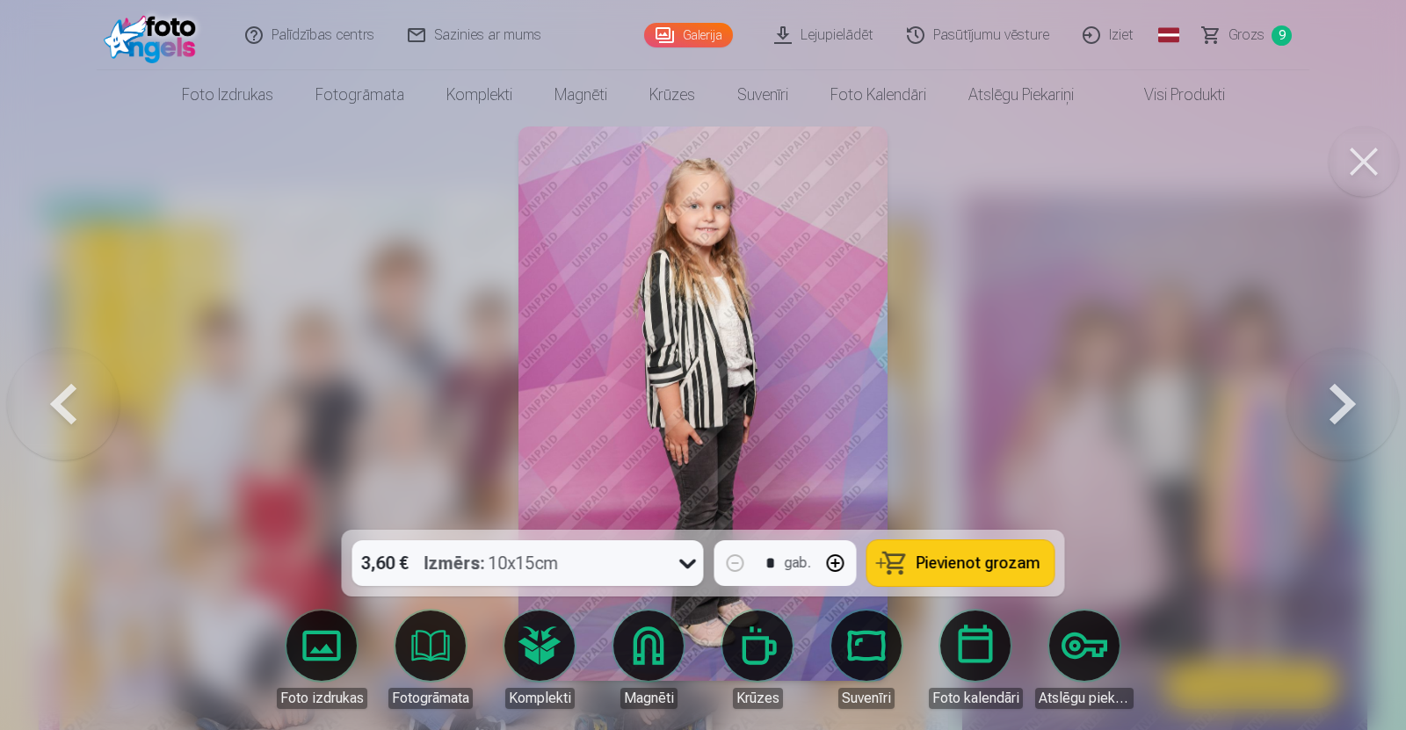
click at [1335, 399] on button at bounding box center [1343, 403] width 113 height 217
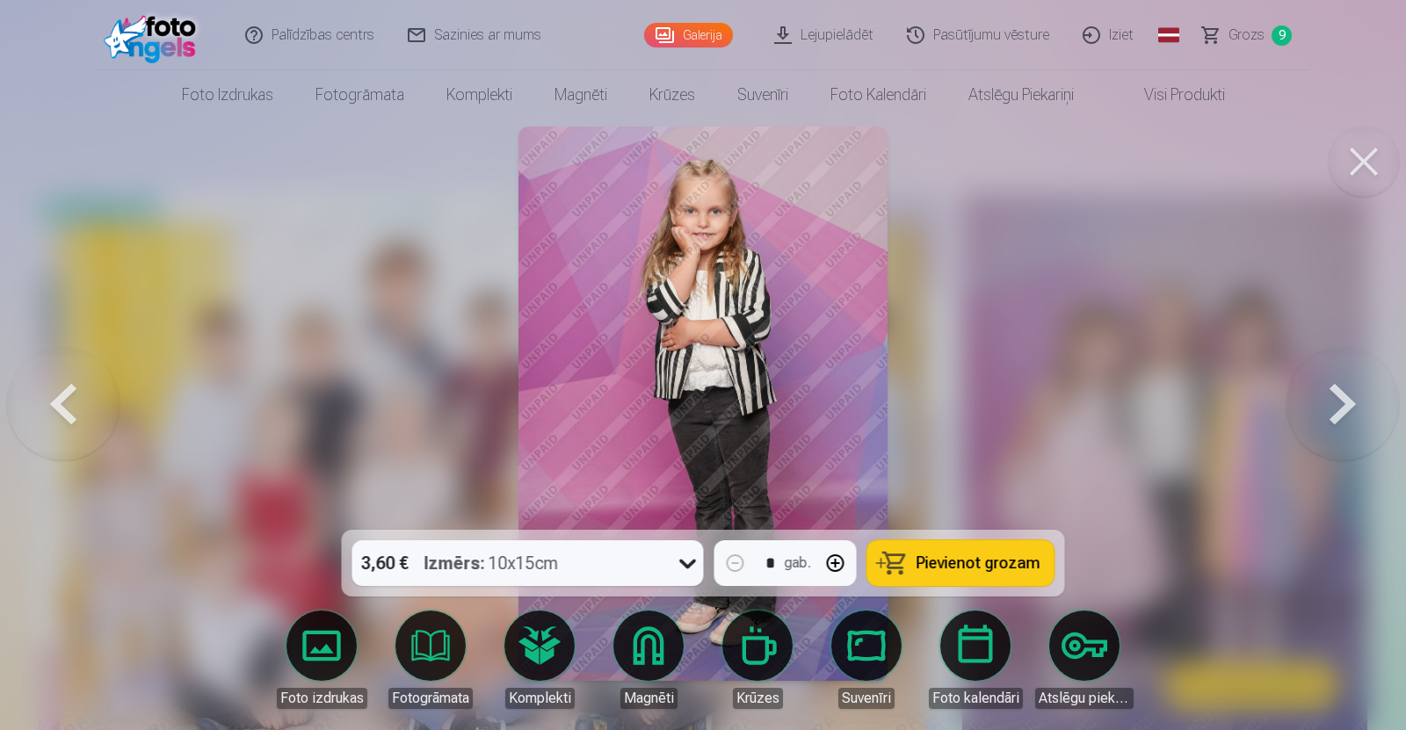
click at [1335, 399] on button at bounding box center [1343, 403] width 113 height 217
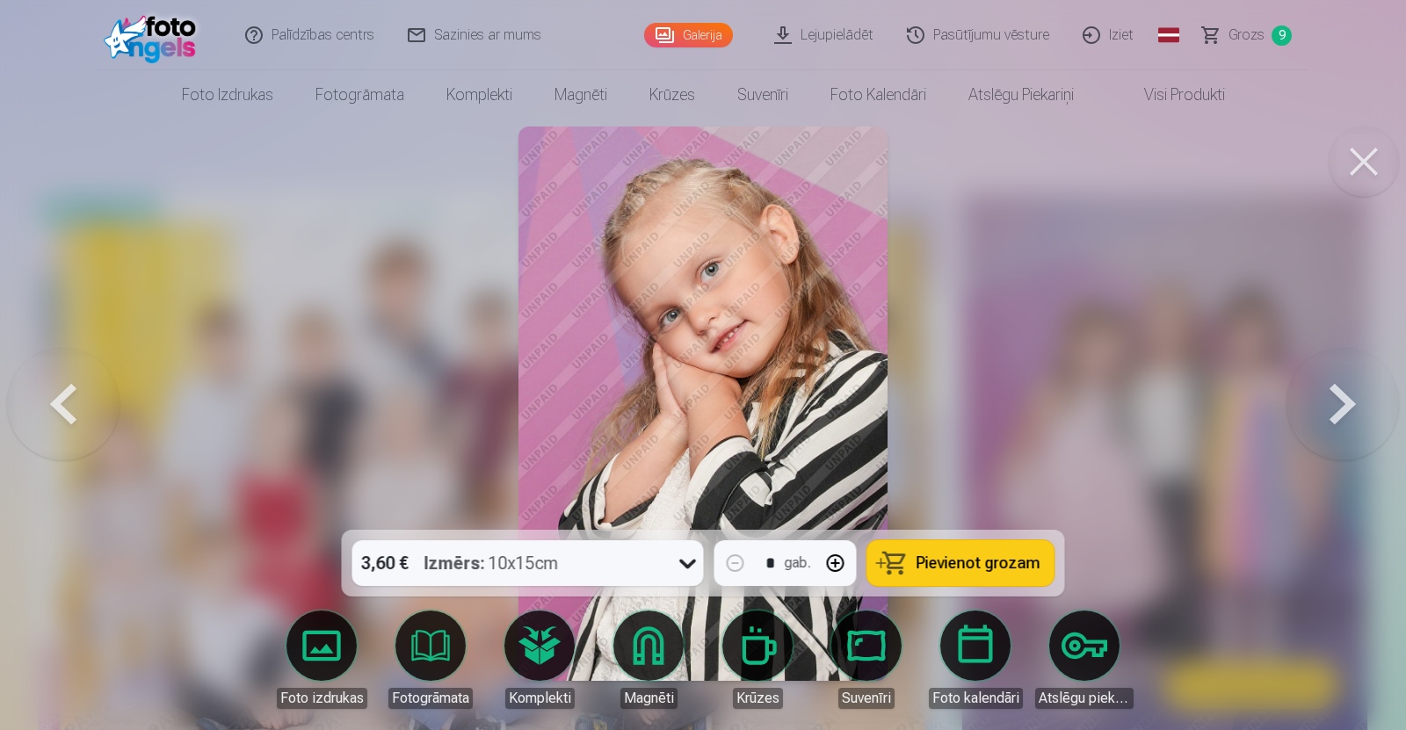
click at [1335, 399] on button at bounding box center [1343, 403] width 113 height 217
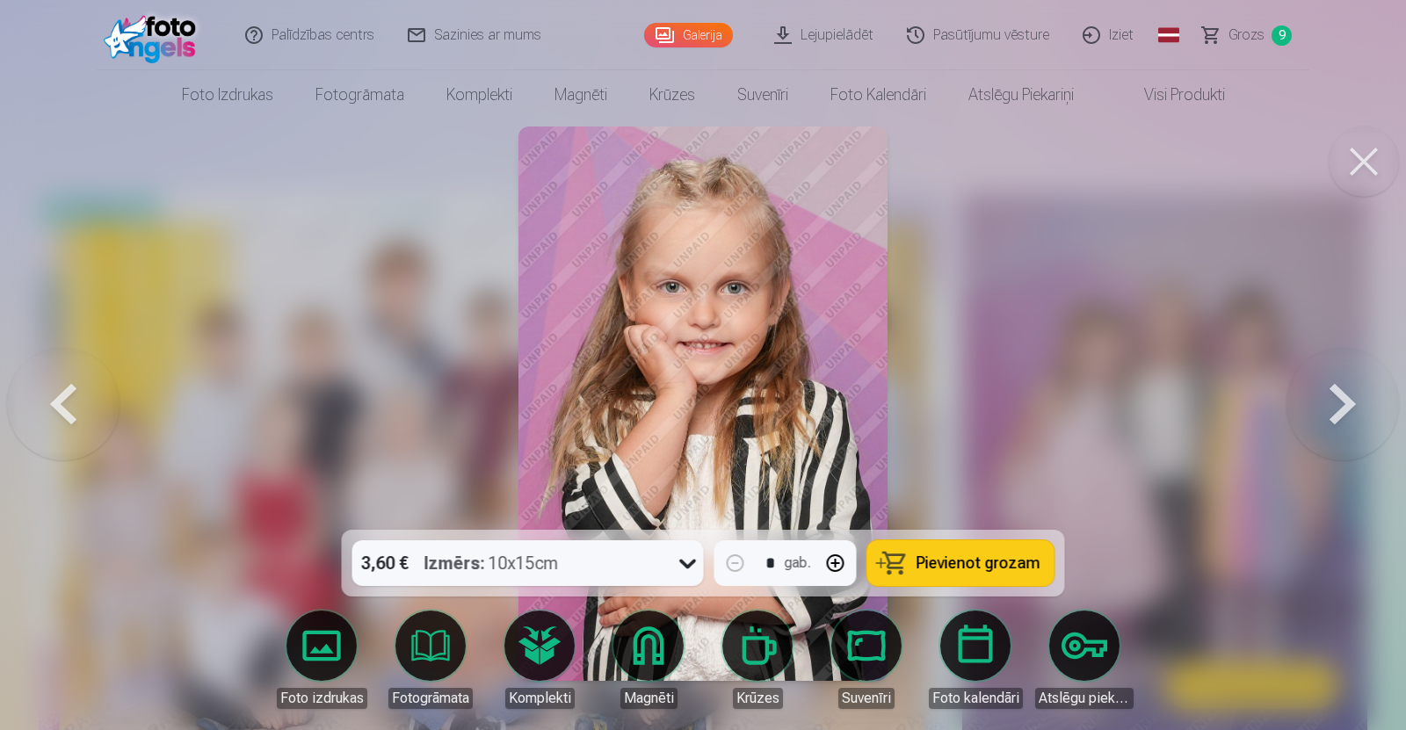
click at [1335, 399] on button at bounding box center [1343, 403] width 113 height 217
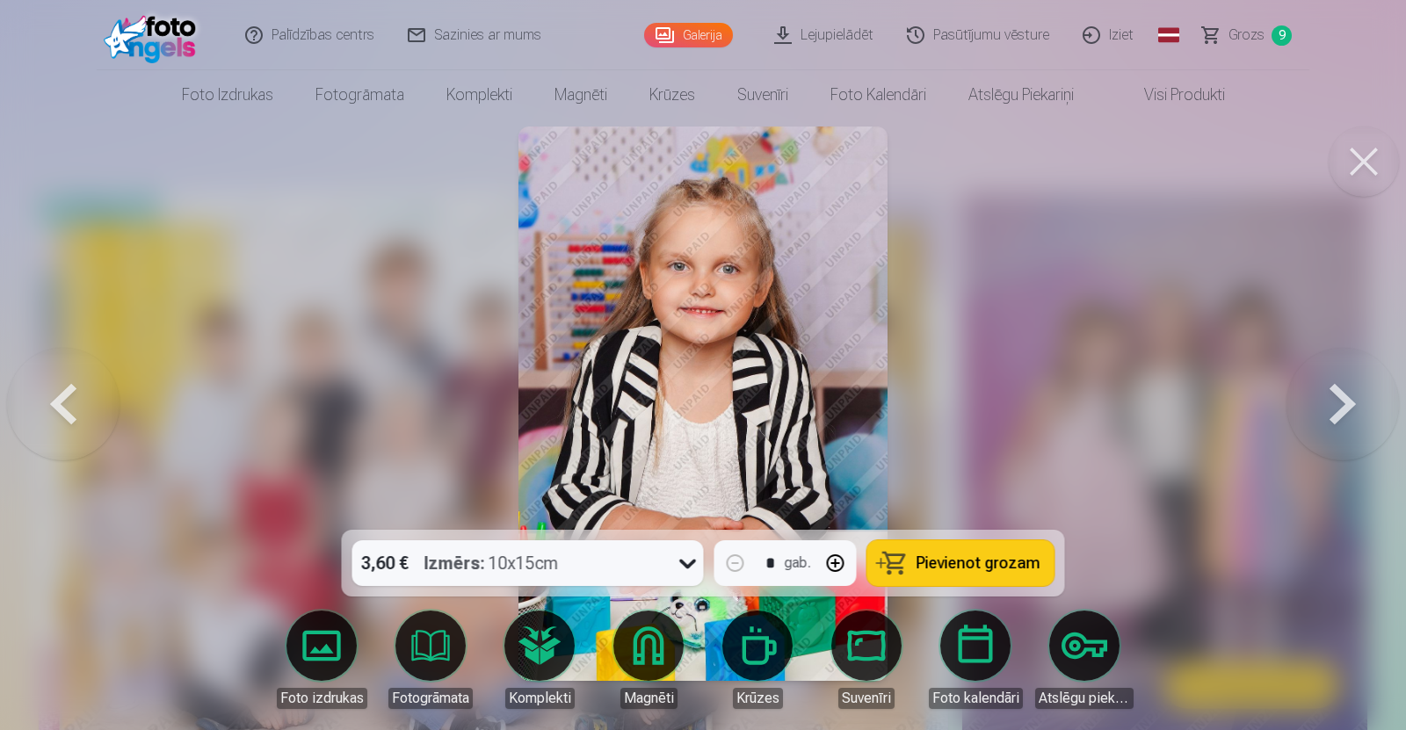
click at [1335, 399] on button at bounding box center [1343, 403] width 113 height 217
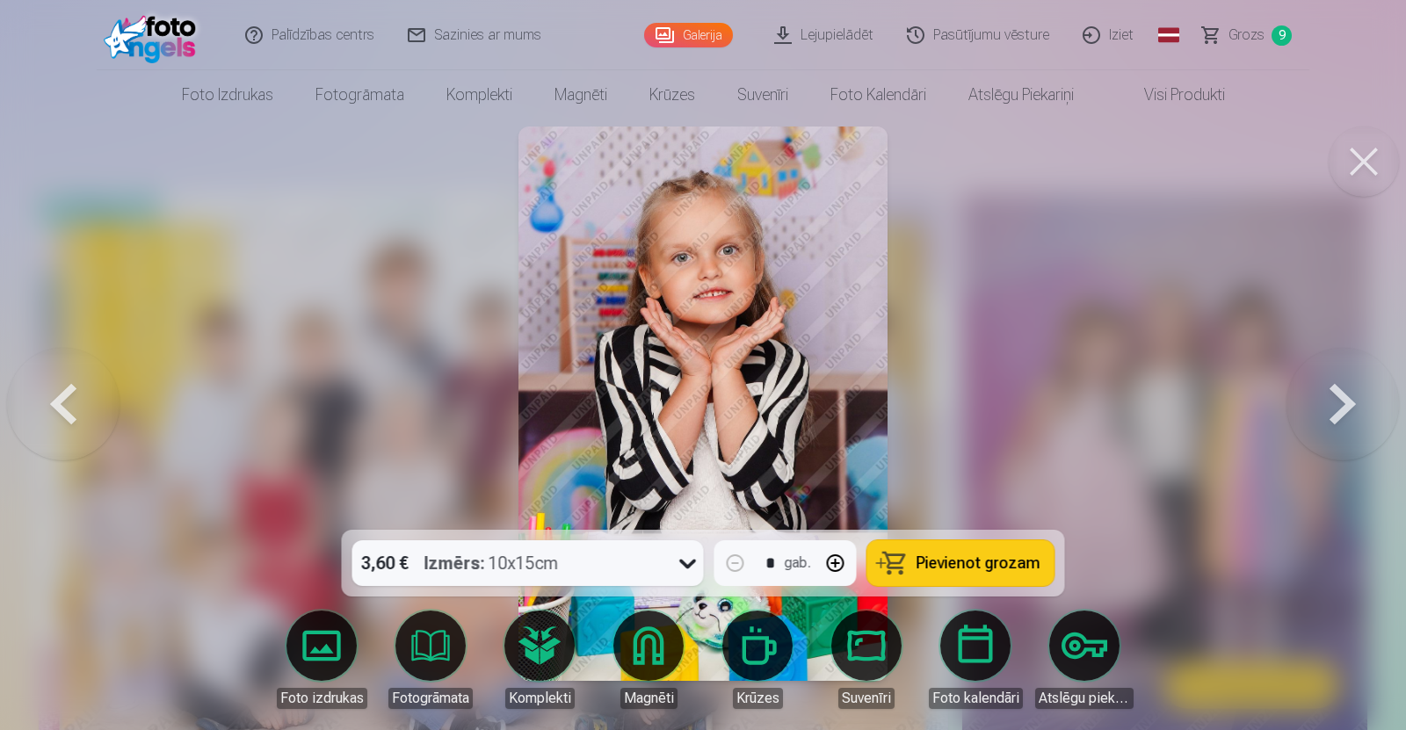
click at [1335, 399] on button at bounding box center [1343, 403] width 113 height 217
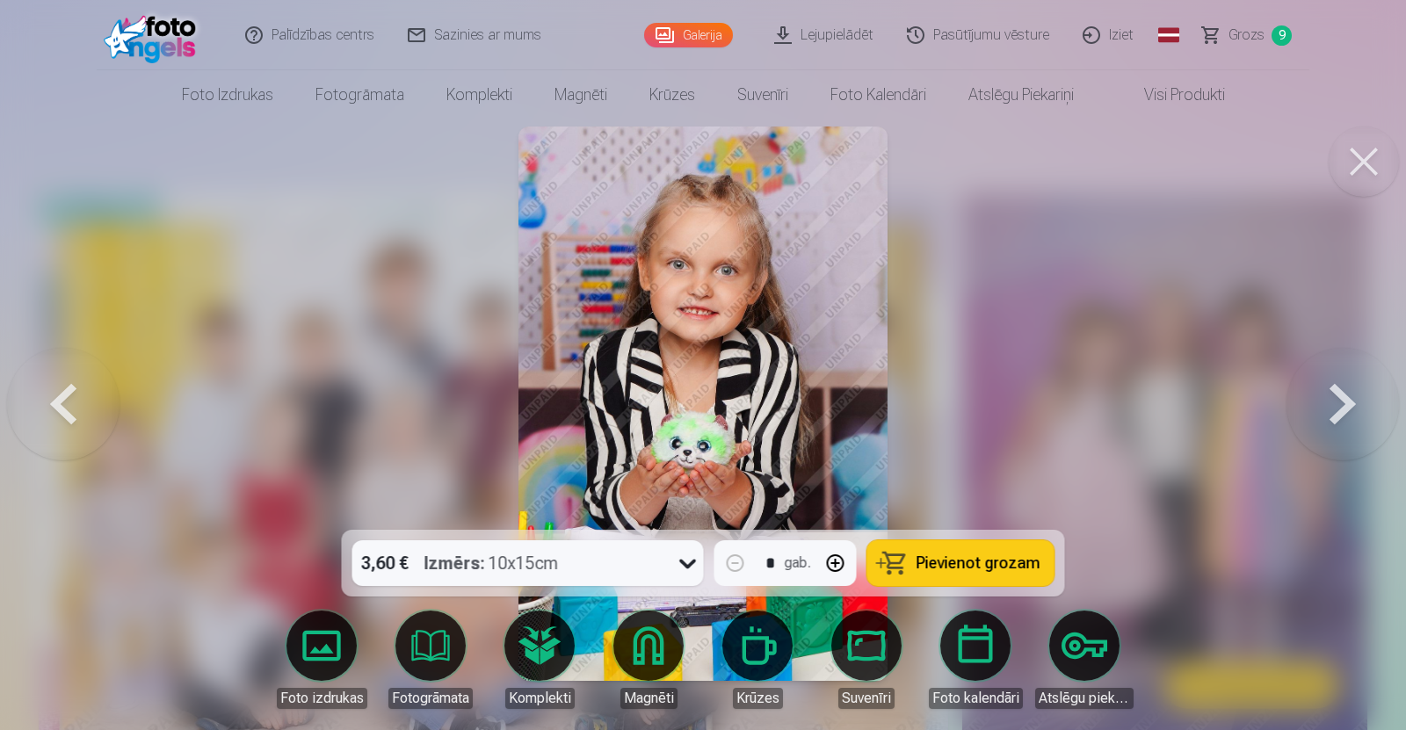
click at [1335, 399] on button at bounding box center [1343, 403] width 113 height 217
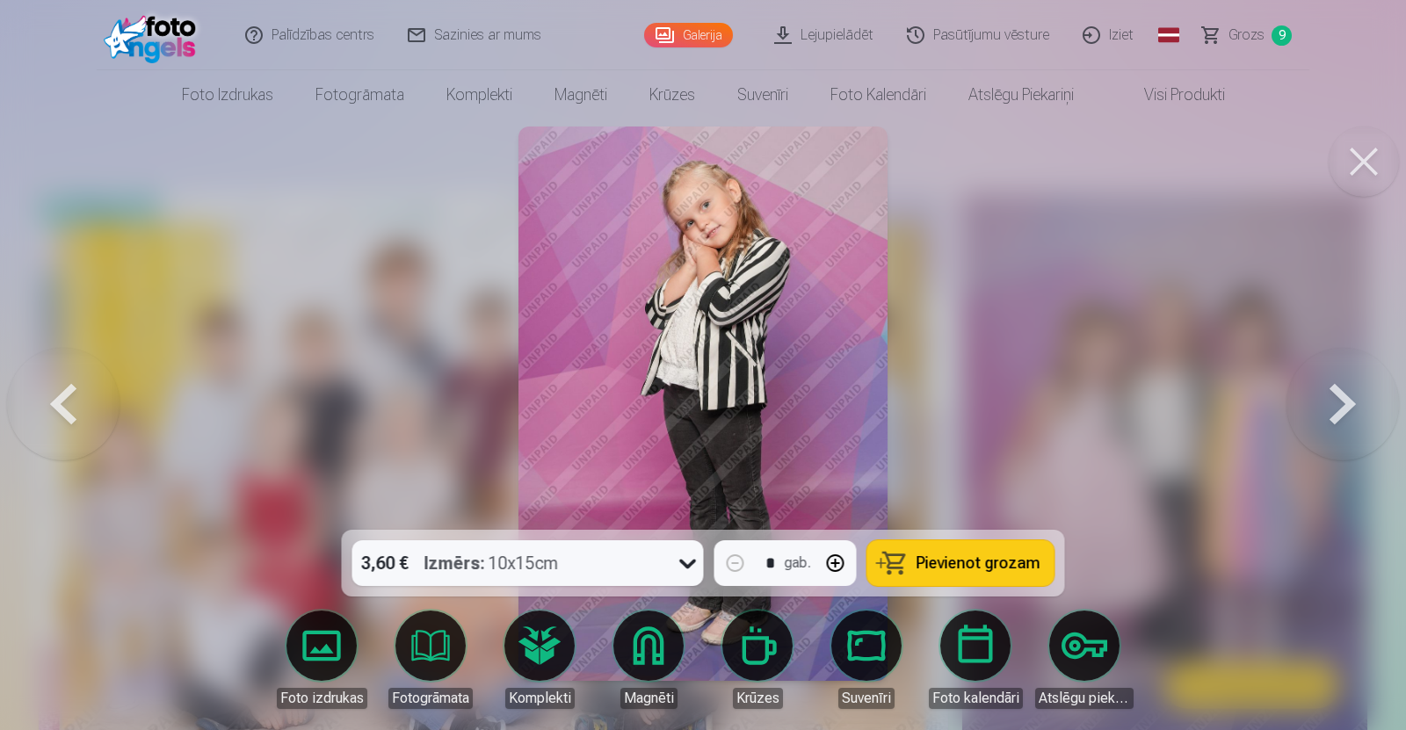
click at [1335, 399] on button at bounding box center [1343, 403] width 113 height 217
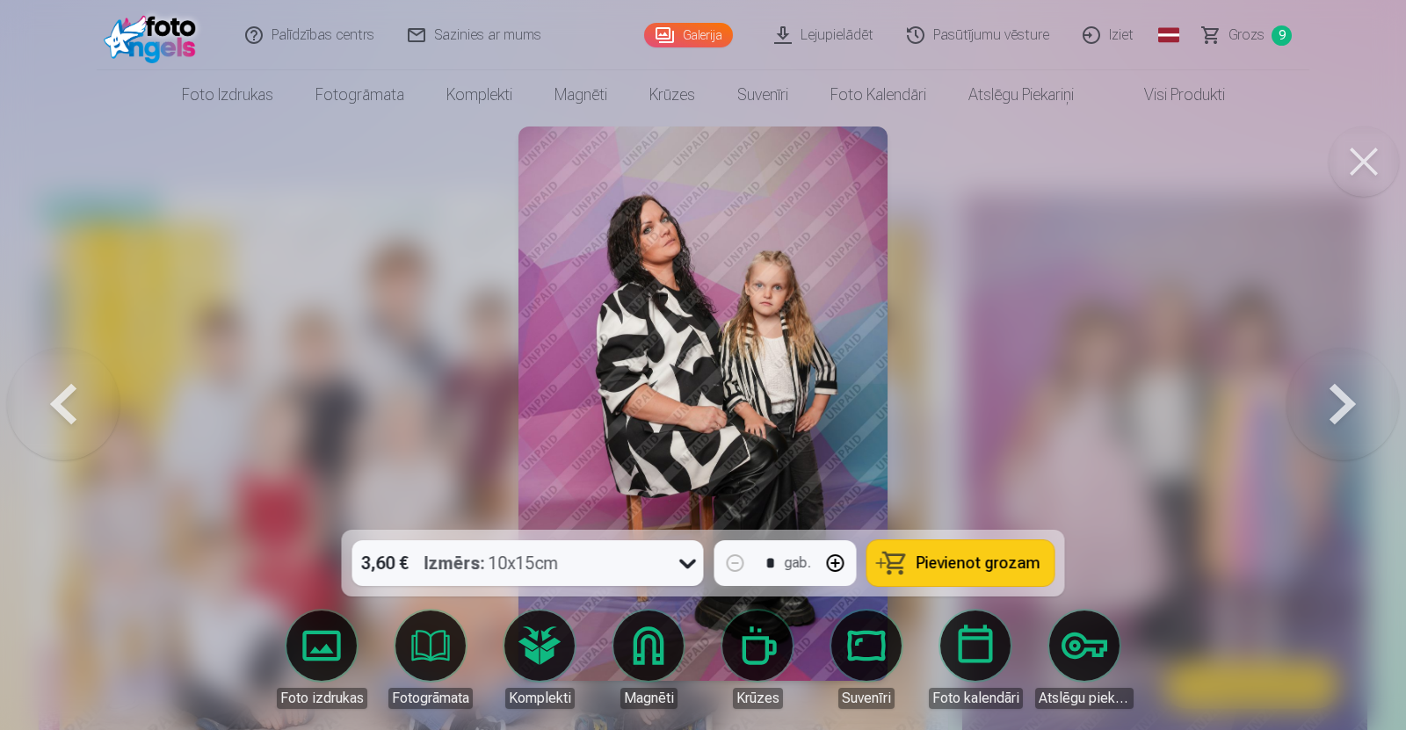
click at [1335, 399] on button at bounding box center [1343, 403] width 113 height 217
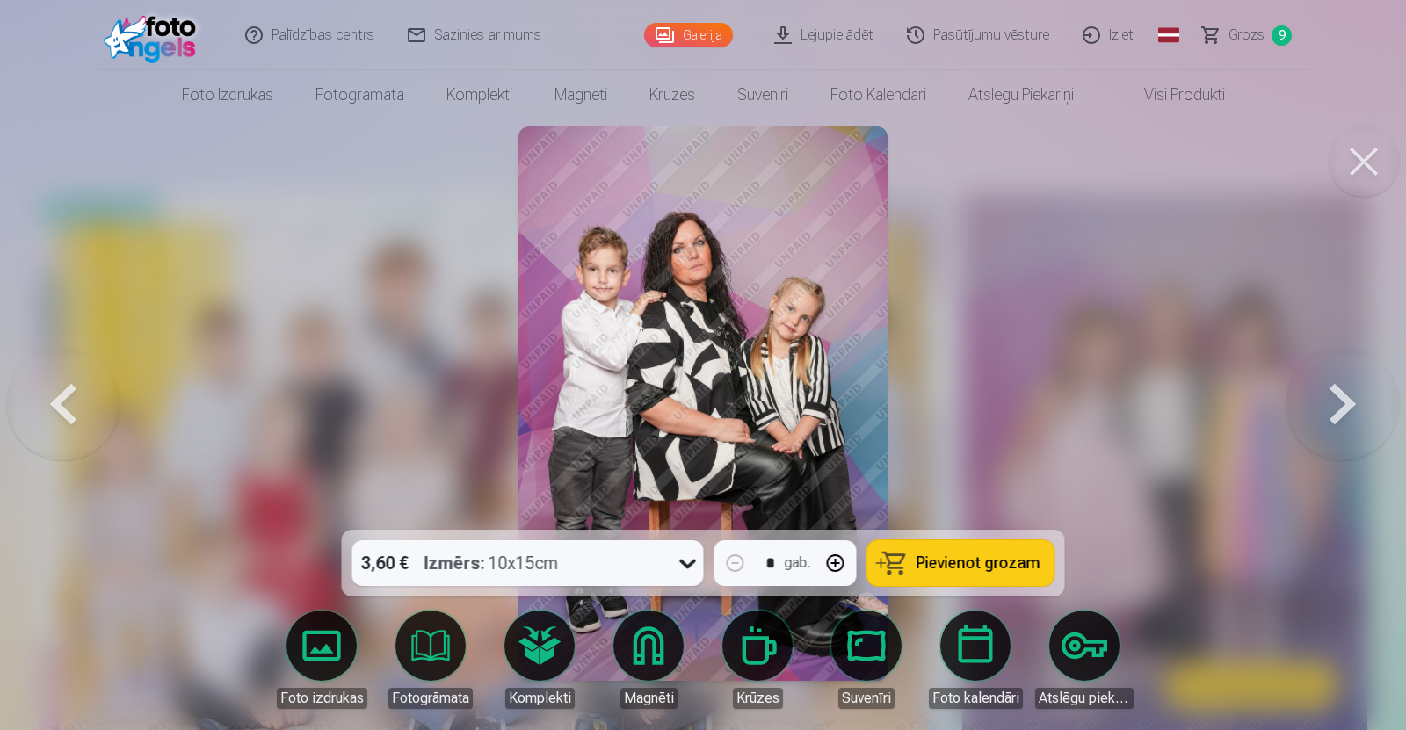
click at [1335, 399] on button at bounding box center [1343, 403] width 113 height 217
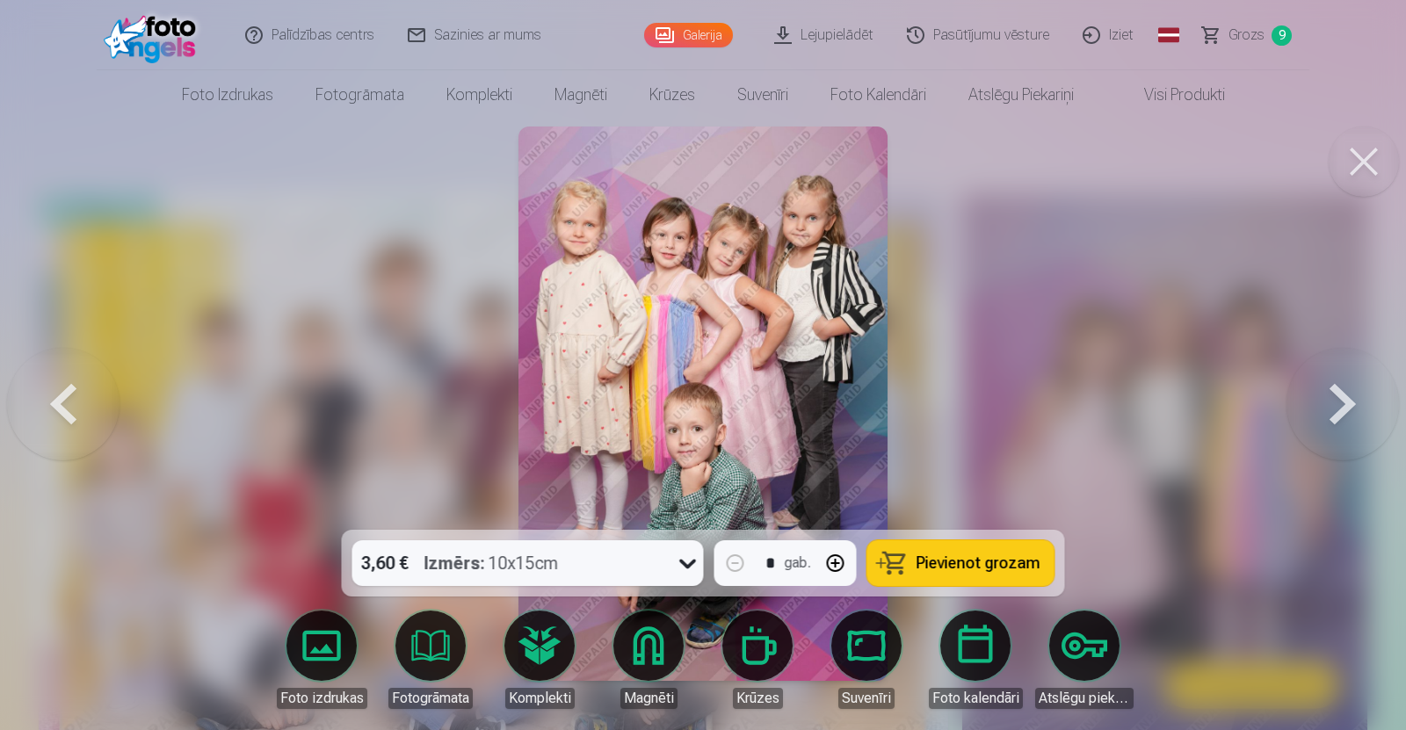
click at [1335, 399] on button at bounding box center [1343, 403] width 113 height 217
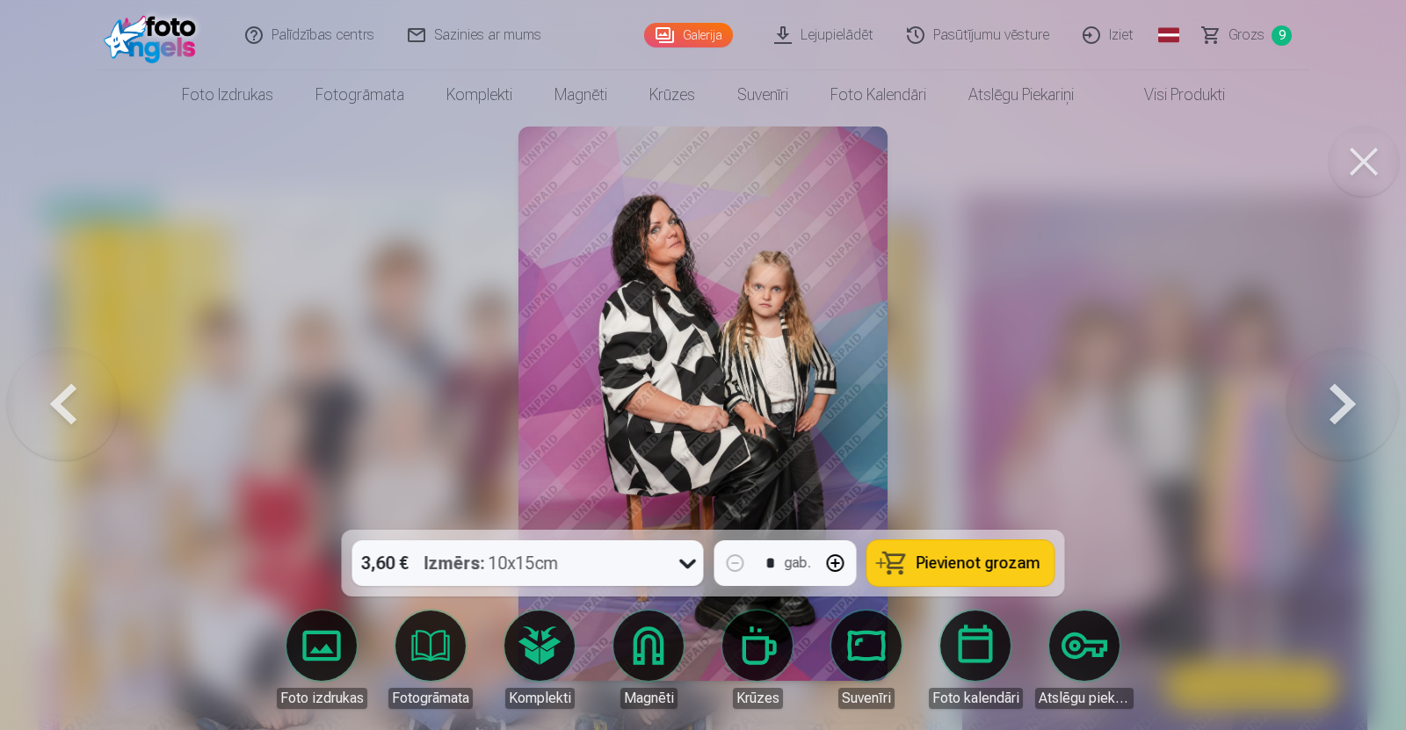
click at [63, 409] on button at bounding box center [63, 403] width 113 height 217
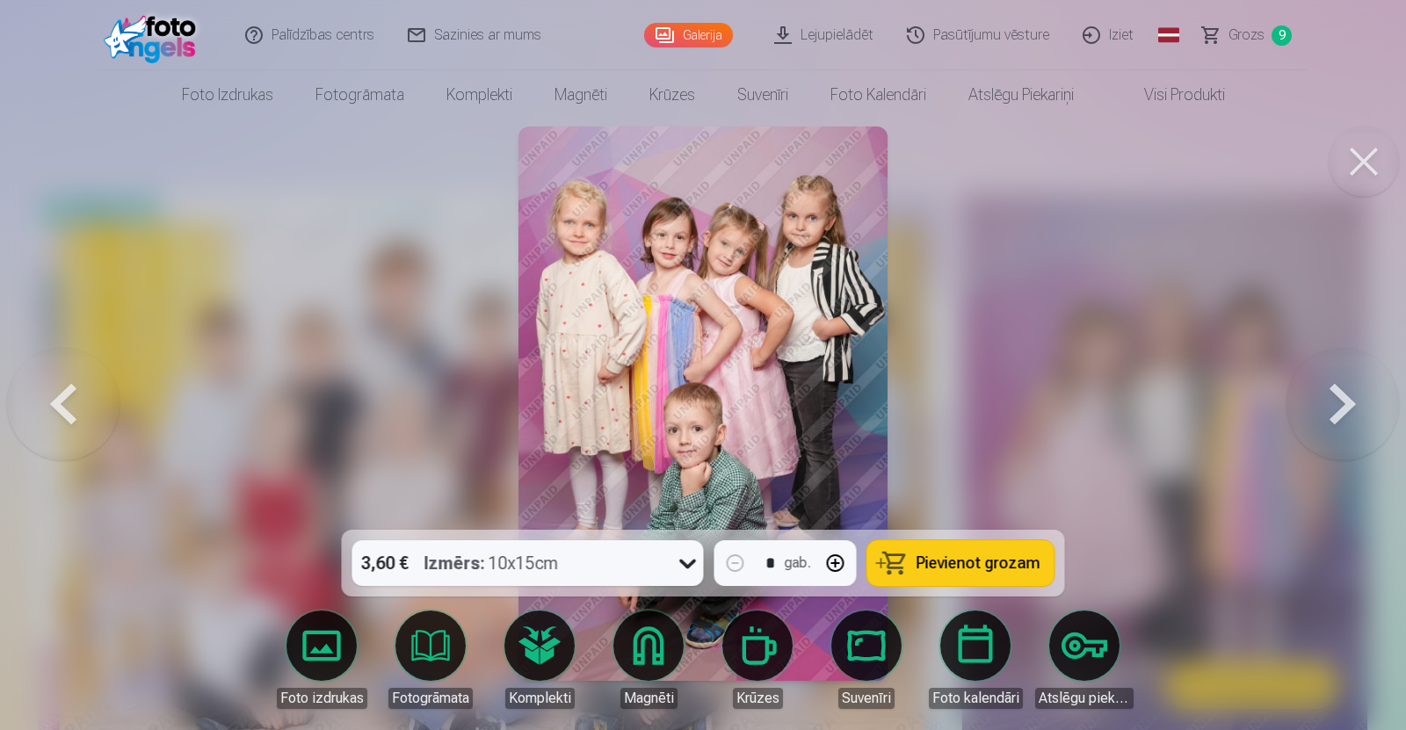
click at [1333, 402] on button at bounding box center [1343, 403] width 113 height 217
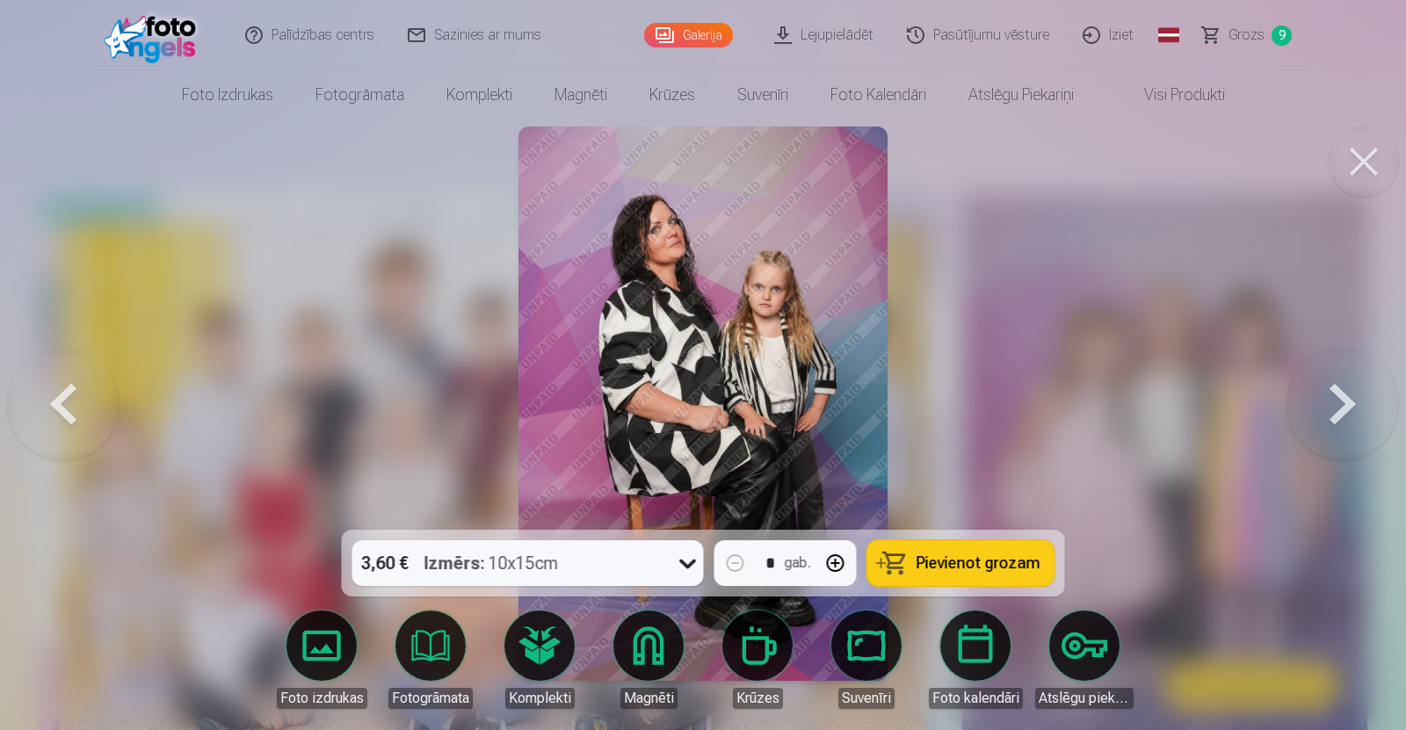
click at [1333, 402] on button at bounding box center [1343, 403] width 113 height 217
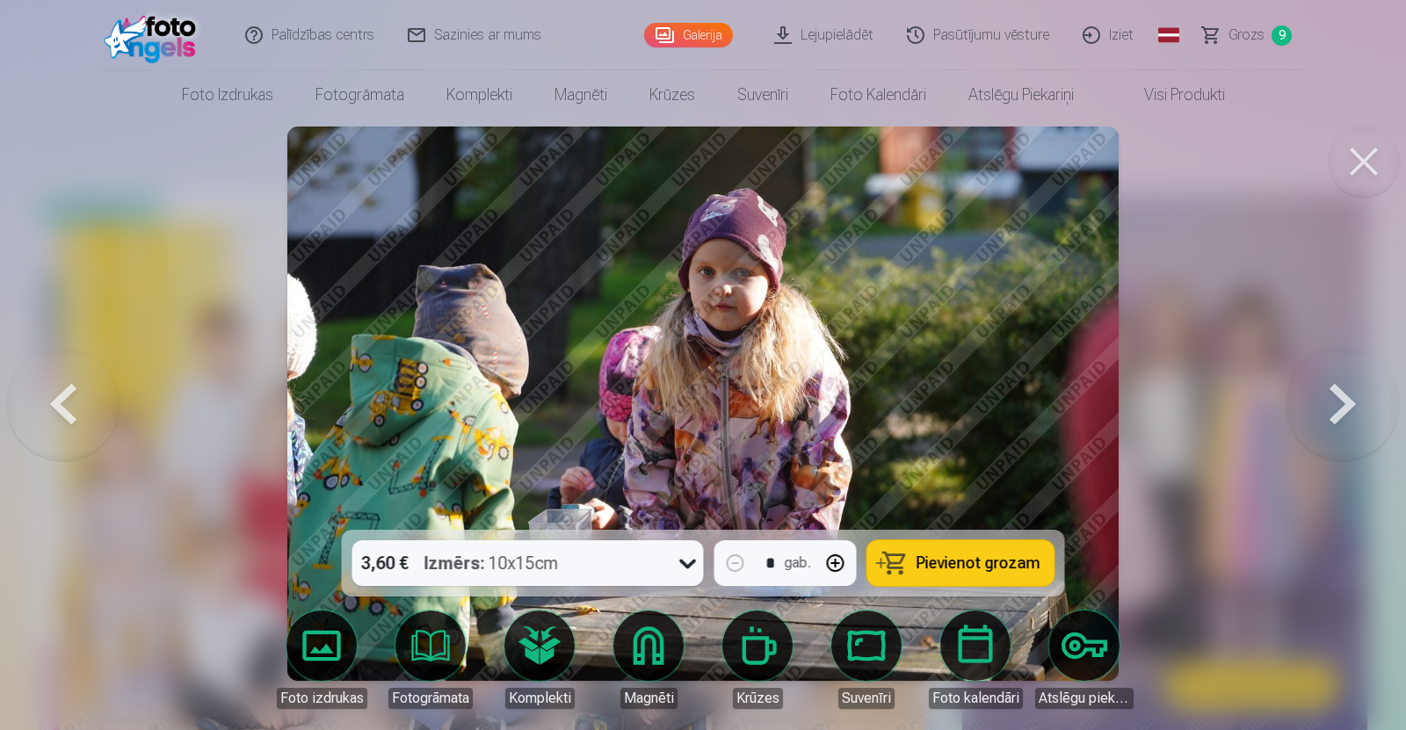
click at [1333, 402] on button at bounding box center [1343, 403] width 113 height 217
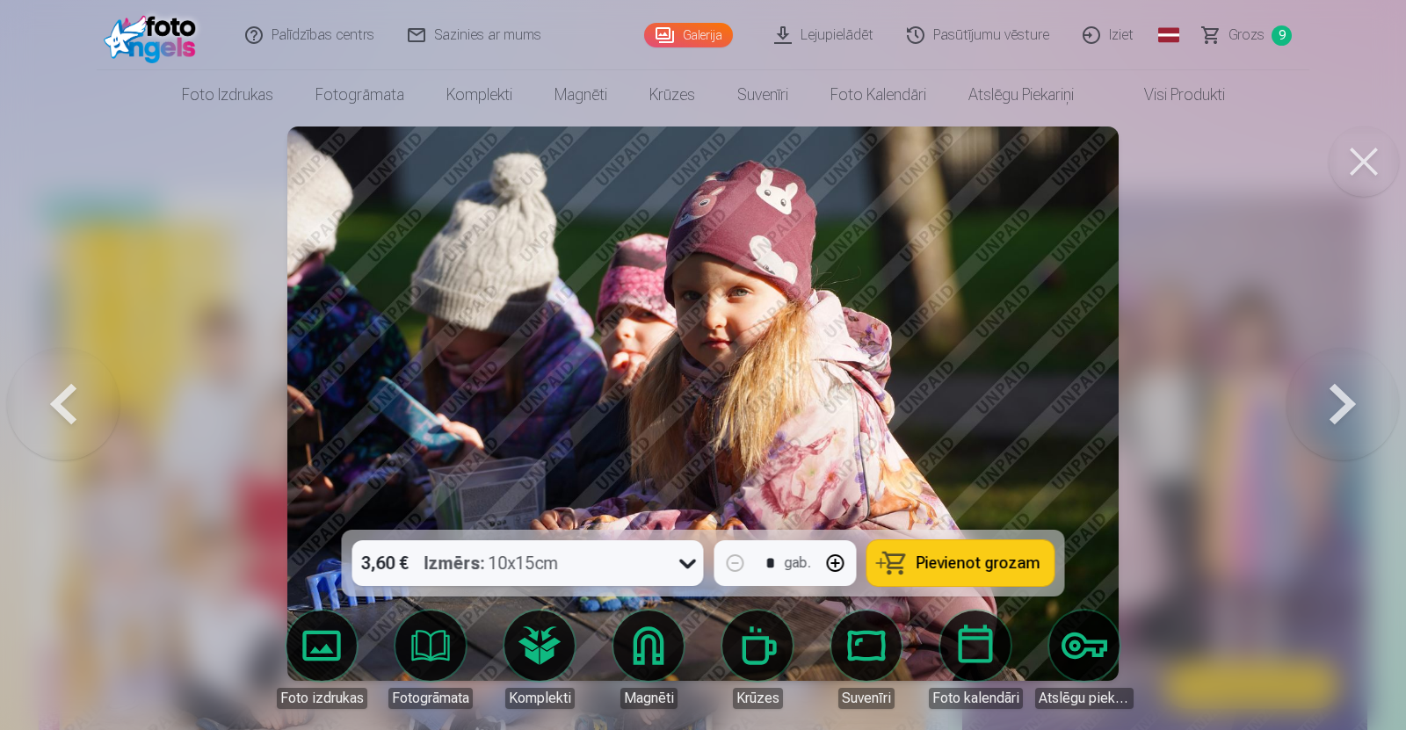
click at [1333, 402] on button at bounding box center [1343, 403] width 113 height 217
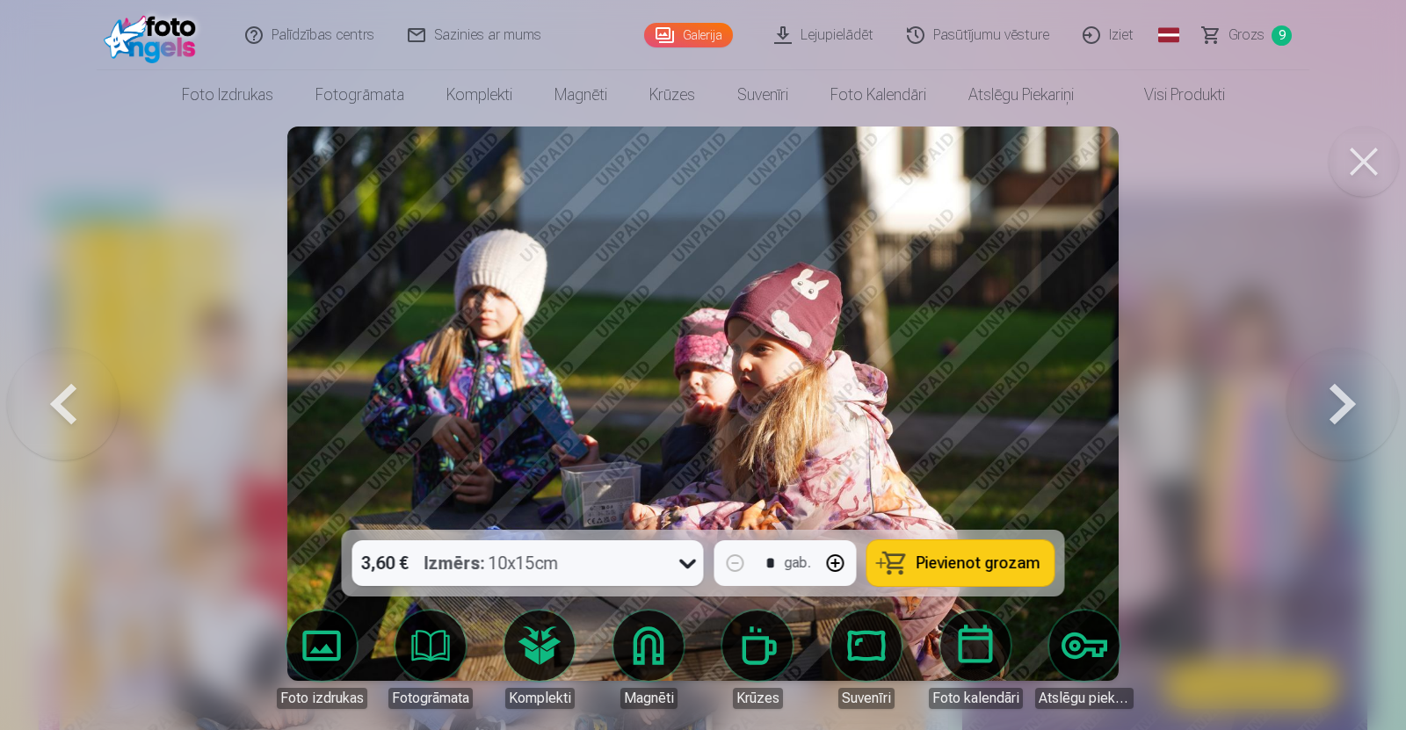
click at [1333, 402] on button at bounding box center [1343, 403] width 113 height 217
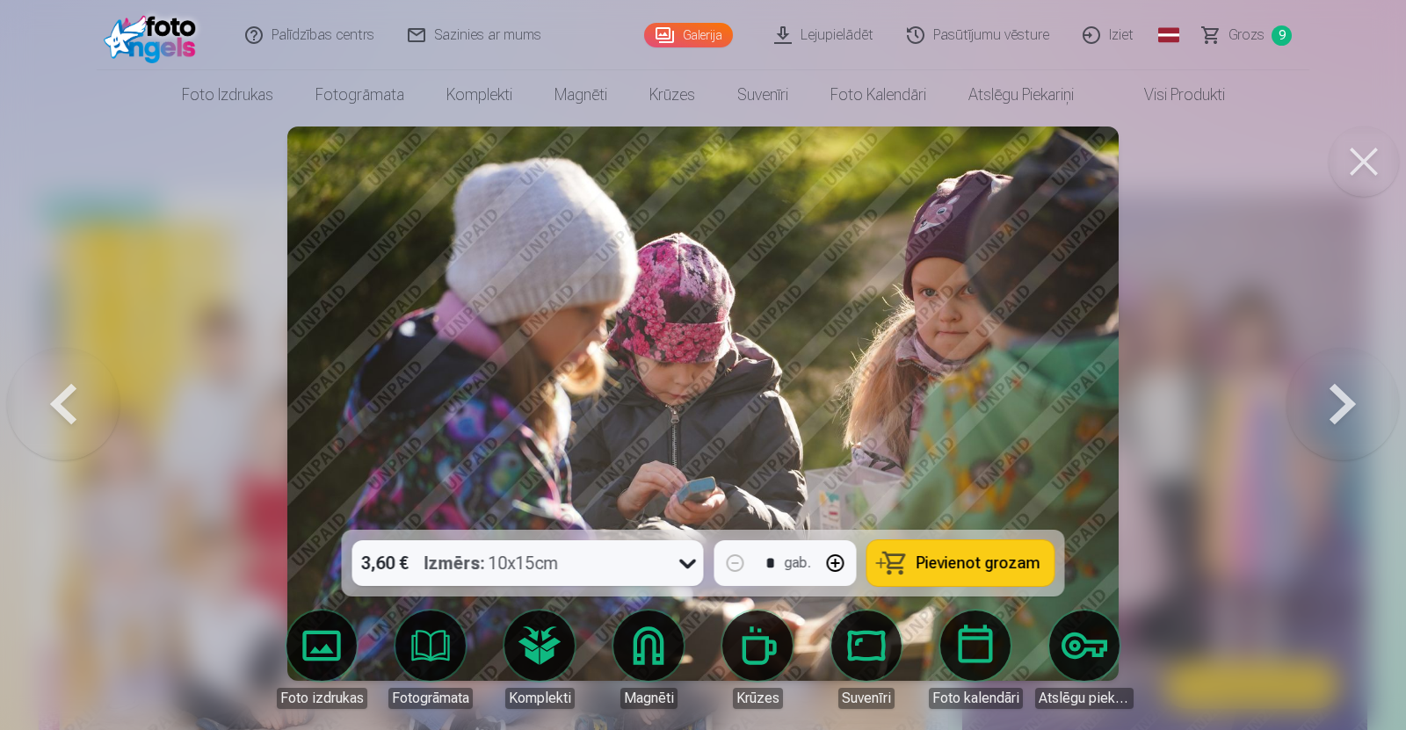
click at [1333, 402] on button at bounding box center [1343, 403] width 113 height 217
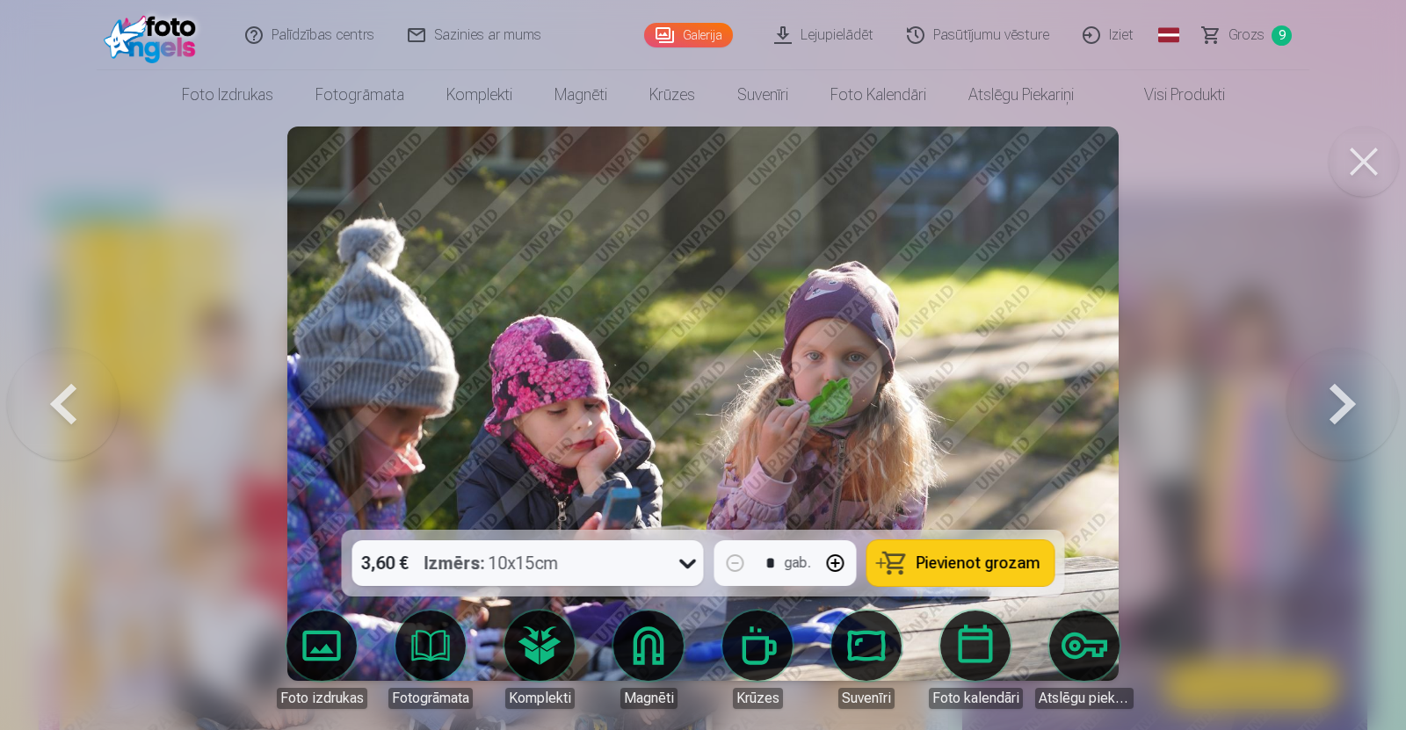
click at [1333, 402] on button at bounding box center [1343, 403] width 113 height 217
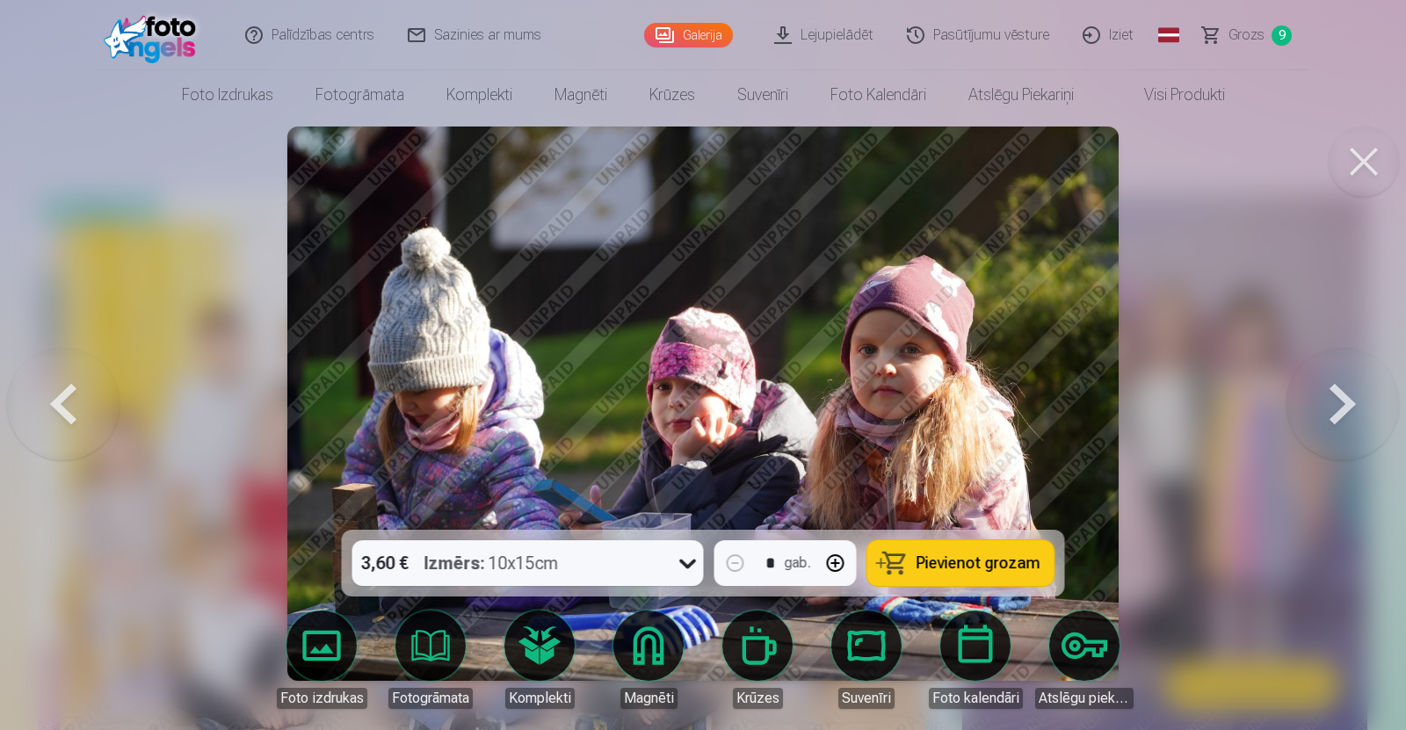
click at [1333, 402] on button at bounding box center [1343, 403] width 113 height 217
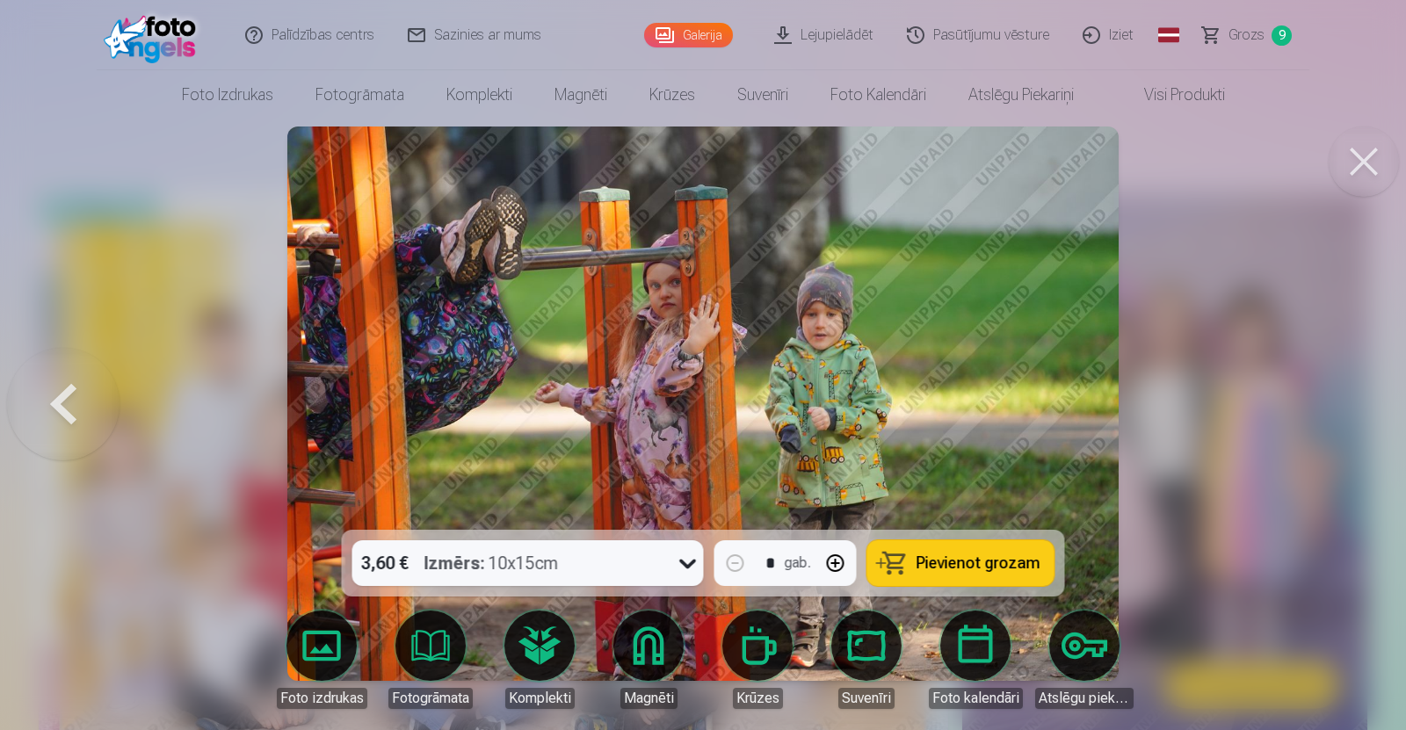
click at [1333, 402] on div at bounding box center [703, 365] width 1406 height 730
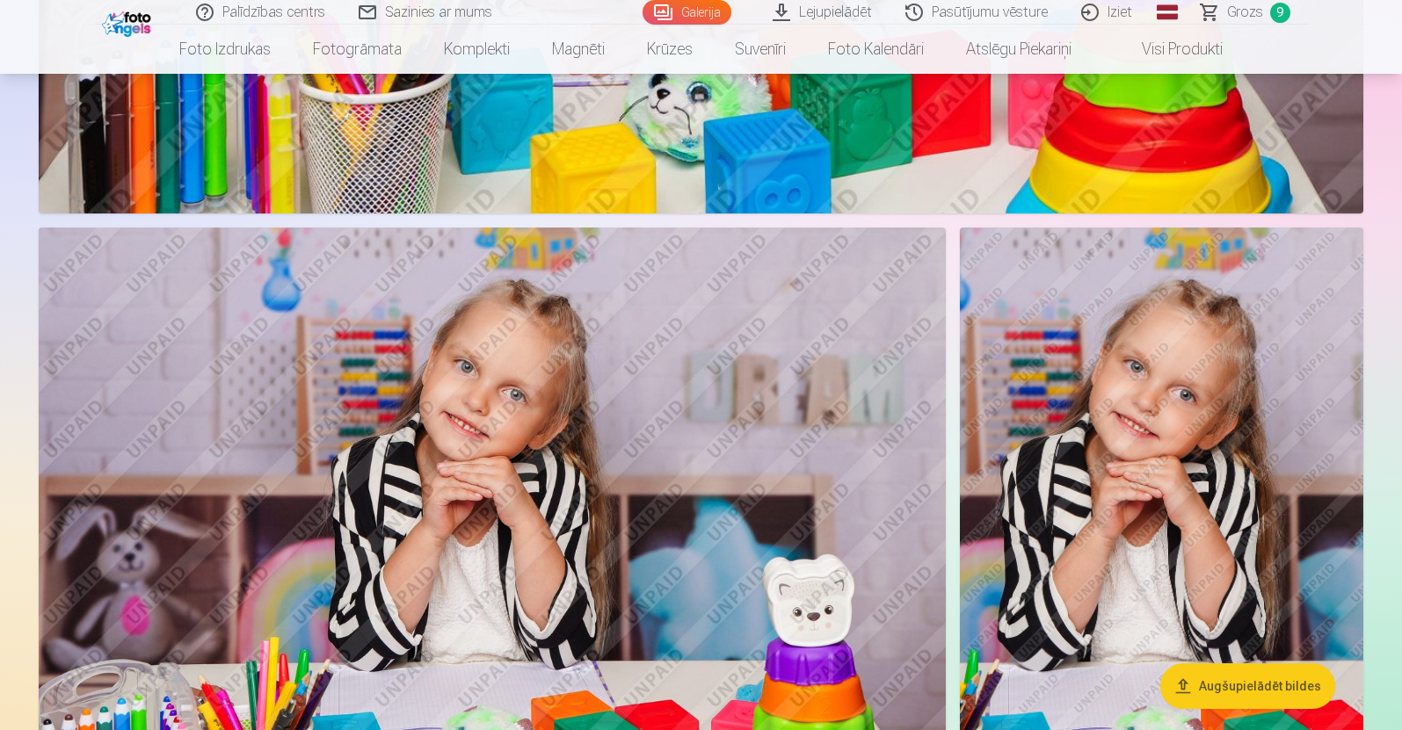
scroll to position [5367, 0]
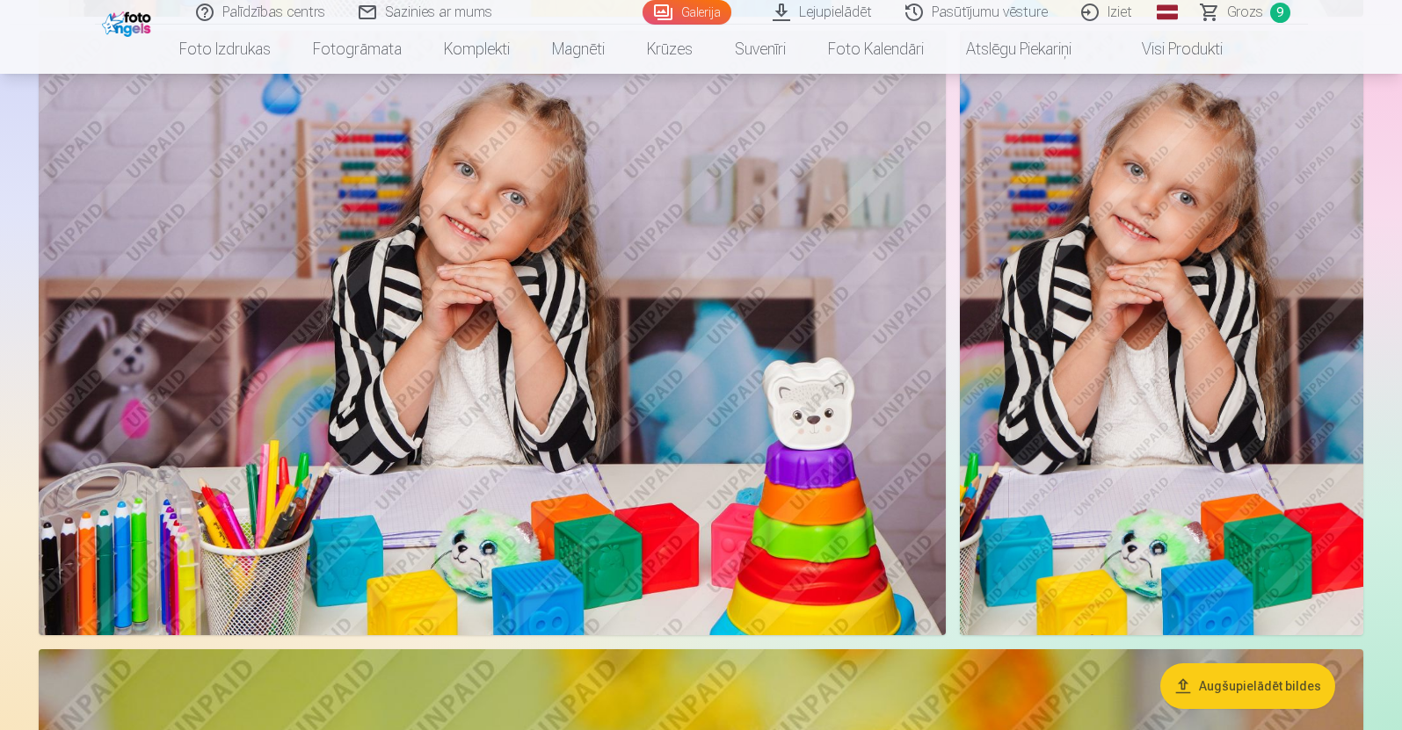
click at [585, 332] on img at bounding box center [492, 333] width 907 height 605
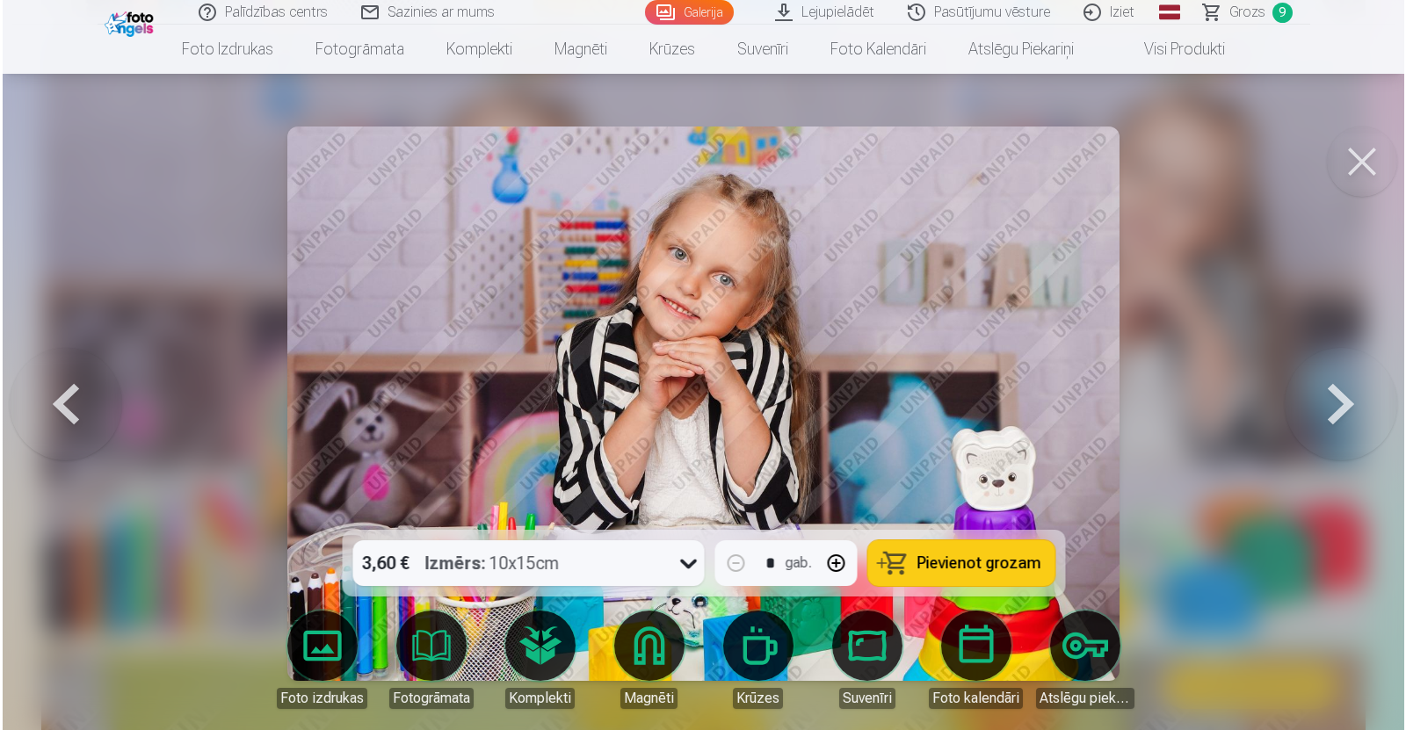
scroll to position [5381, 0]
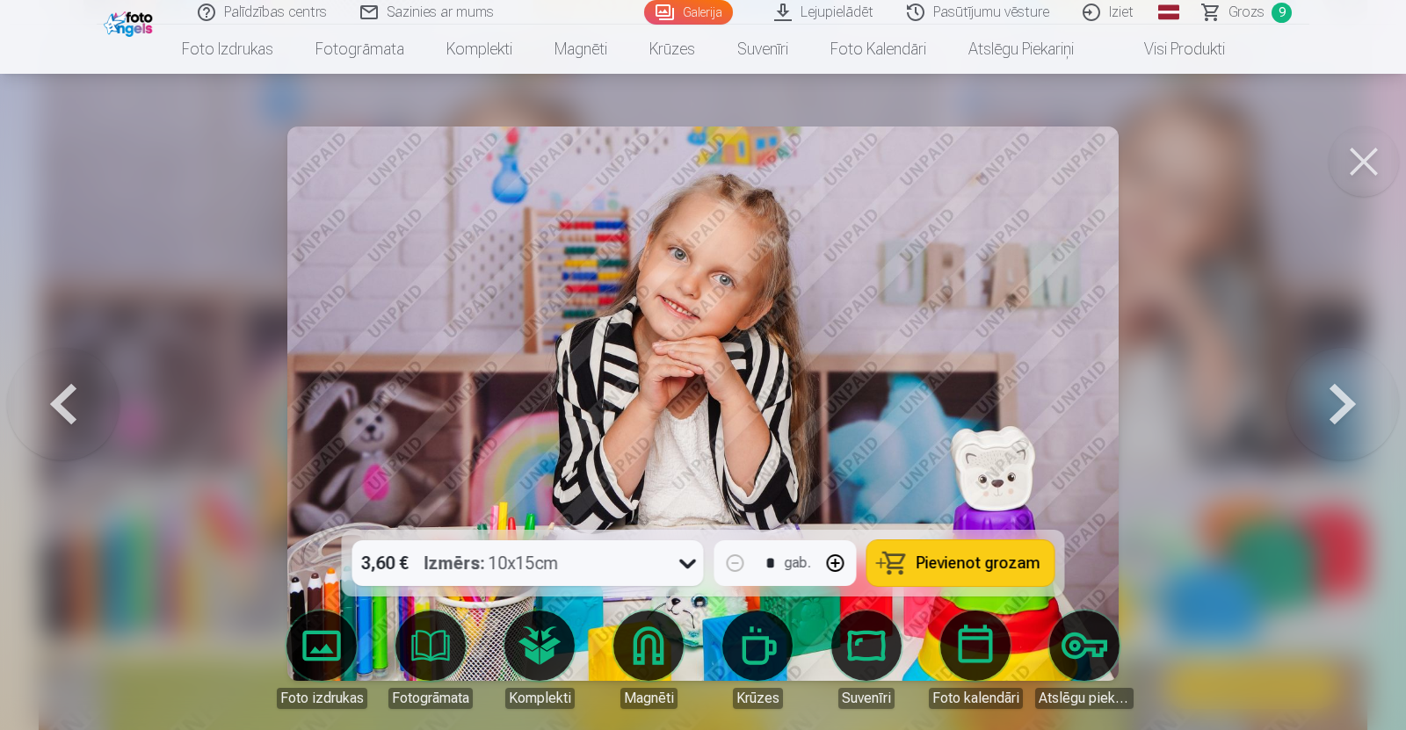
click at [926, 575] on button "Pievienot grozam" at bounding box center [961, 564] width 187 height 46
click at [1240, 11] on span "Grozs" at bounding box center [1246, 12] width 36 height 21
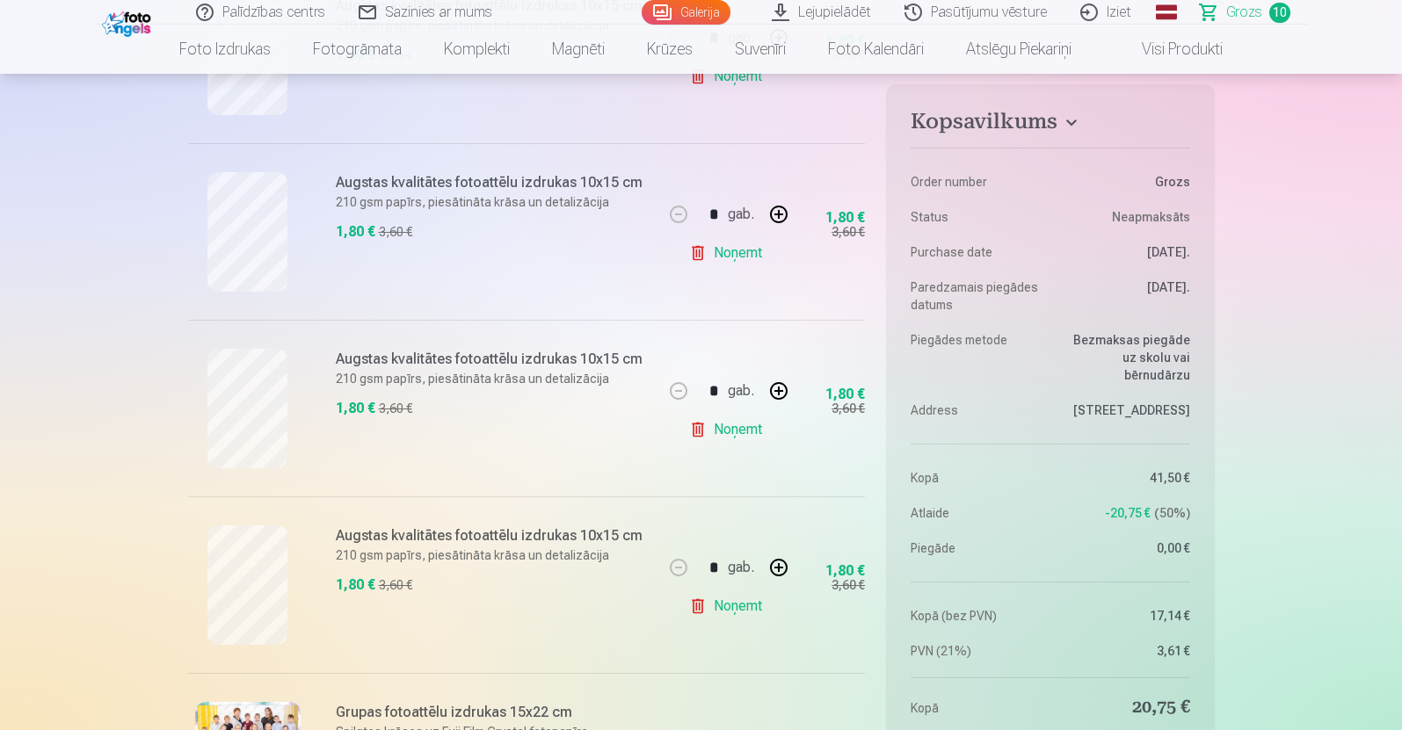
scroll to position [665, 0]
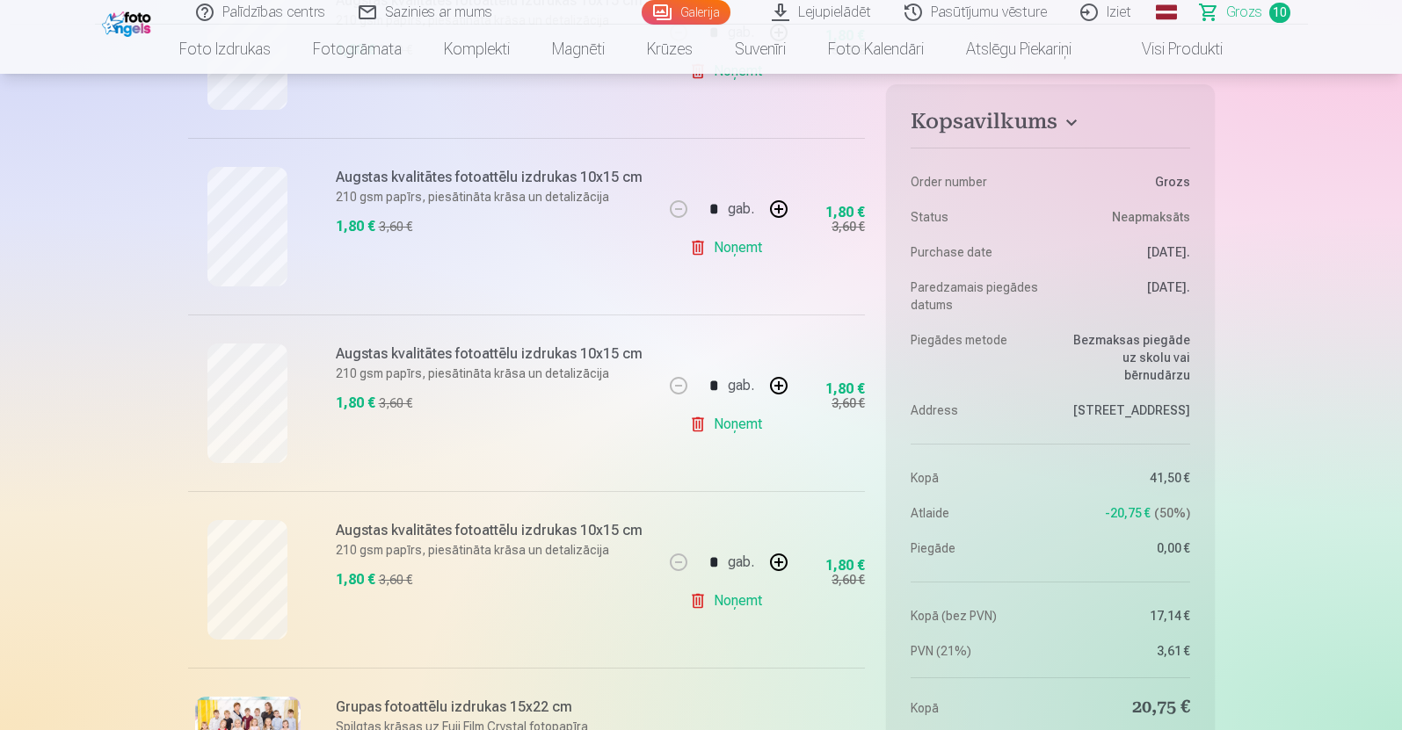
click at [728, 592] on link "Noņemt" at bounding box center [729, 601] width 80 height 35
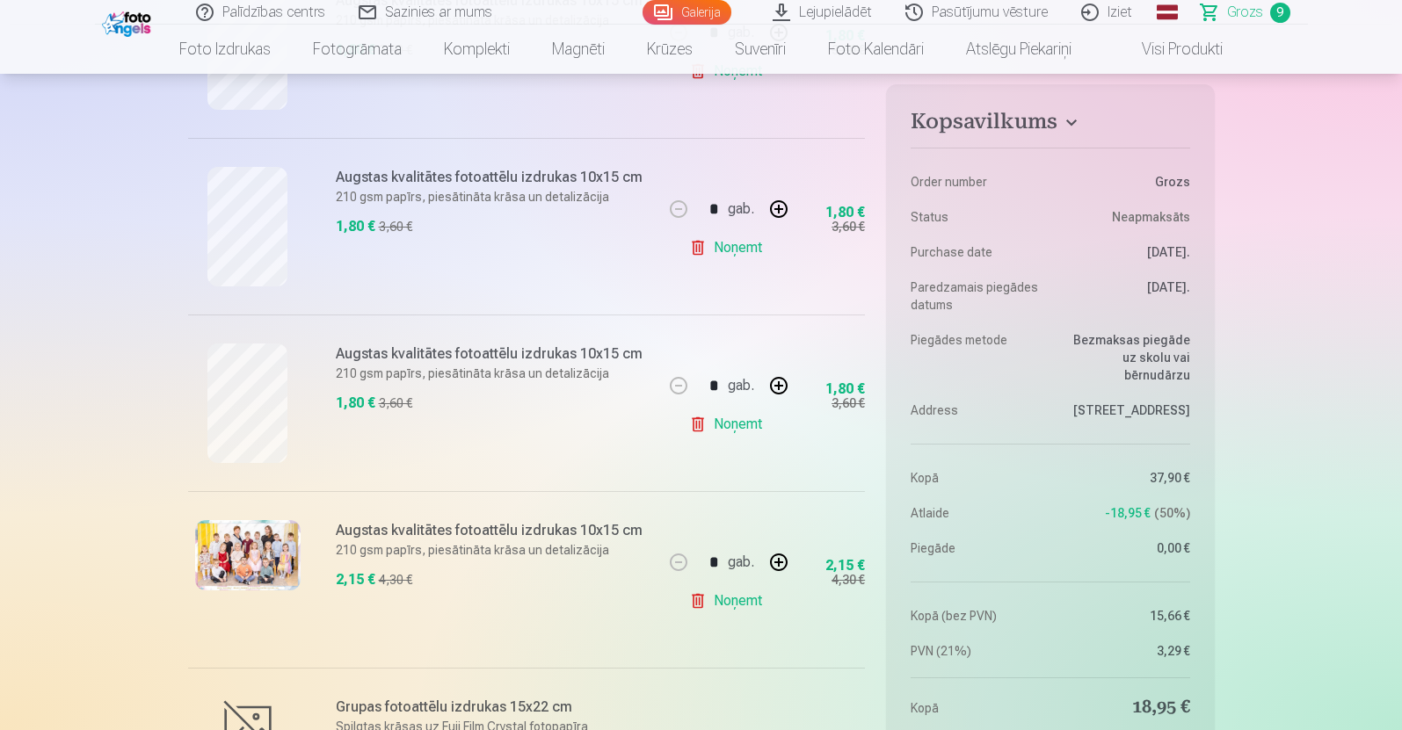
type input "*"
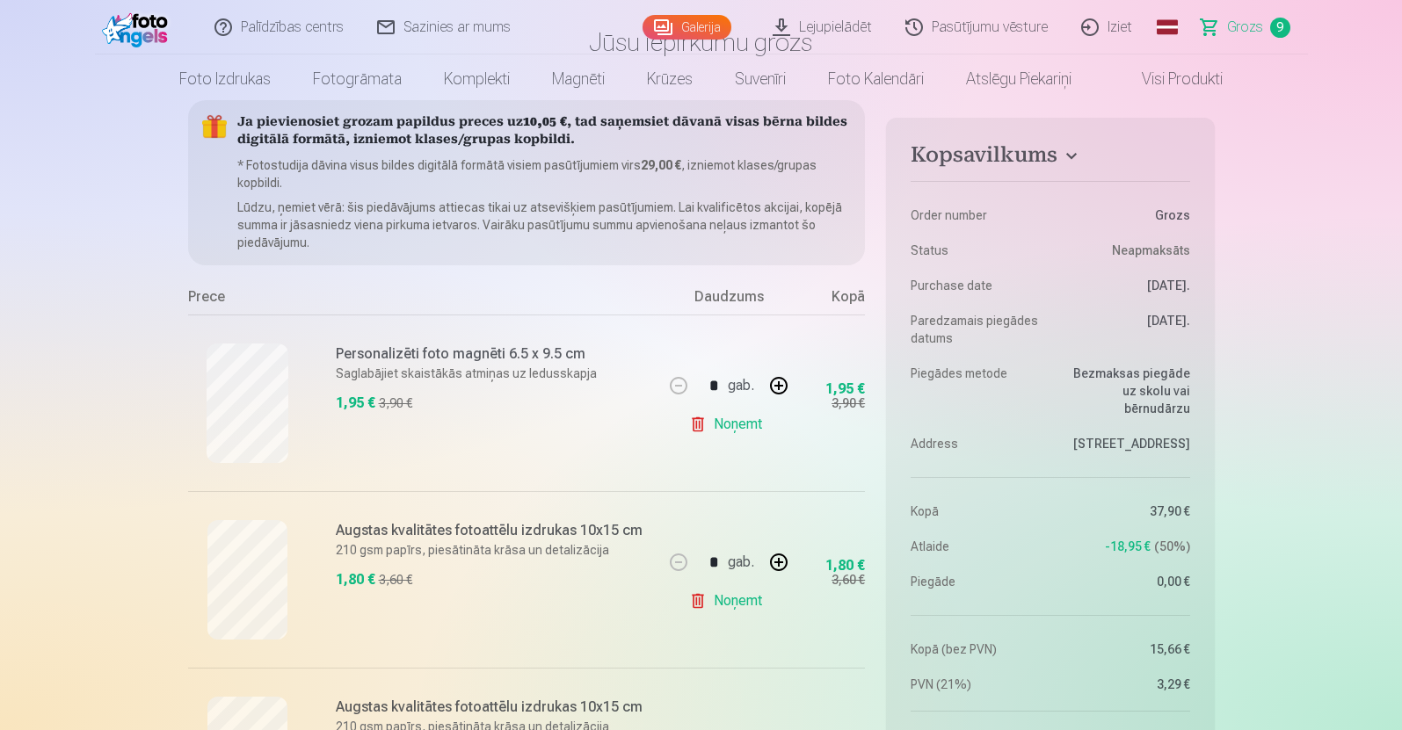
scroll to position [0, 0]
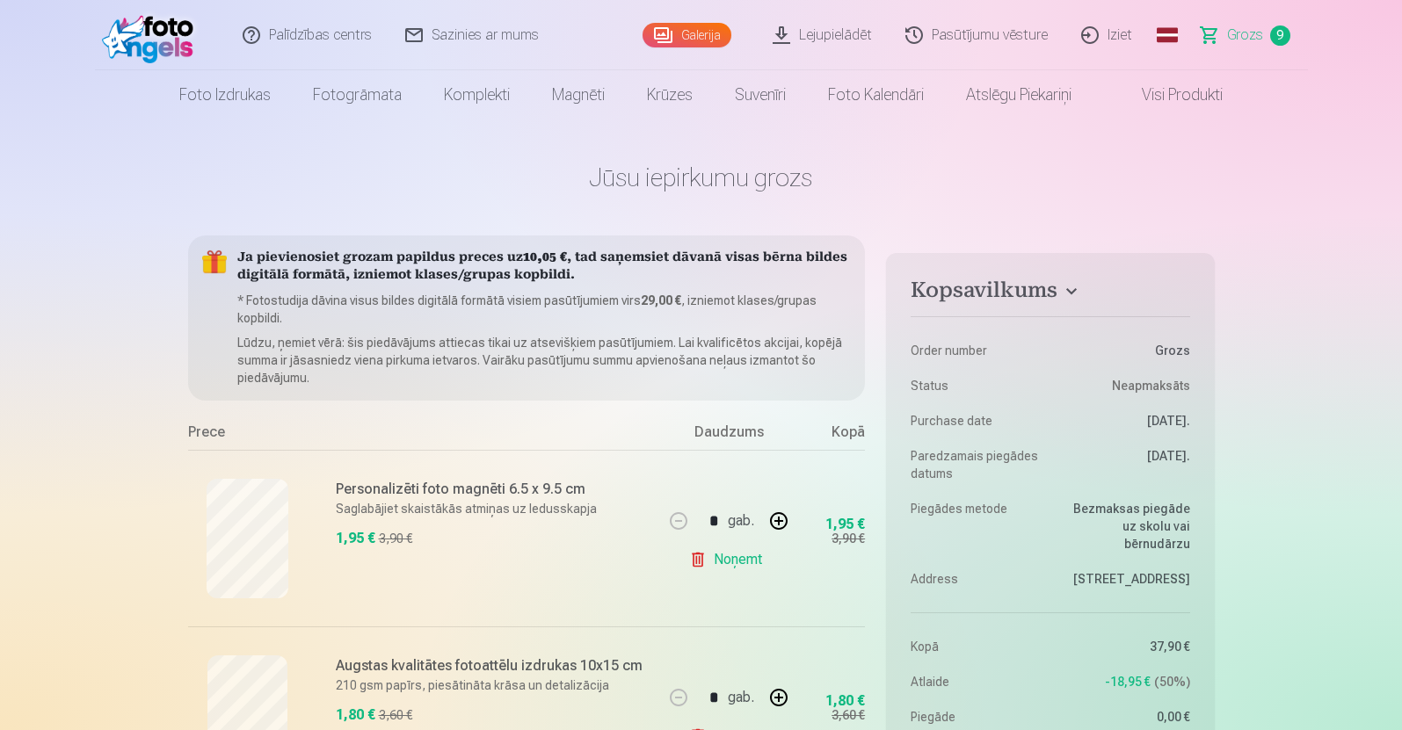
click at [698, 32] on link "Galerija" at bounding box center [687, 35] width 89 height 25
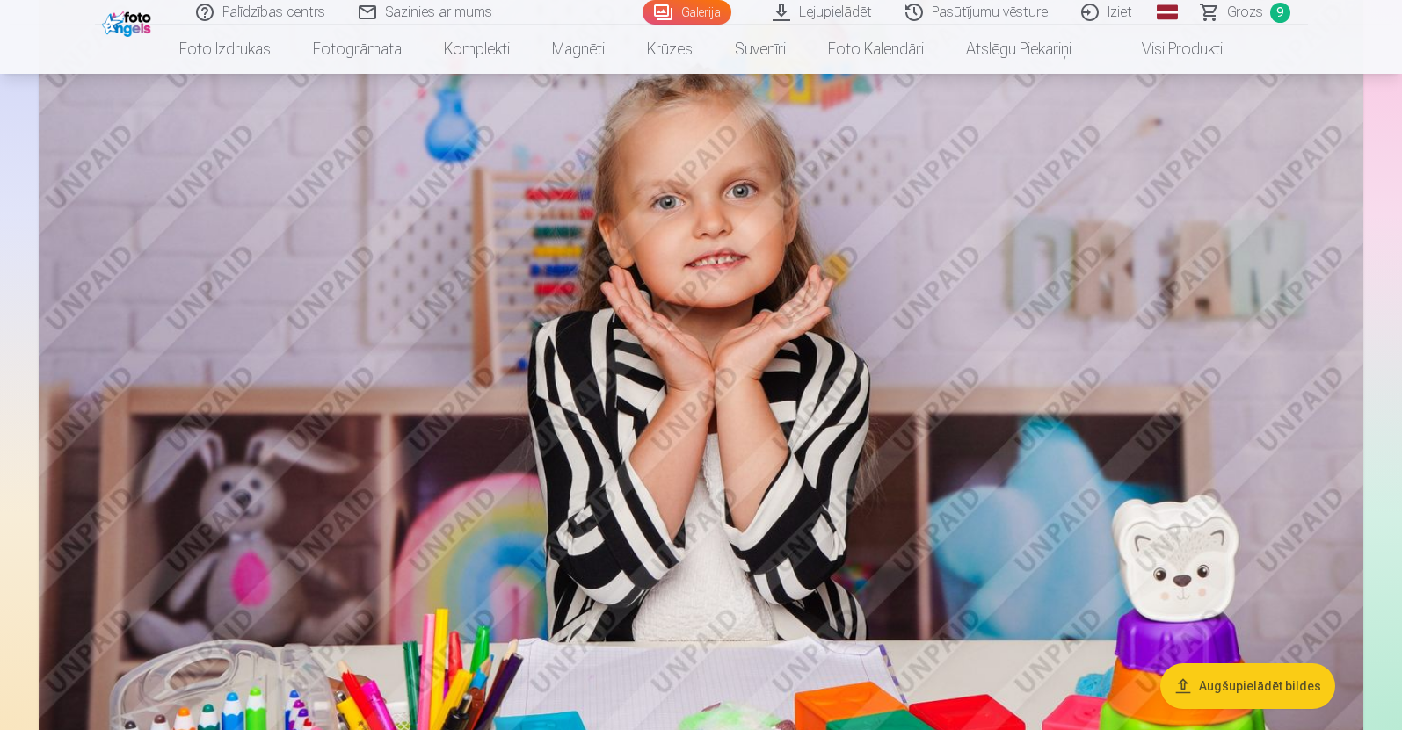
scroll to position [2683, 0]
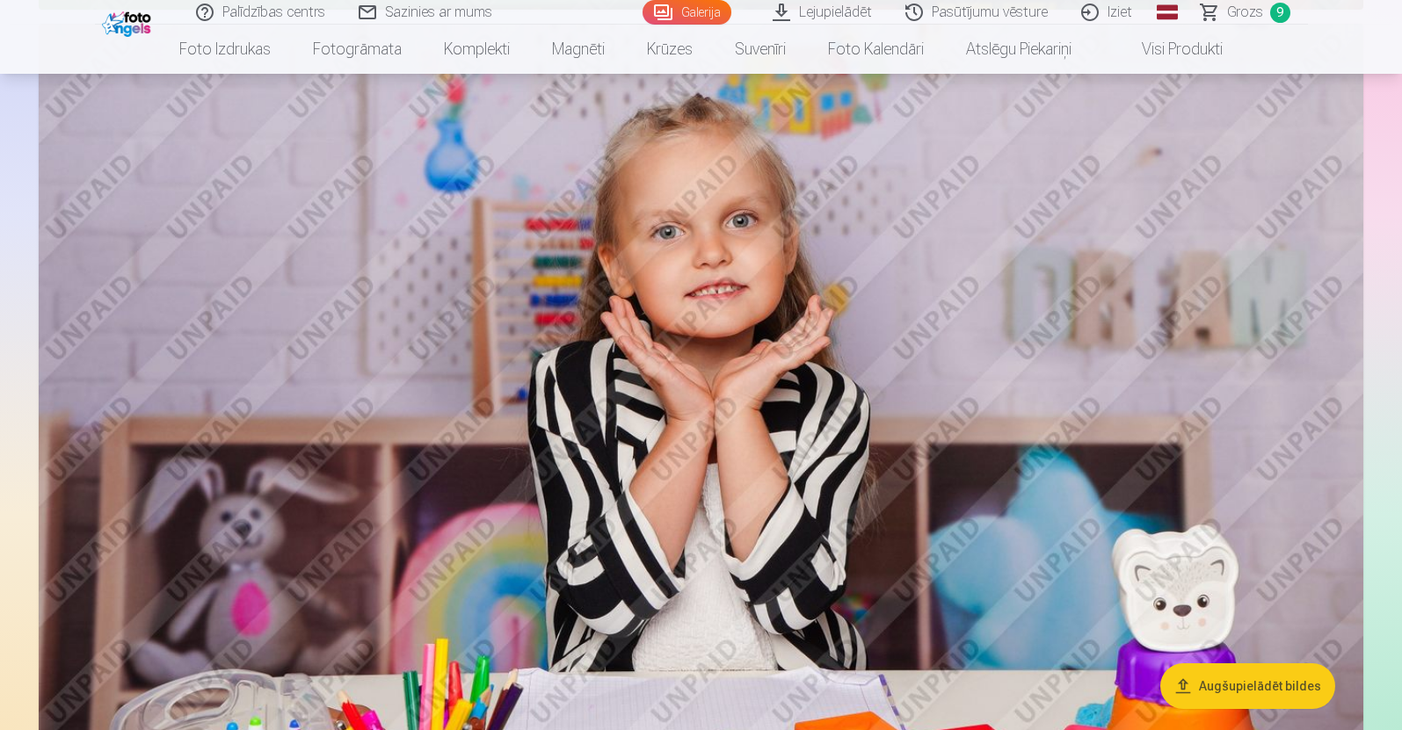
click at [764, 392] on img at bounding box center [701, 465] width 1325 height 882
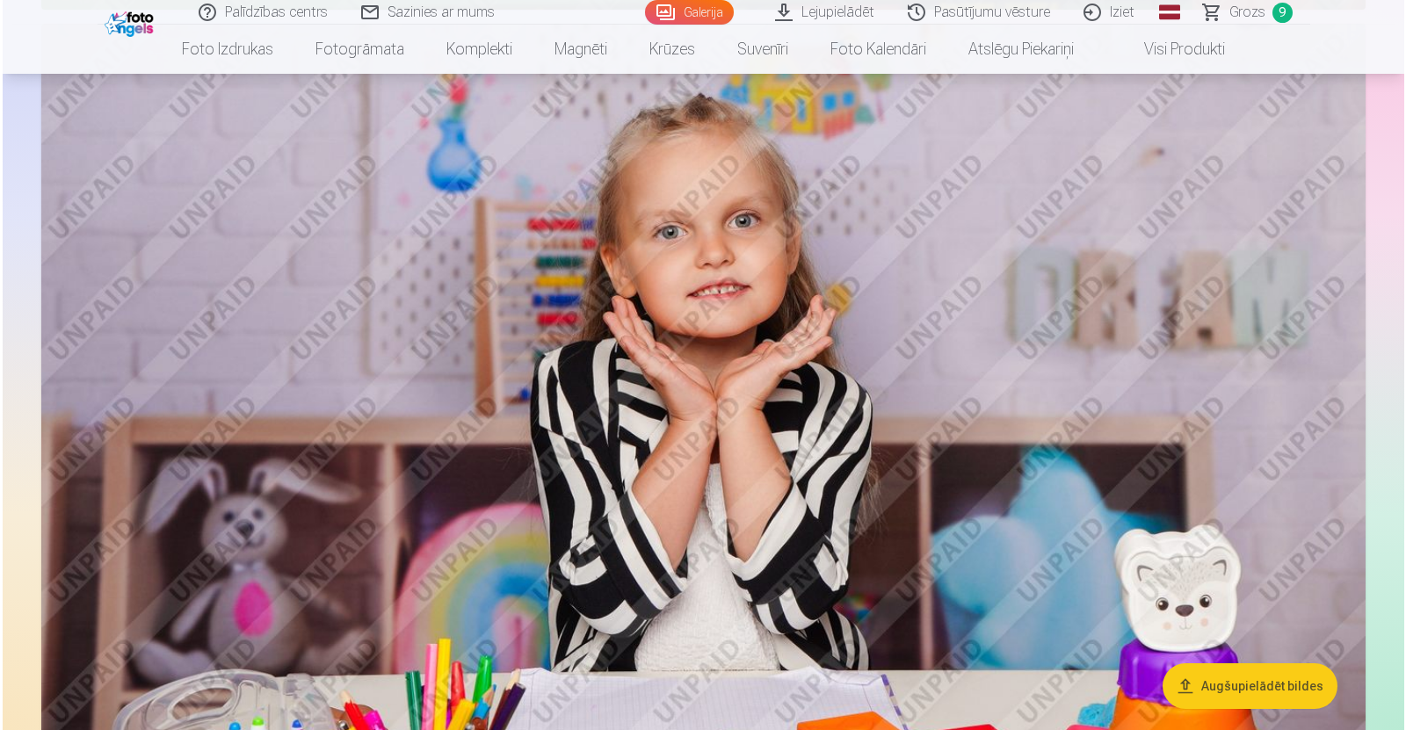
scroll to position [2689, 0]
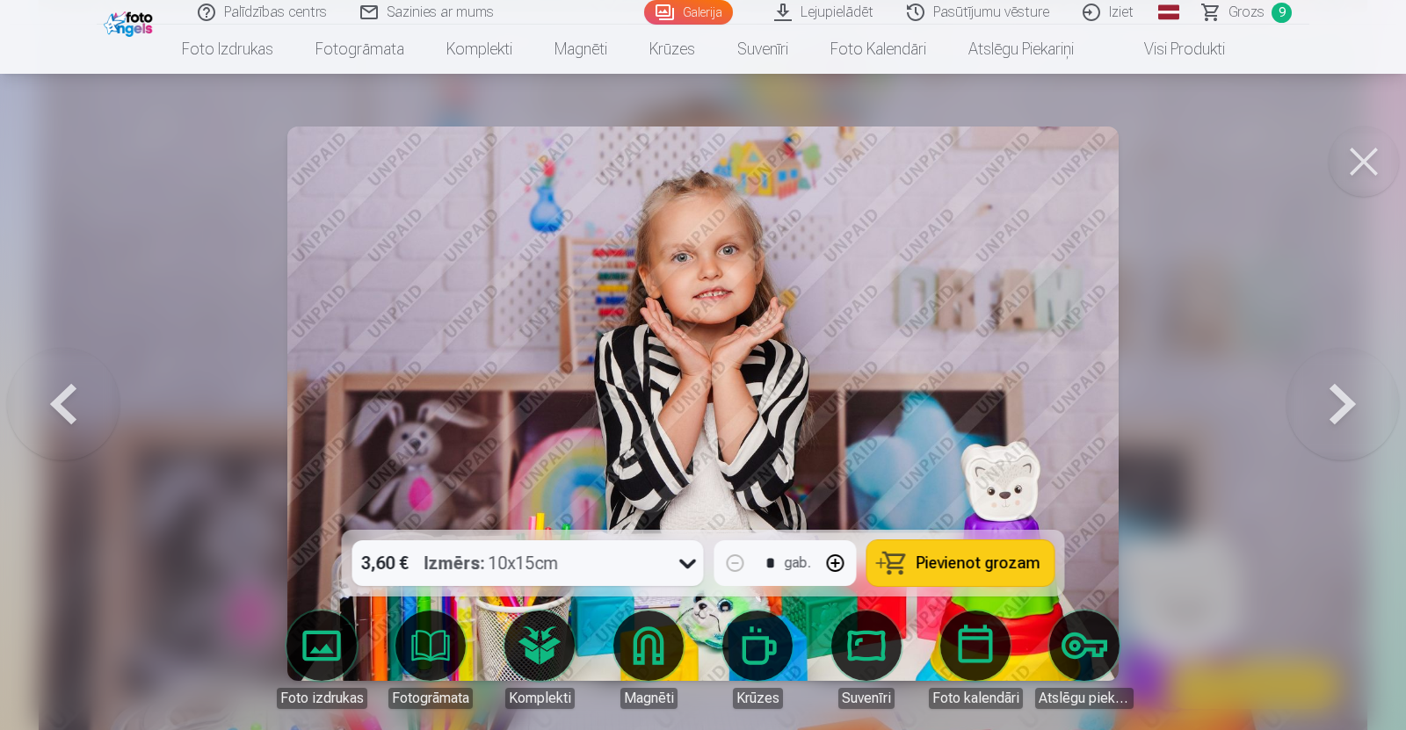
click at [956, 566] on span "Pievienot grozam" at bounding box center [979, 564] width 124 height 16
click at [1335, 405] on button at bounding box center [1343, 403] width 113 height 217
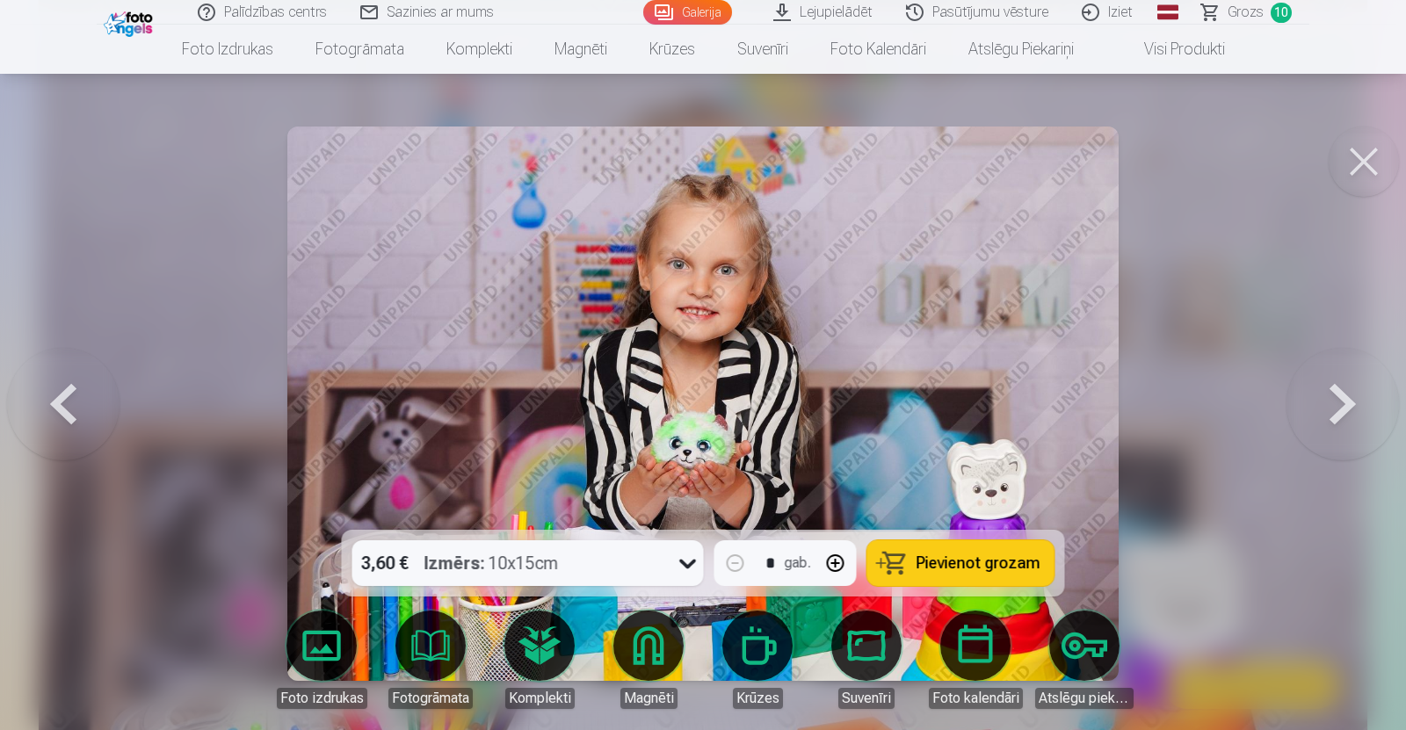
click at [1335, 405] on button at bounding box center [1343, 403] width 113 height 217
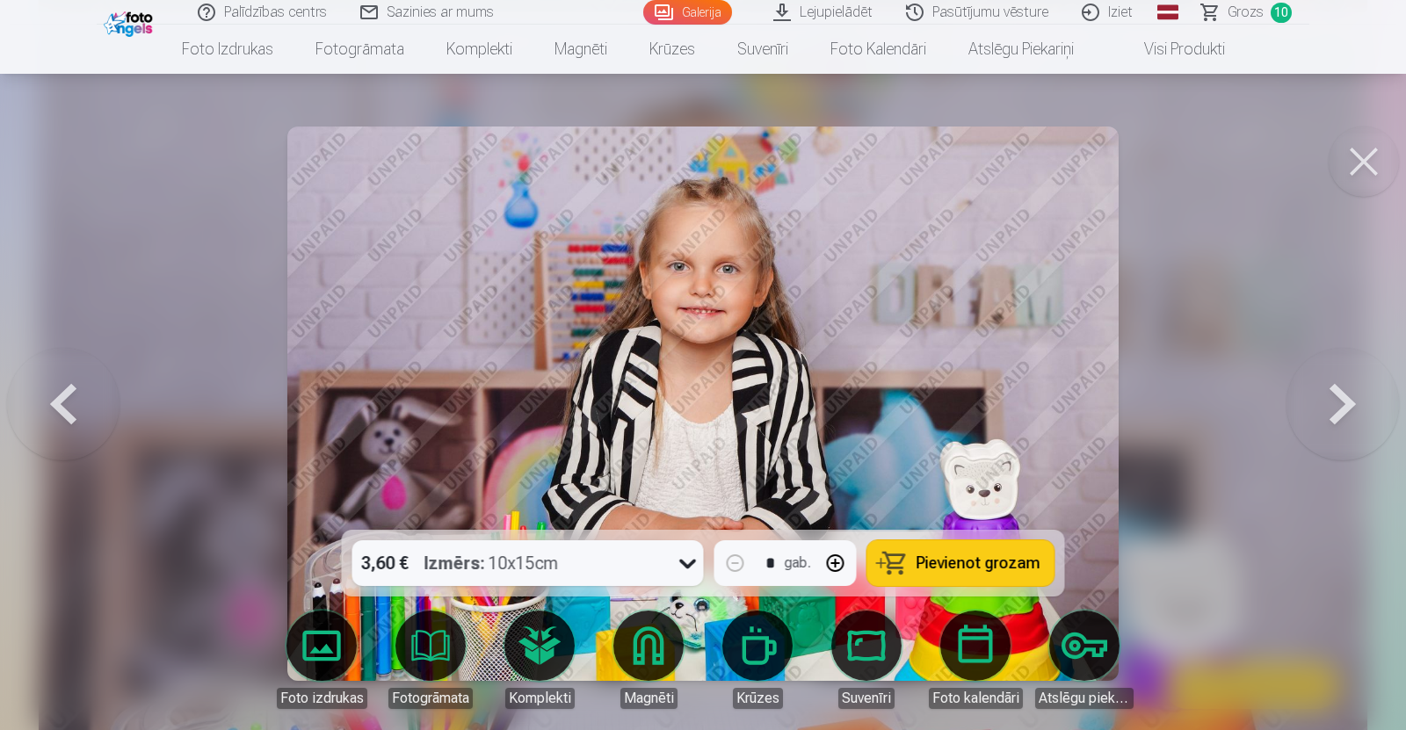
click at [1335, 405] on button at bounding box center [1343, 403] width 113 height 217
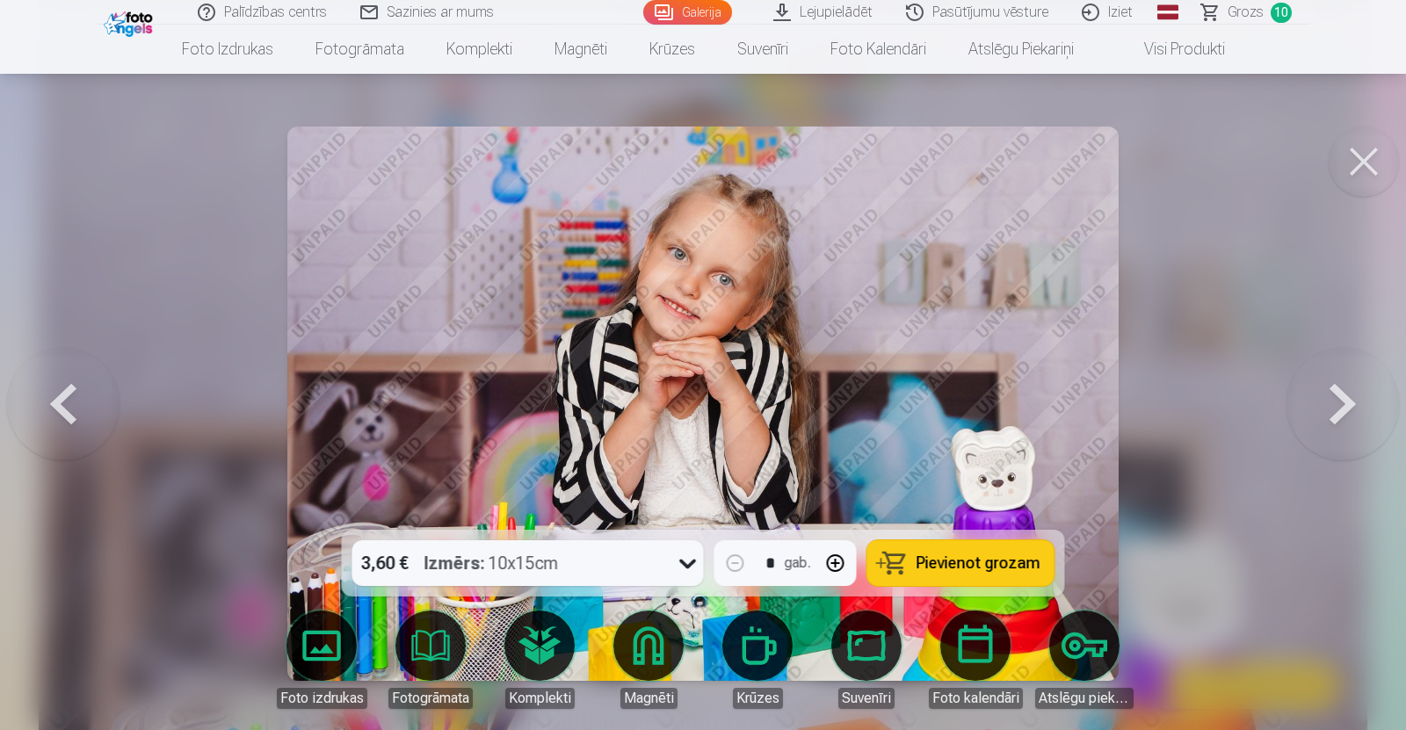
click at [1335, 405] on button at bounding box center [1343, 403] width 113 height 217
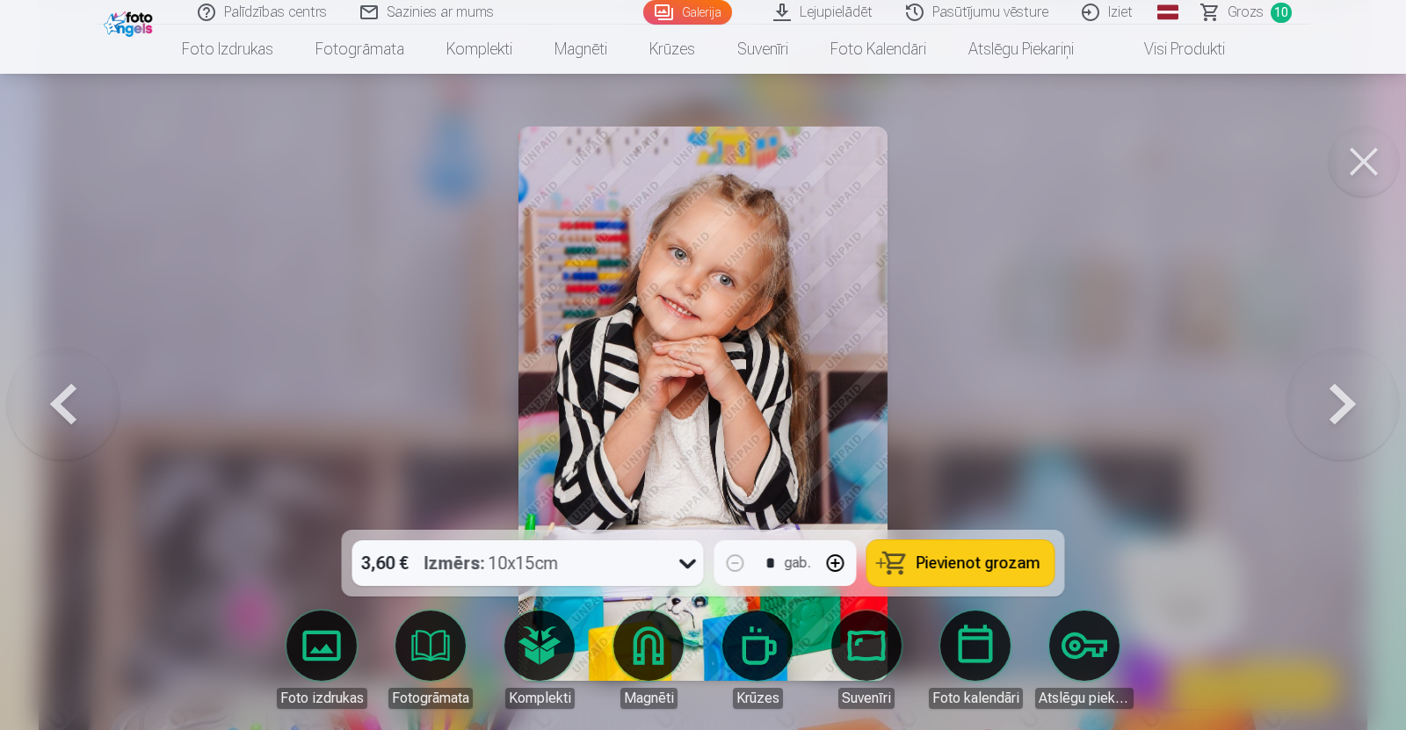
click at [1335, 405] on button at bounding box center [1343, 403] width 113 height 217
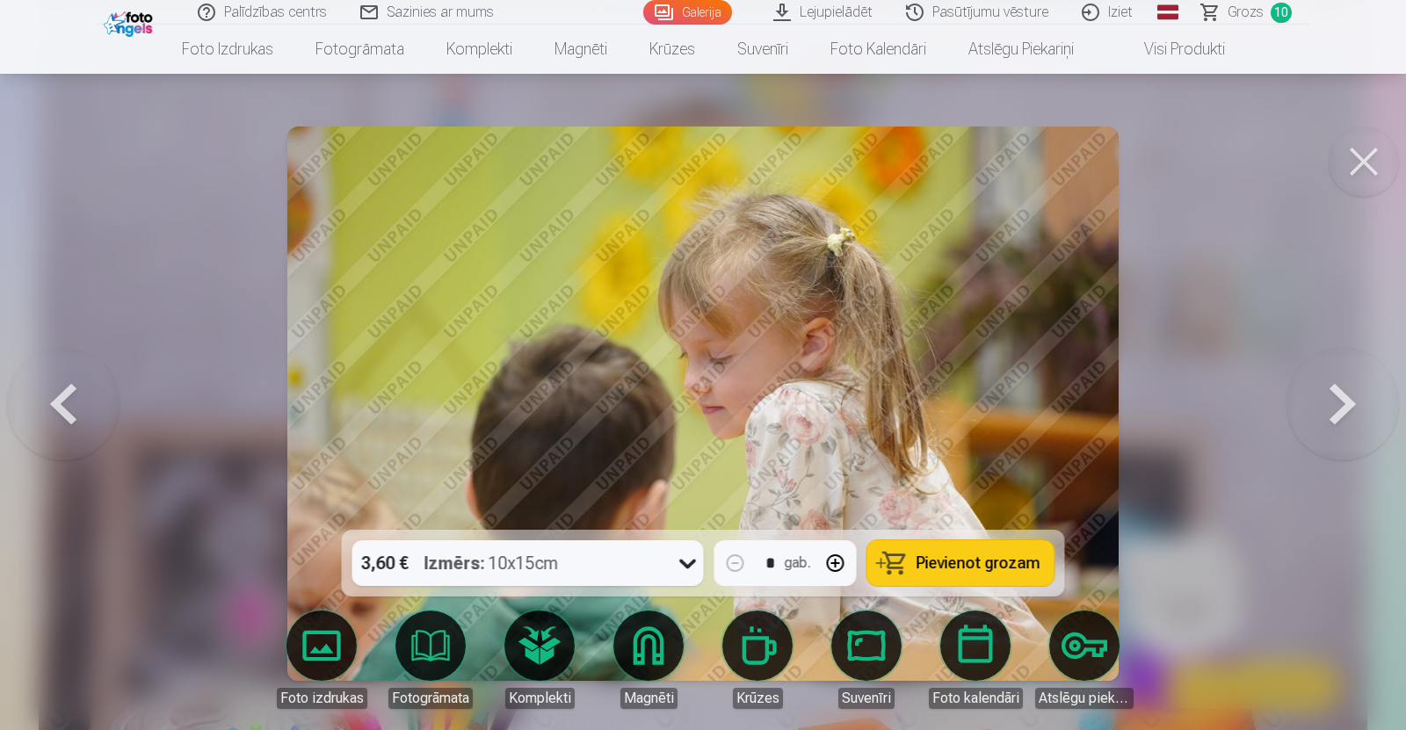
click at [1335, 405] on button at bounding box center [1343, 403] width 113 height 217
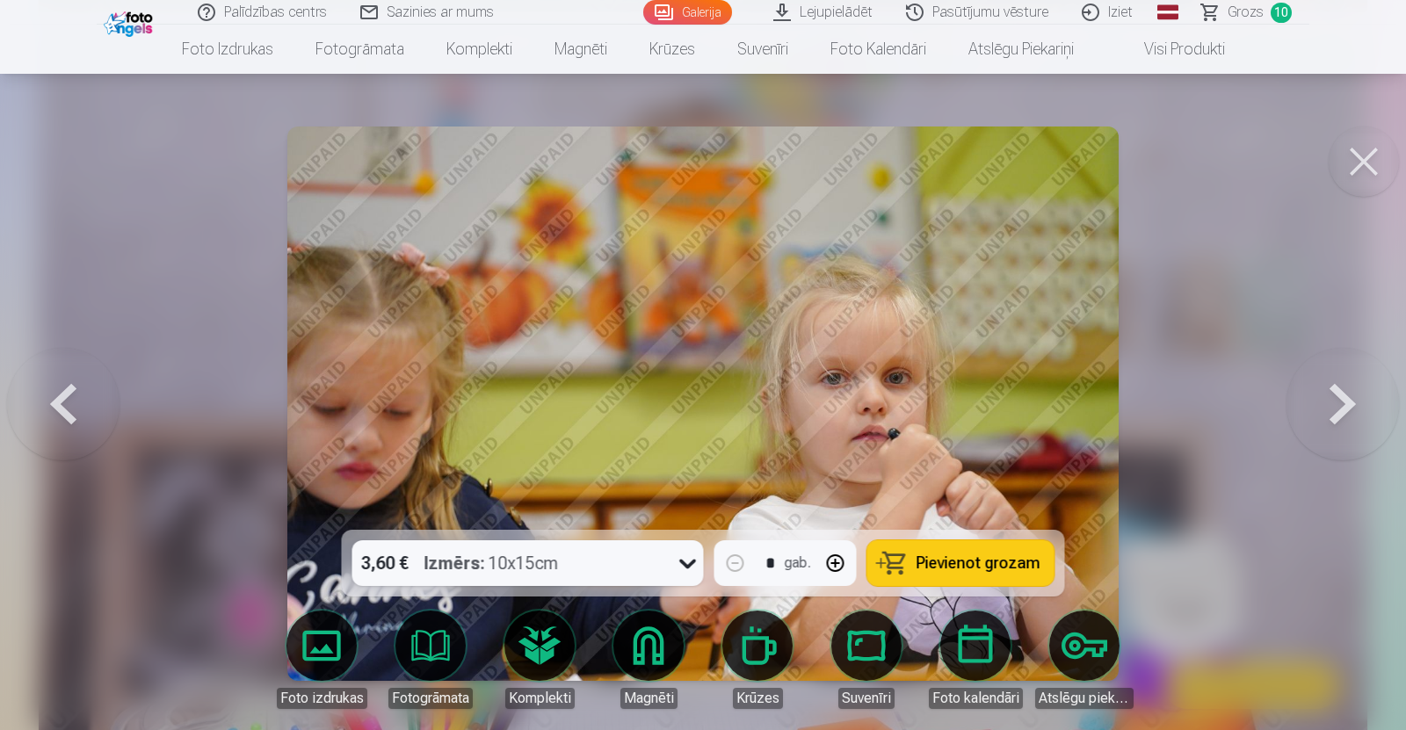
click at [1335, 405] on button at bounding box center [1343, 403] width 113 height 217
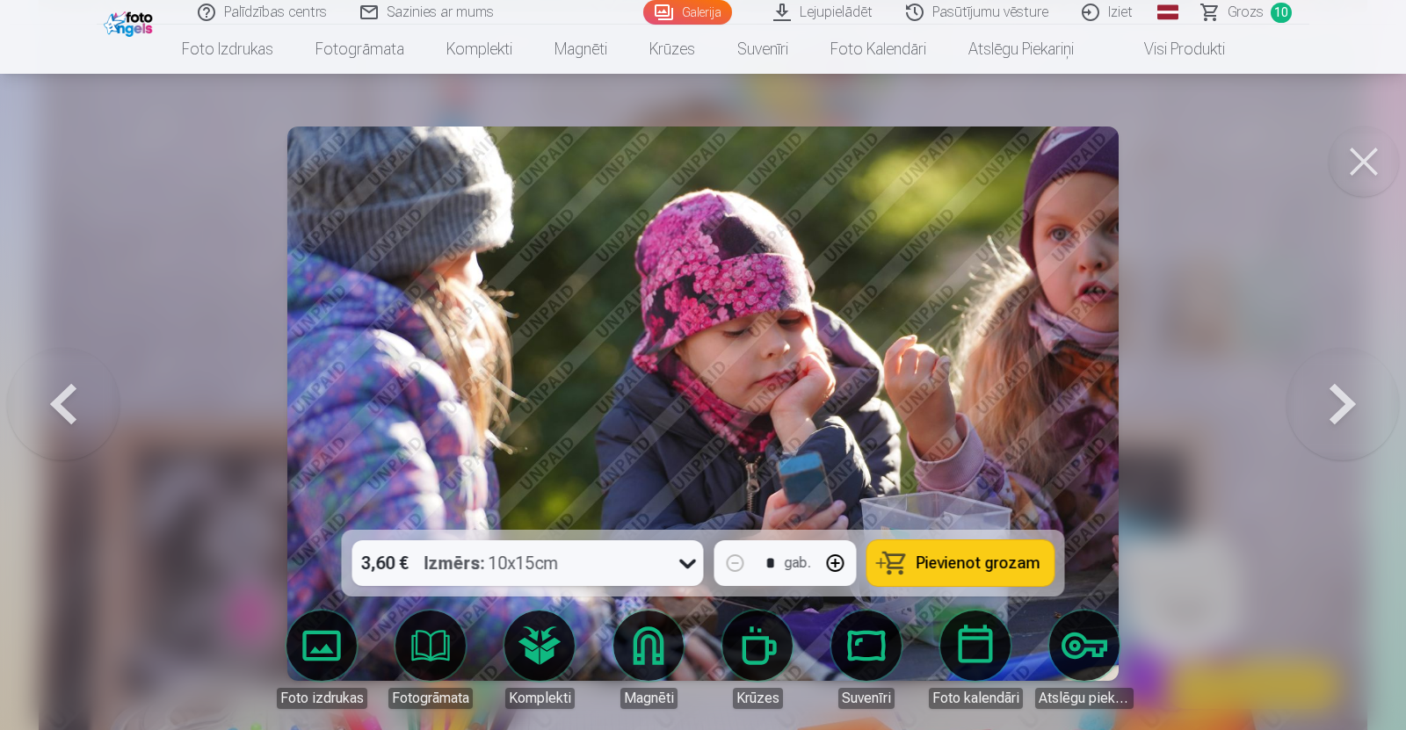
click at [1335, 405] on button at bounding box center [1343, 403] width 113 height 217
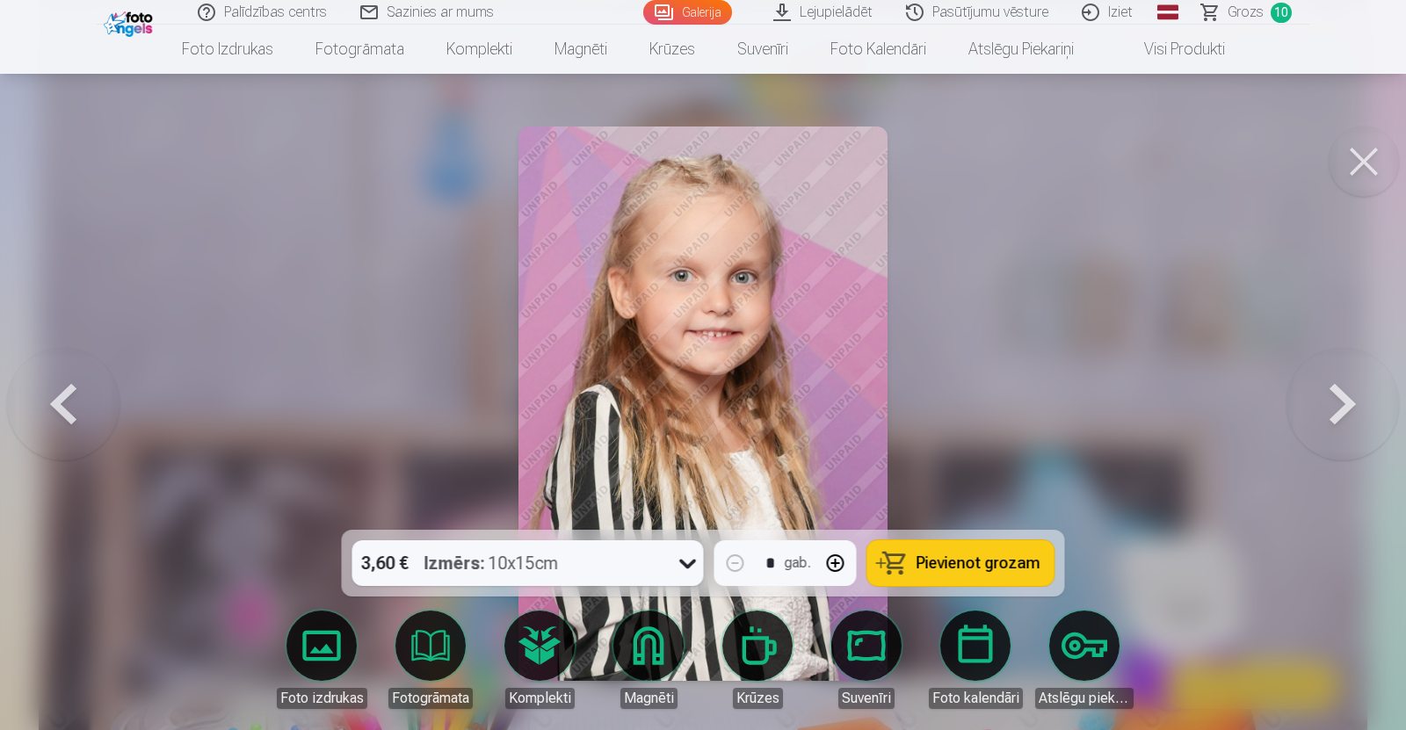
click at [1335, 405] on button at bounding box center [1343, 403] width 113 height 217
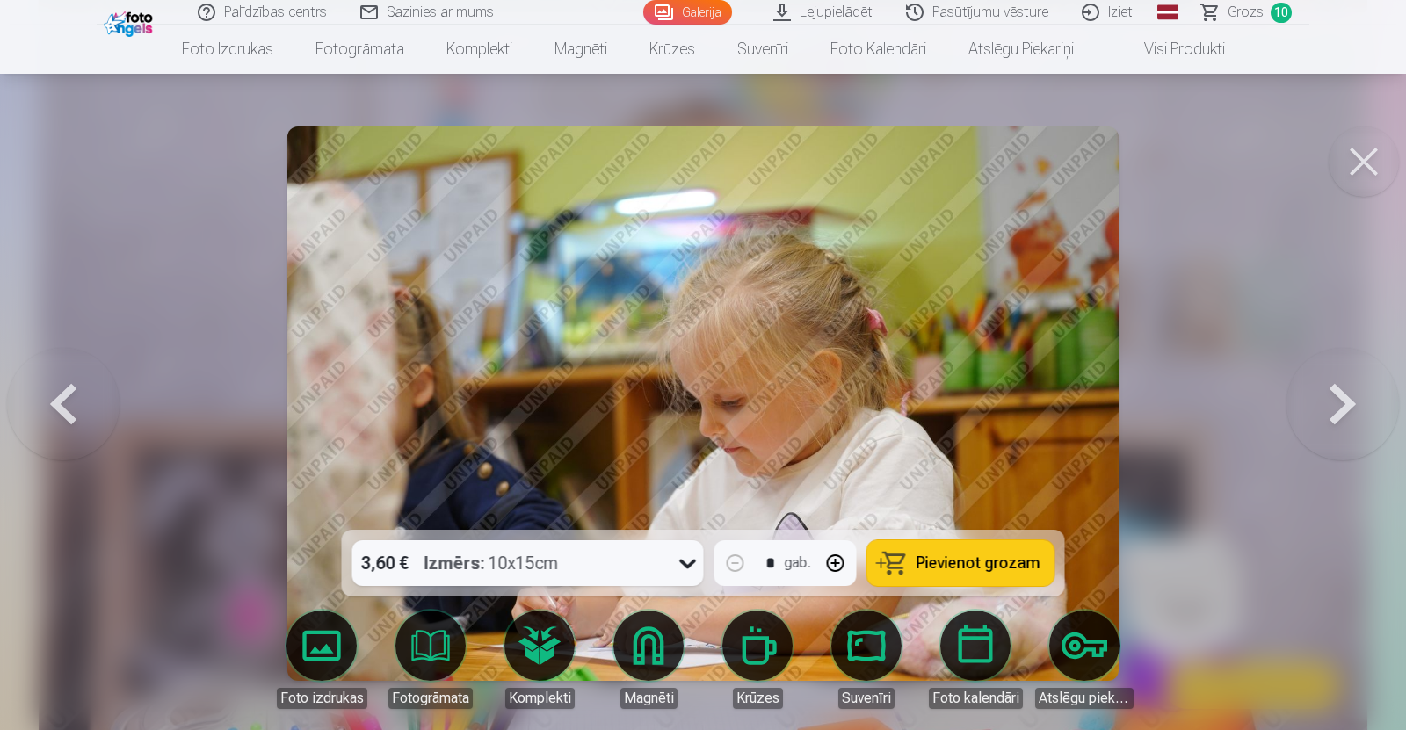
click at [1335, 405] on button at bounding box center [1343, 403] width 113 height 217
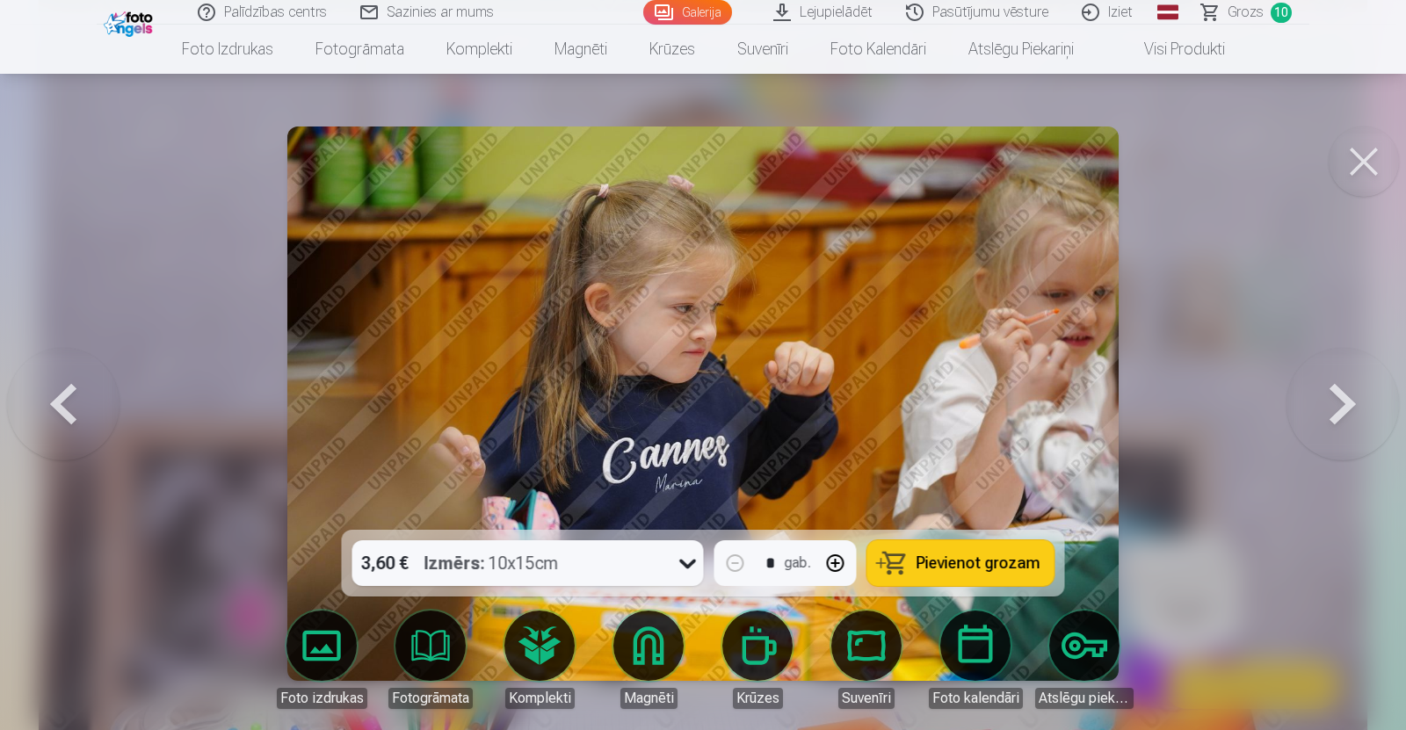
click at [1335, 405] on button at bounding box center [1343, 403] width 113 height 217
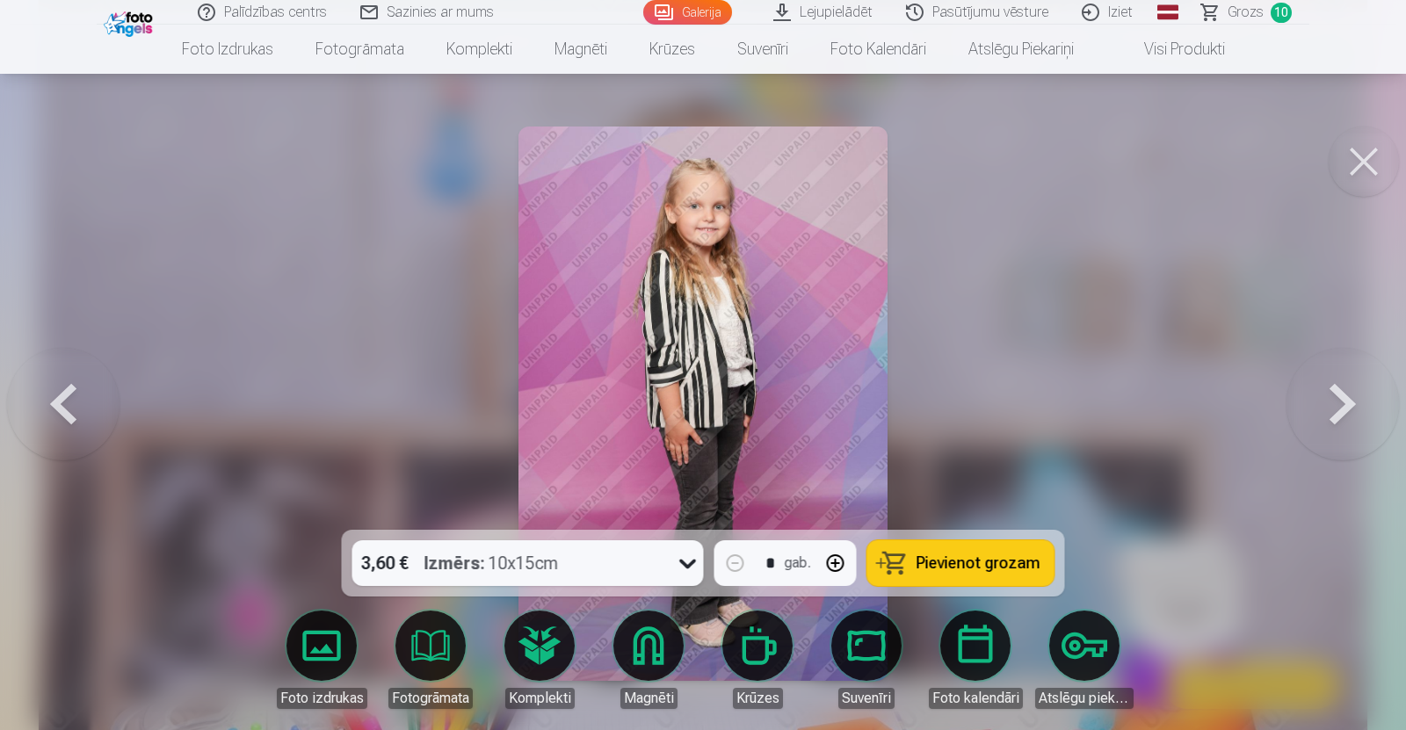
click at [1335, 405] on button at bounding box center [1343, 403] width 113 height 217
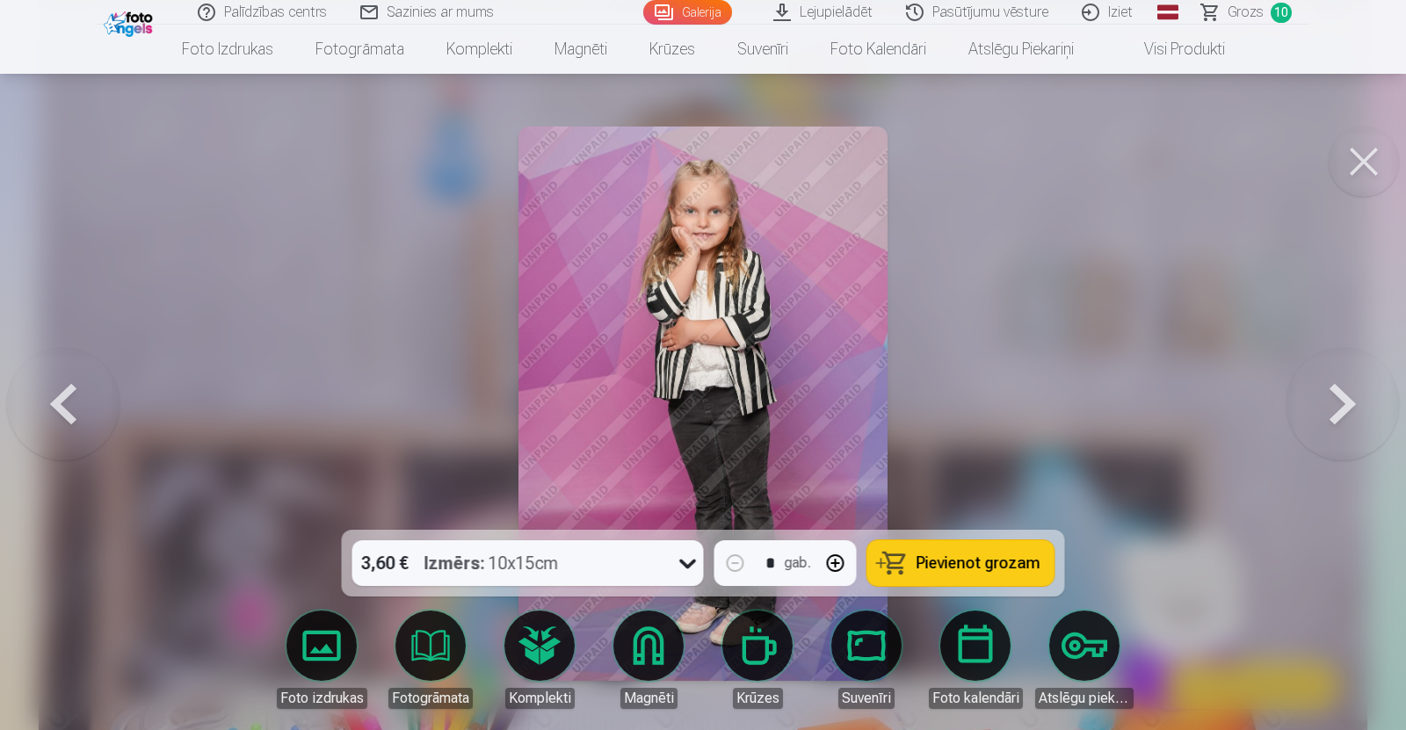
click at [1335, 405] on button at bounding box center [1343, 403] width 113 height 217
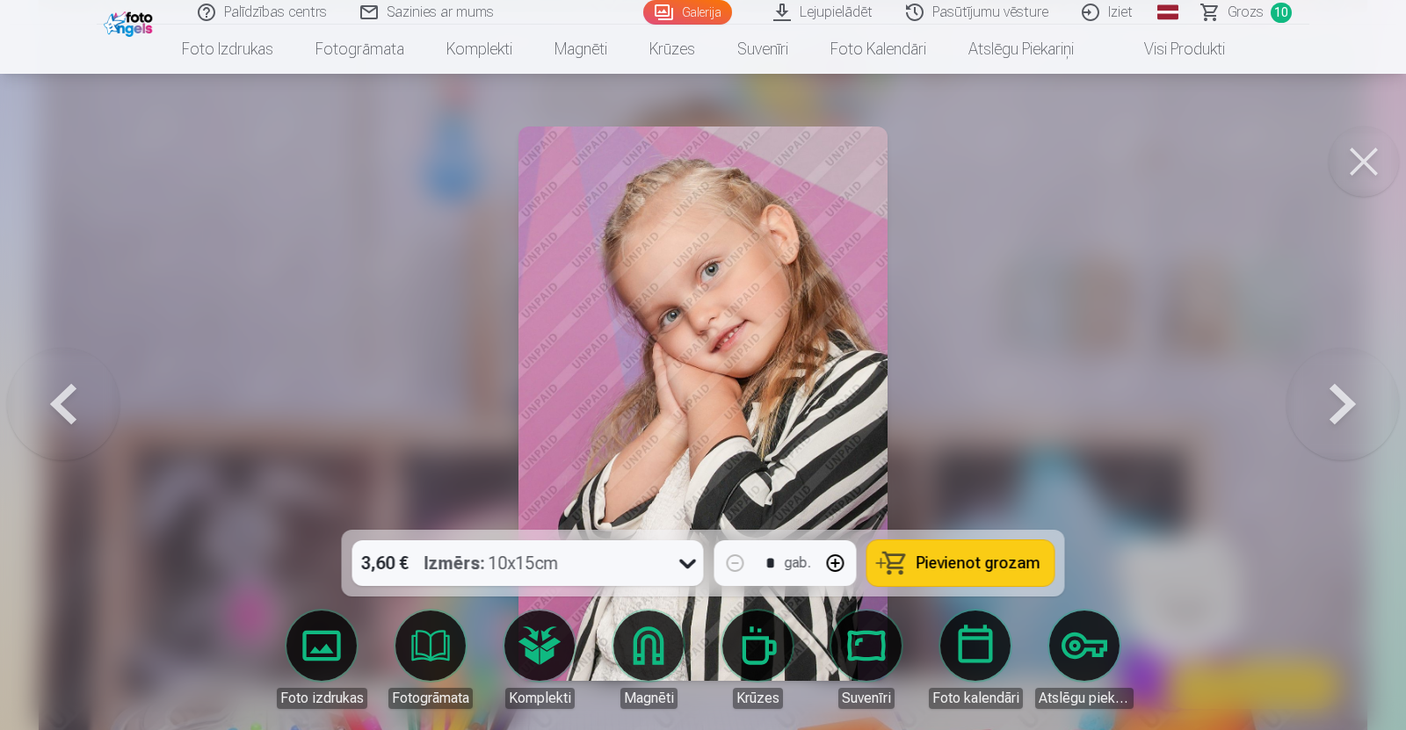
click at [1335, 405] on button at bounding box center [1343, 403] width 113 height 217
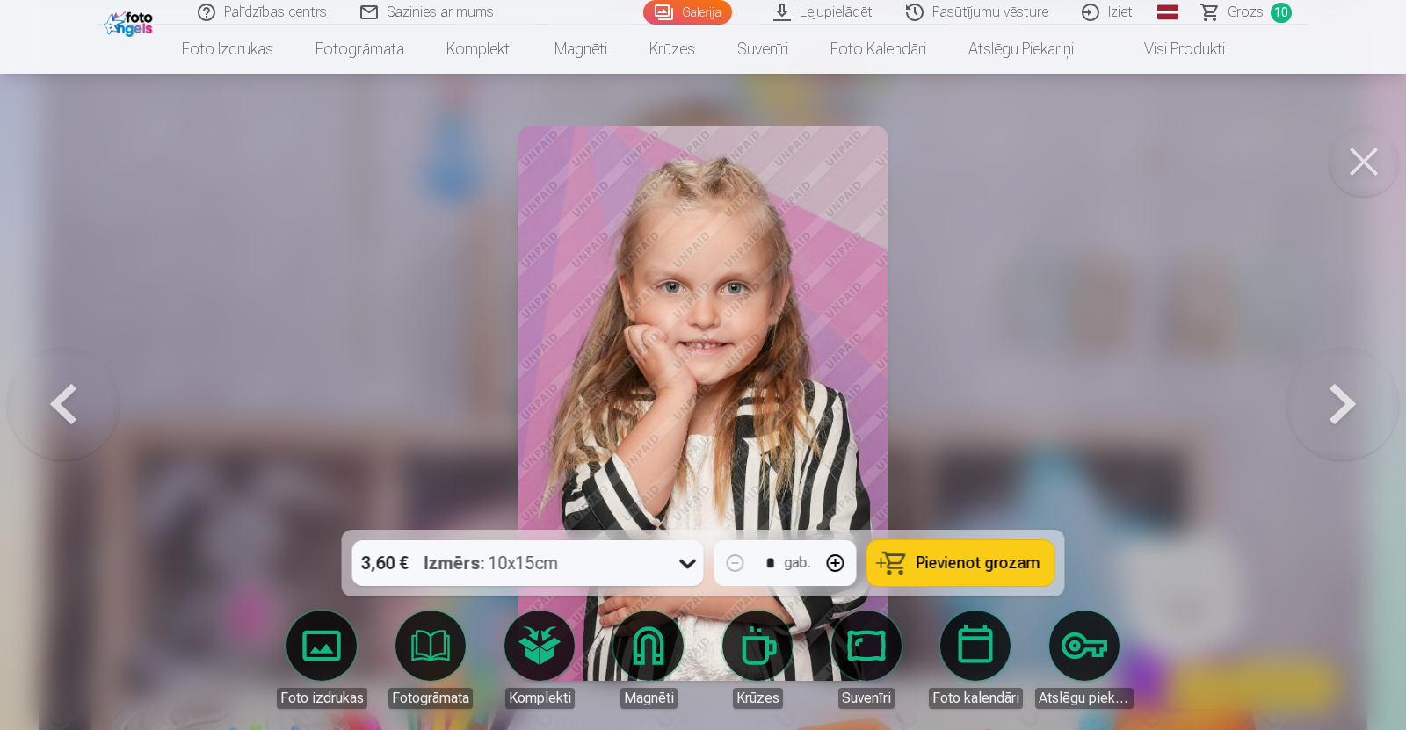
click at [977, 564] on span "Pievienot grozam" at bounding box center [979, 564] width 124 height 16
click at [1235, 17] on span "Grozs" at bounding box center [1246, 12] width 36 height 21
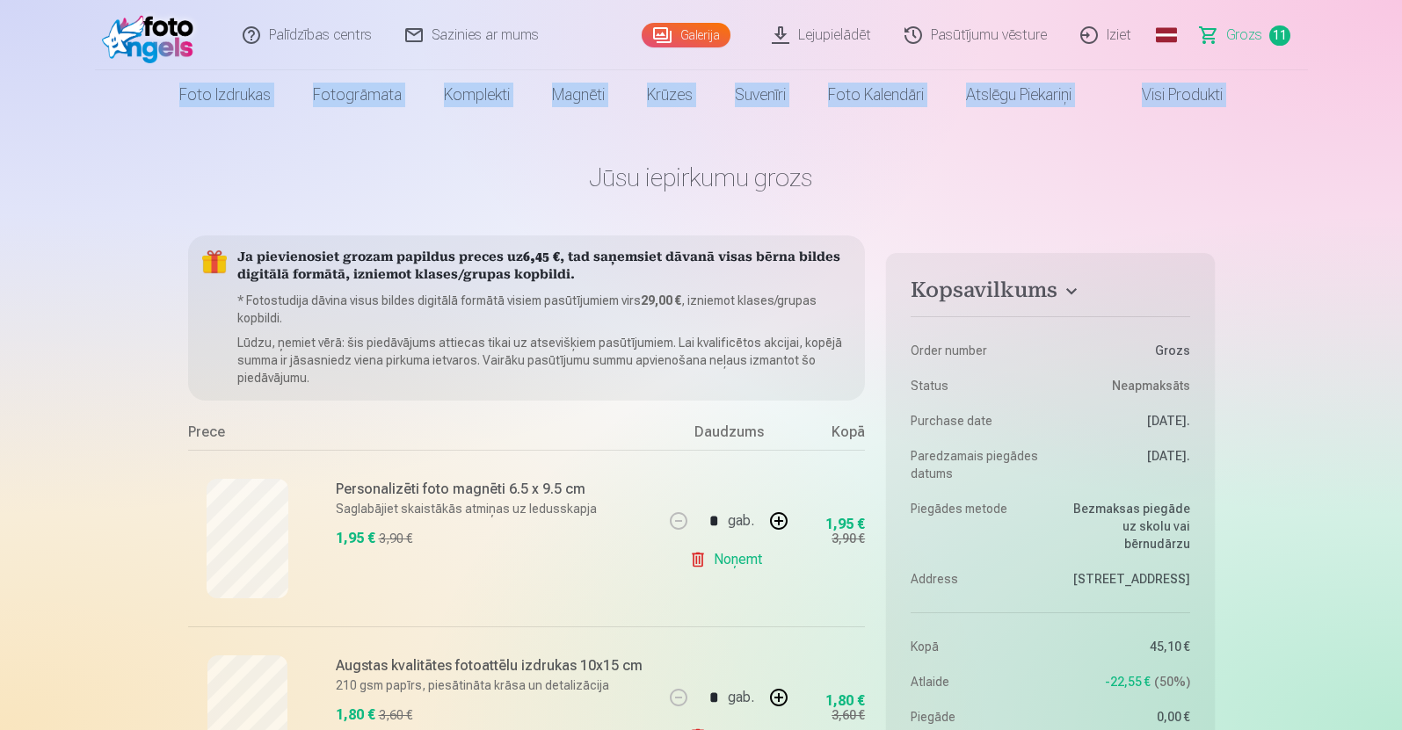
drag, startPoint x: 1400, startPoint y: 44, endPoint x: 1405, endPoint y: 63, distance: 19.8
click at [1401, 63] on html "Palīdzības centrs Sazinies ar mums Galerija Lejupielādēt Pasūtījumu vēsture Izi…" at bounding box center [701, 365] width 1402 height 730
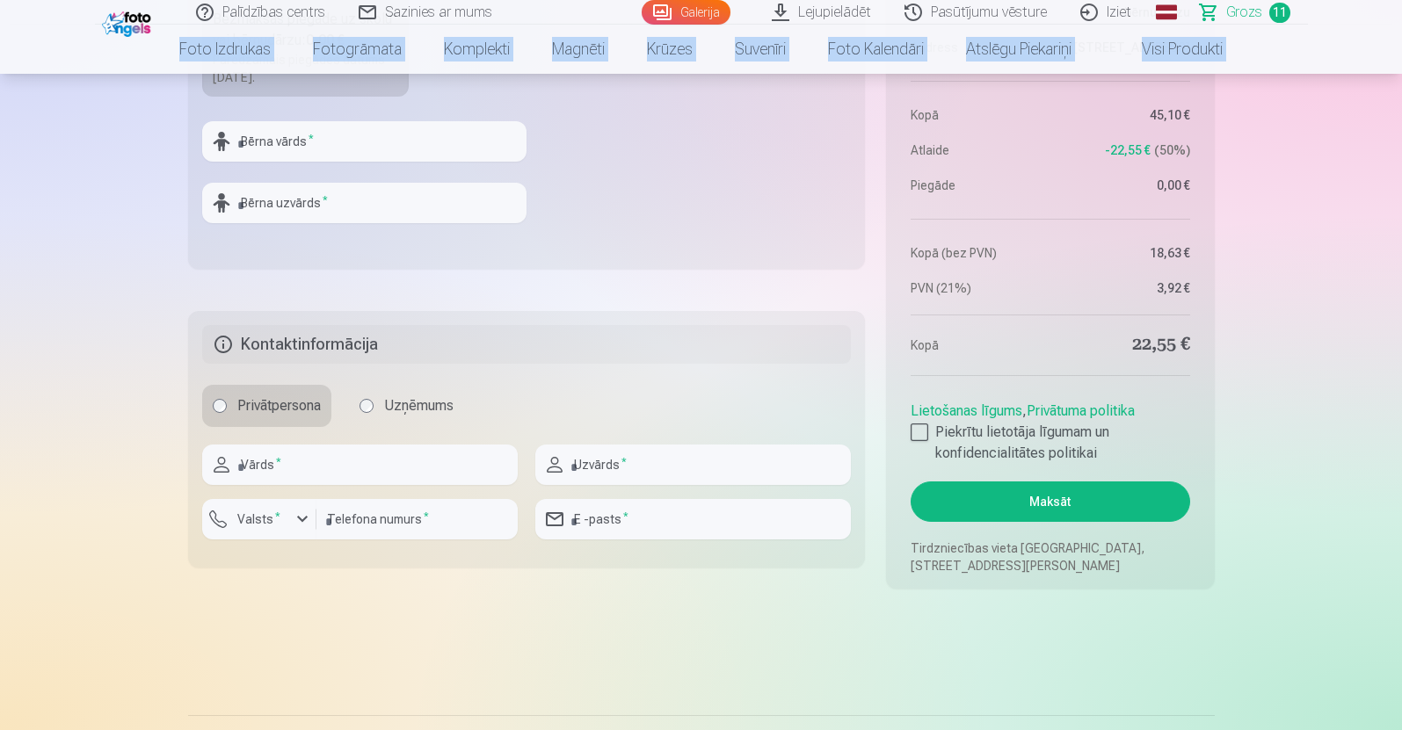
scroll to position [2591, 0]
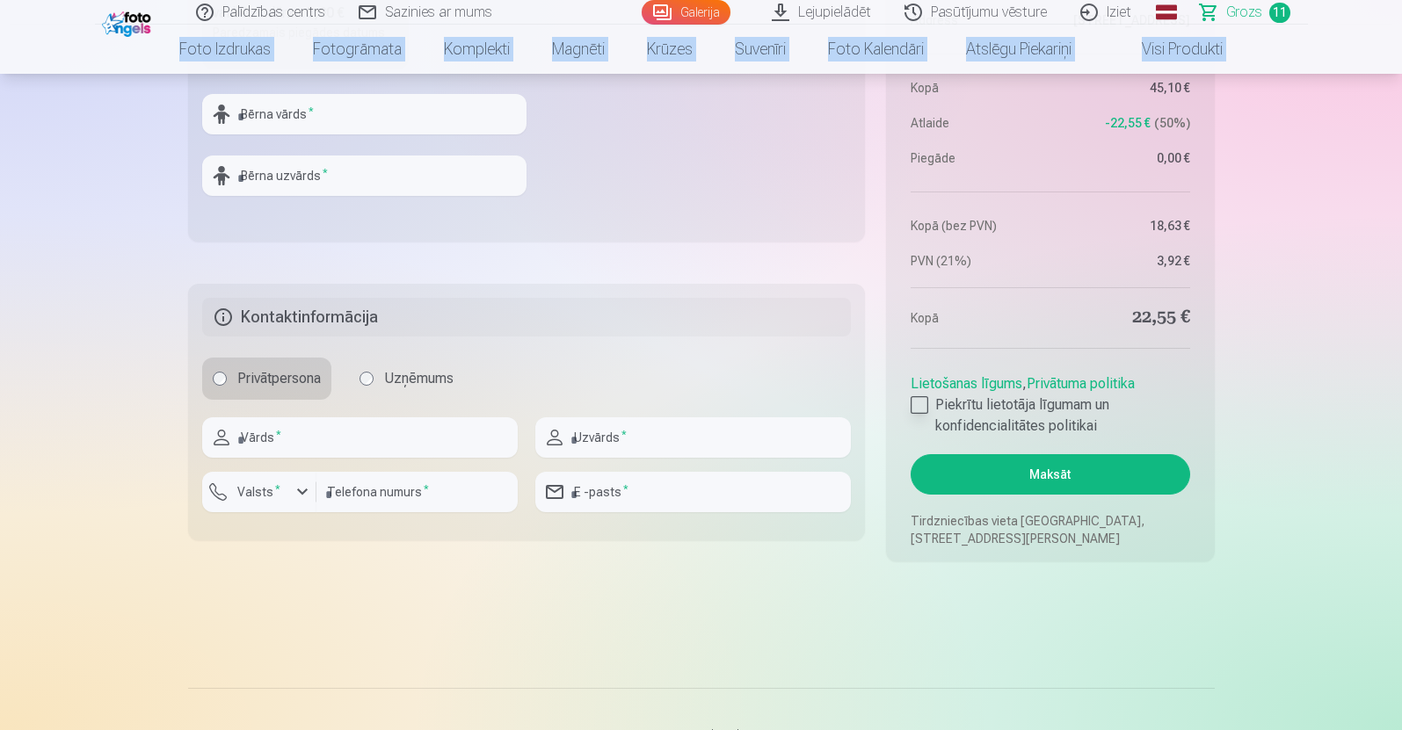
click at [919, 403] on div at bounding box center [920, 405] width 18 height 18
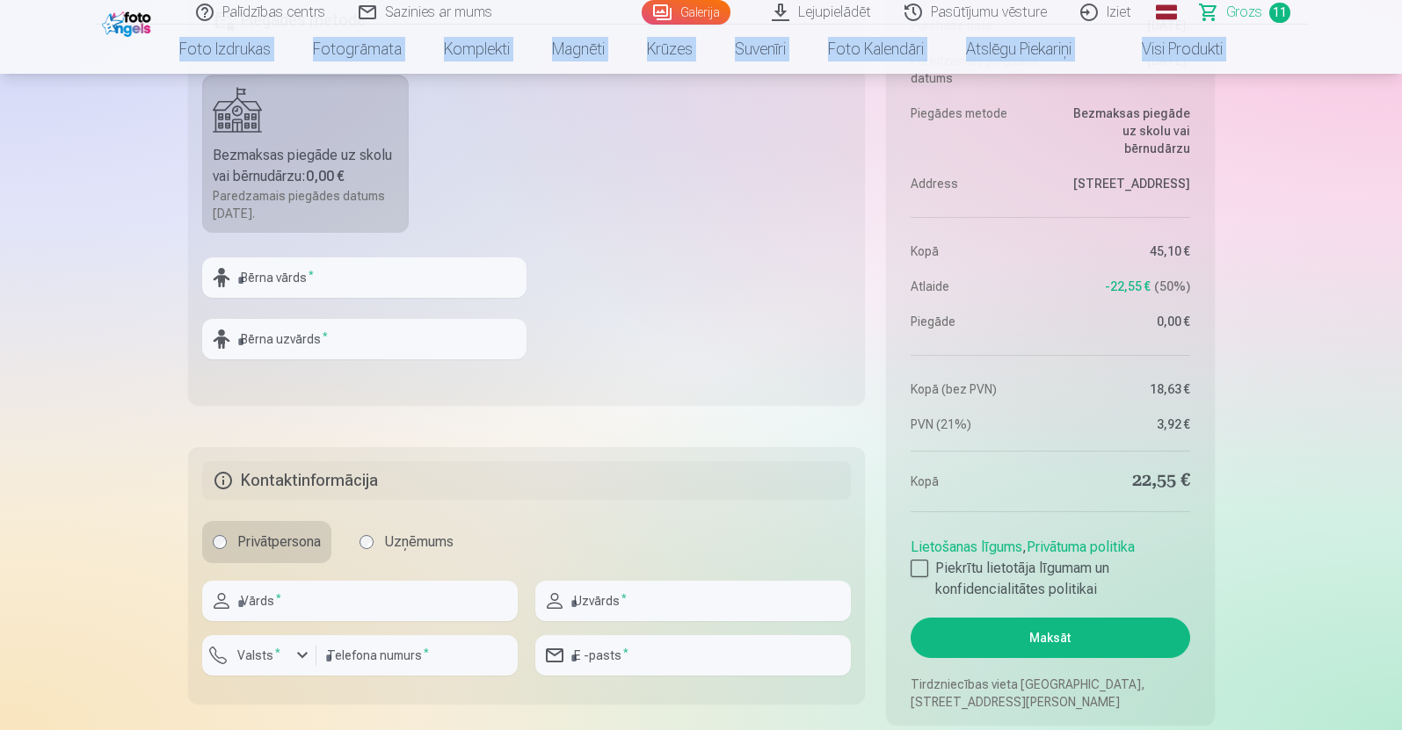
scroll to position [2390, 0]
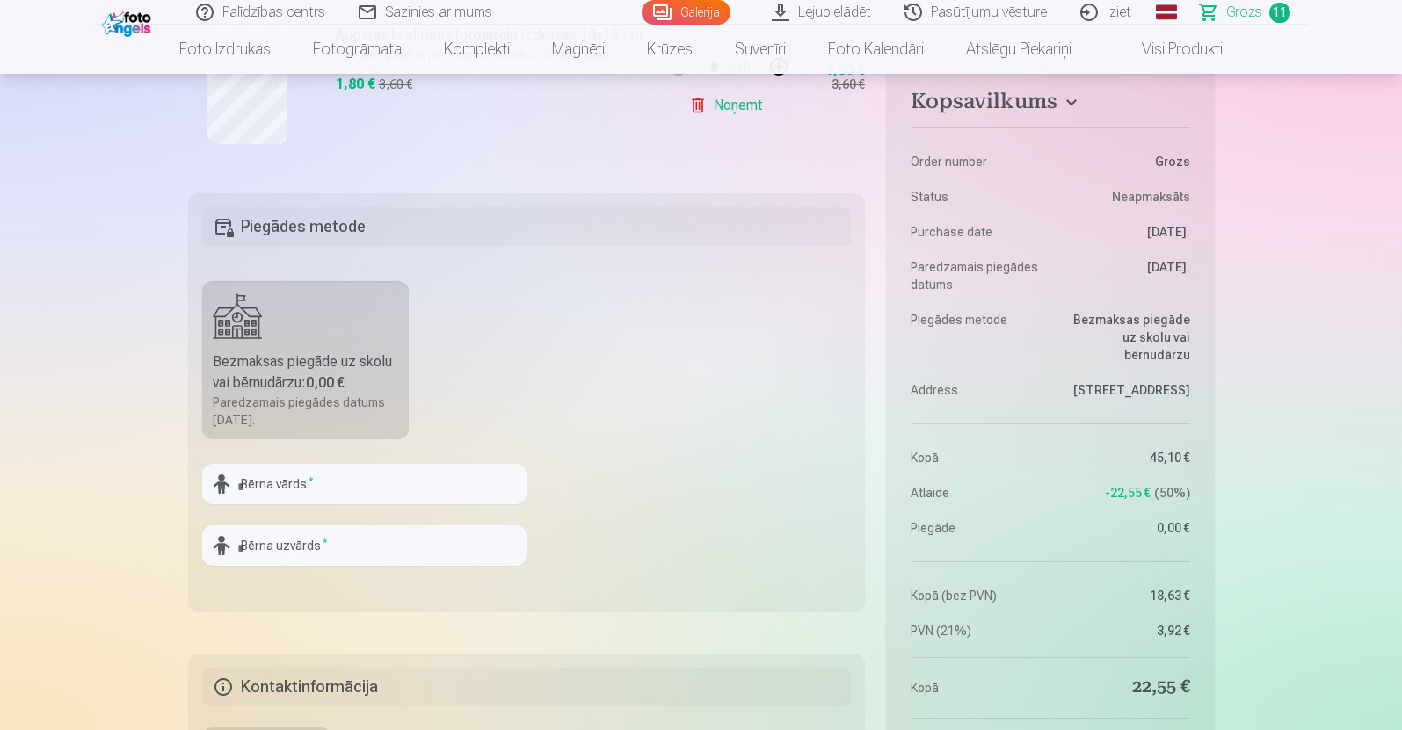
scroll to position [2243, 0]
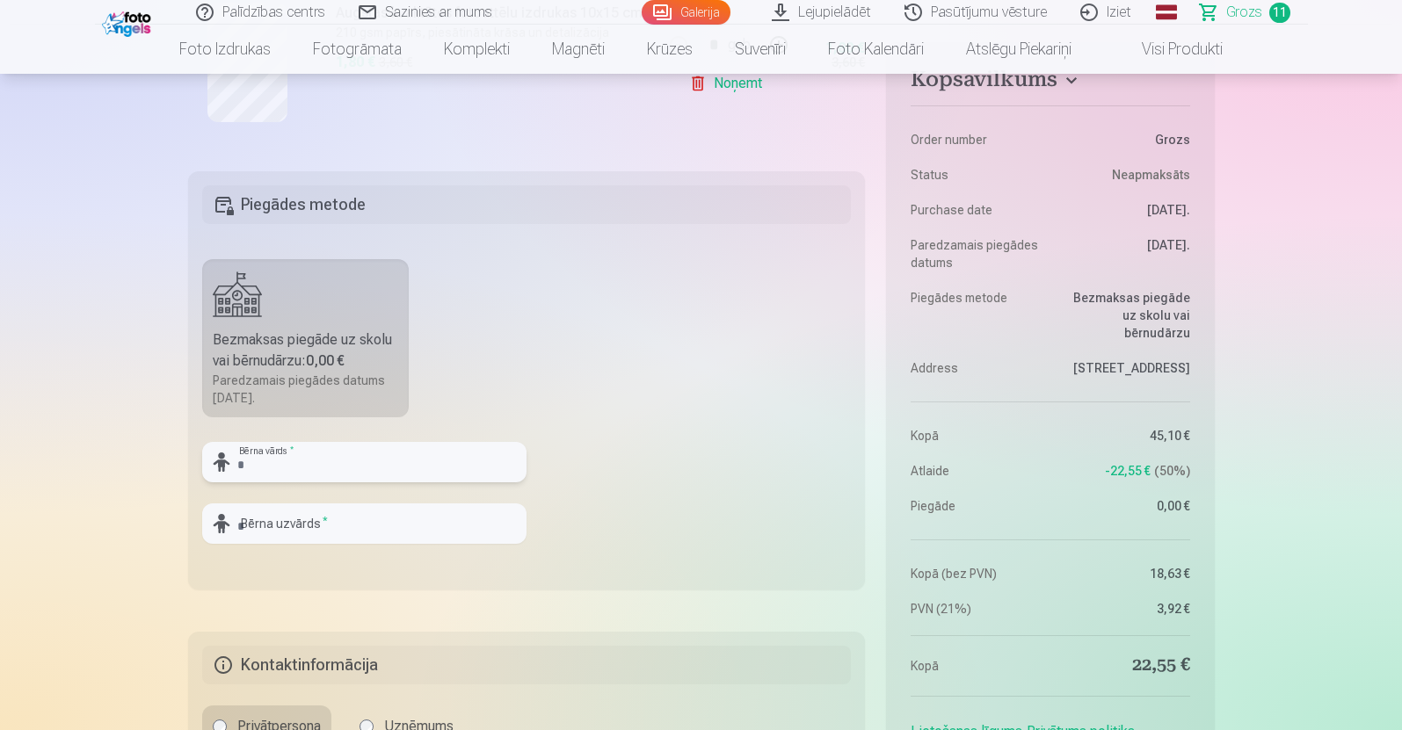
click at [299, 467] on input "text" at bounding box center [364, 462] width 324 height 40
type input "**********"
click at [285, 532] on input "text" at bounding box center [364, 524] width 324 height 40
type input "**********"
click at [592, 553] on fieldset "**********" at bounding box center [527, 380] width 678 height 418
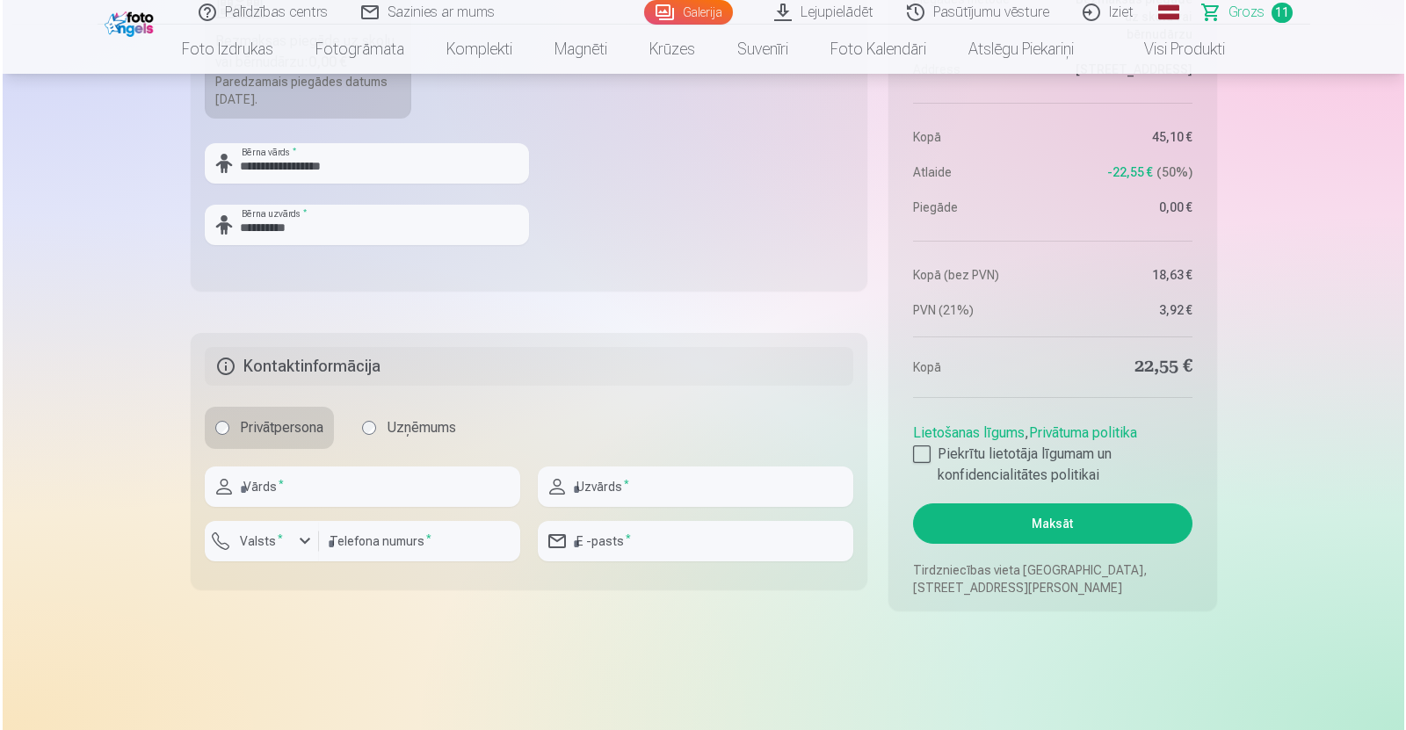
scroll to position [2553, 0]
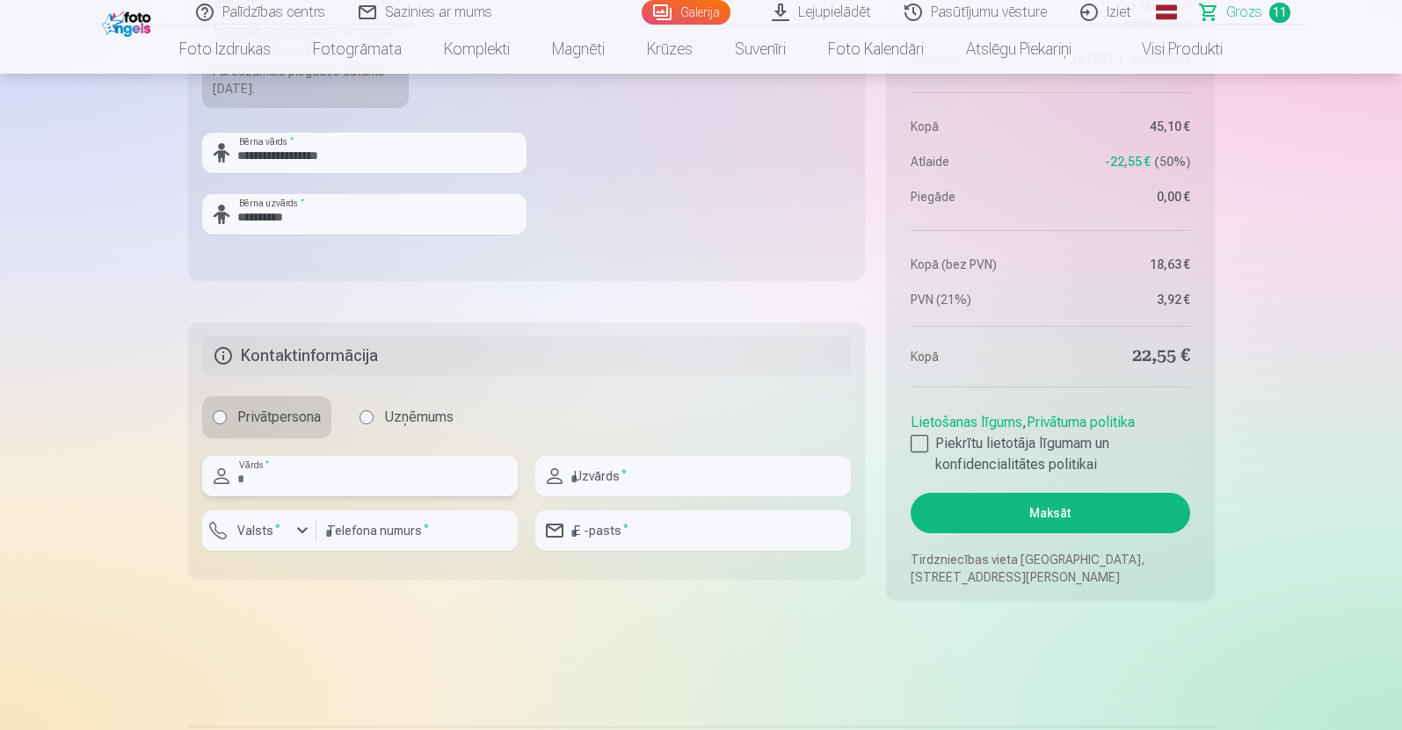
click at [301, 477] on input "text" at bounding box center [360, 476] width 316 height 40
type input "*****"
type input "**********"
type input "********"
type input "**********"
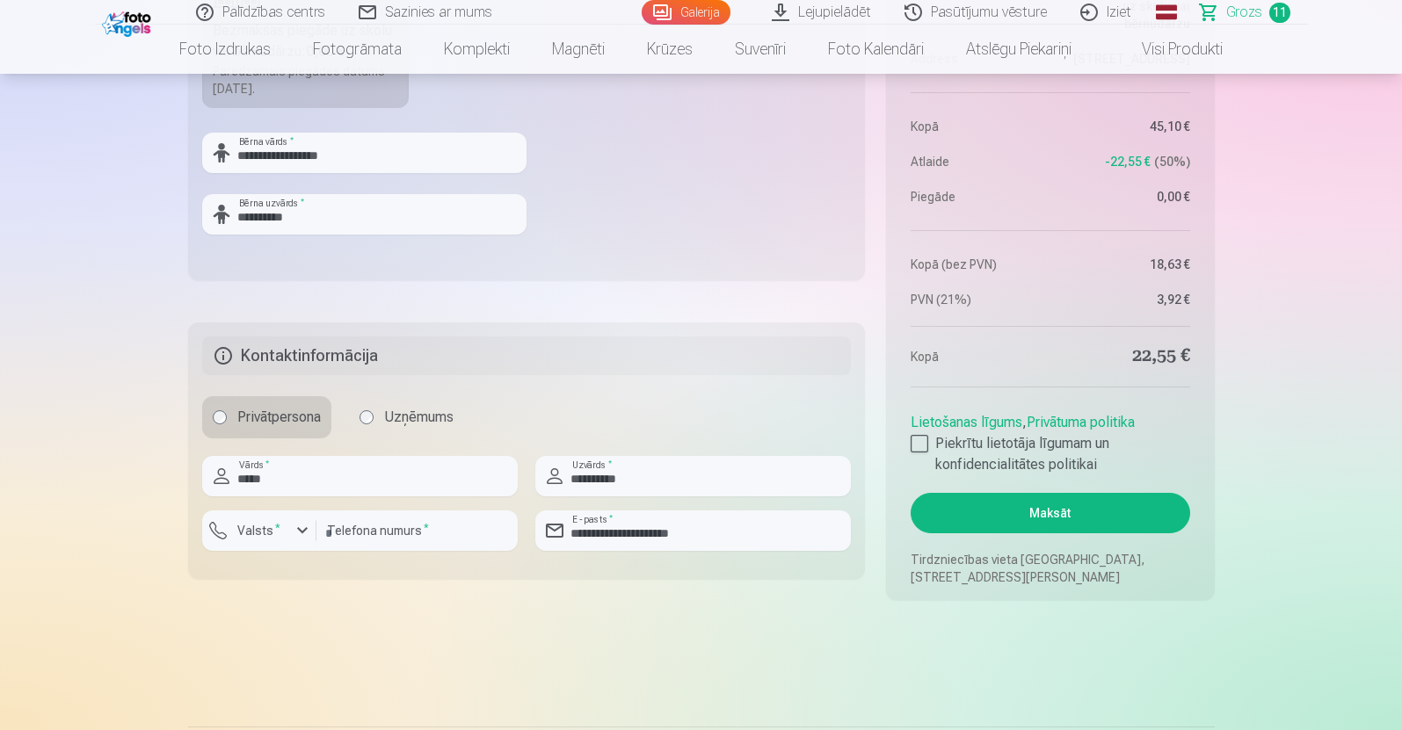
click at [990, 512] on button "Maksāt" at bounding box center [1050, 513] width 279 height 40
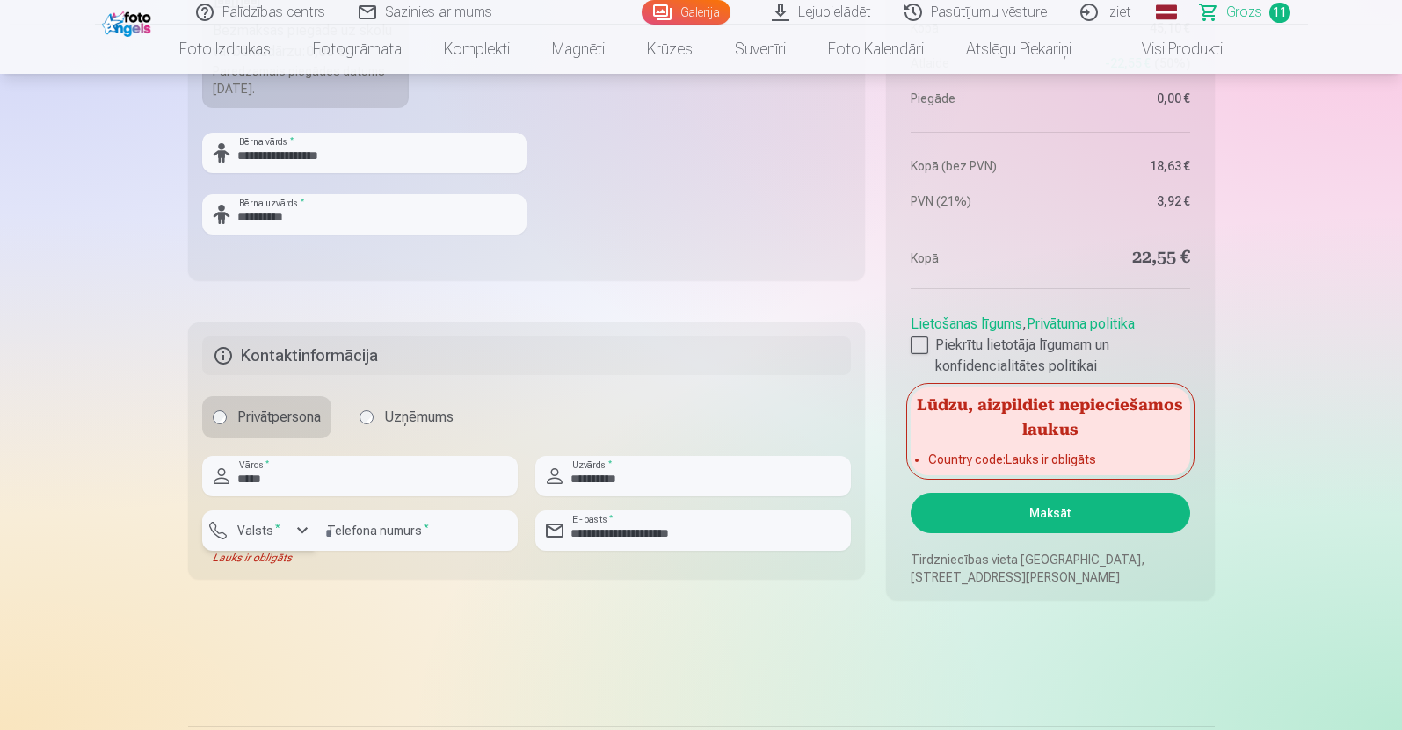
click at [299, 532] on div "button" at bounding box center [302, 530] width 21 height 21
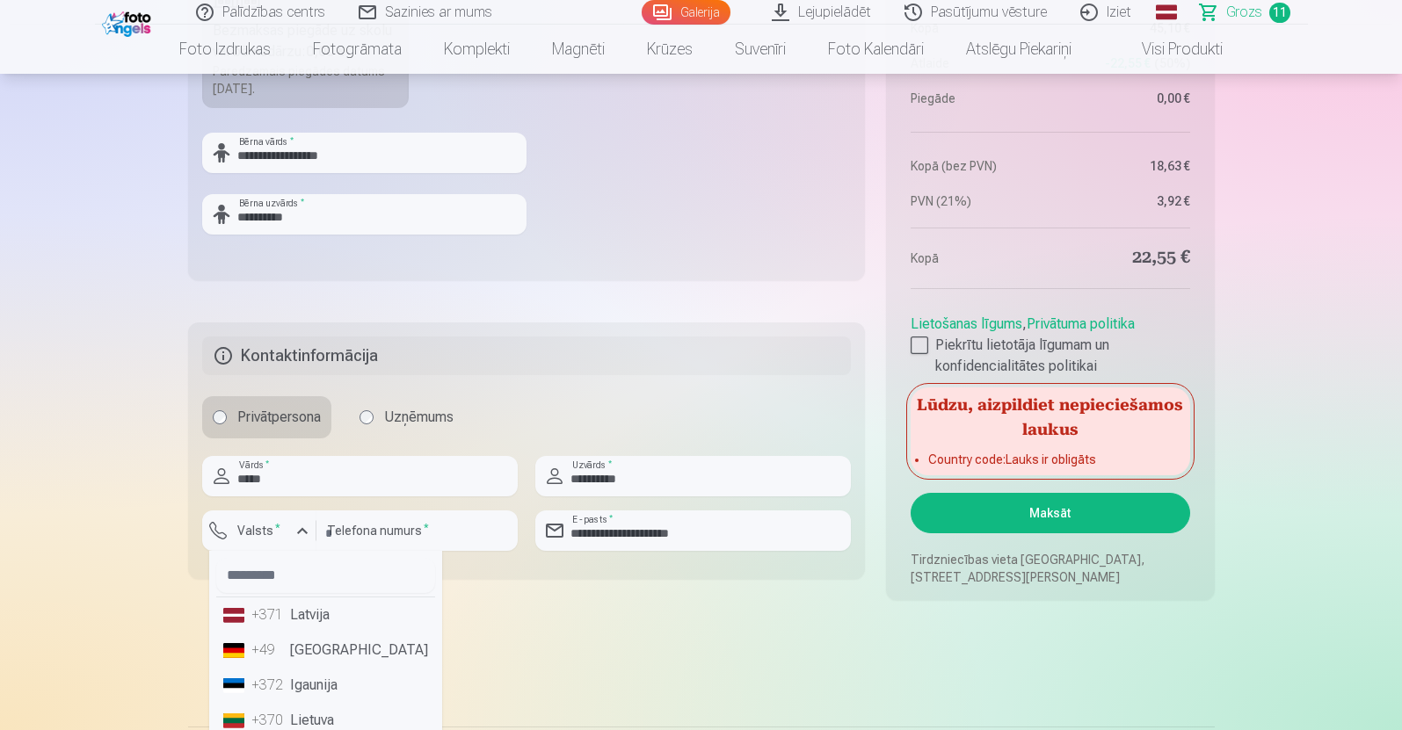
click at [304, 614] on li "+371 Latvija" at bounding box center [325, 615] width 219 height 35
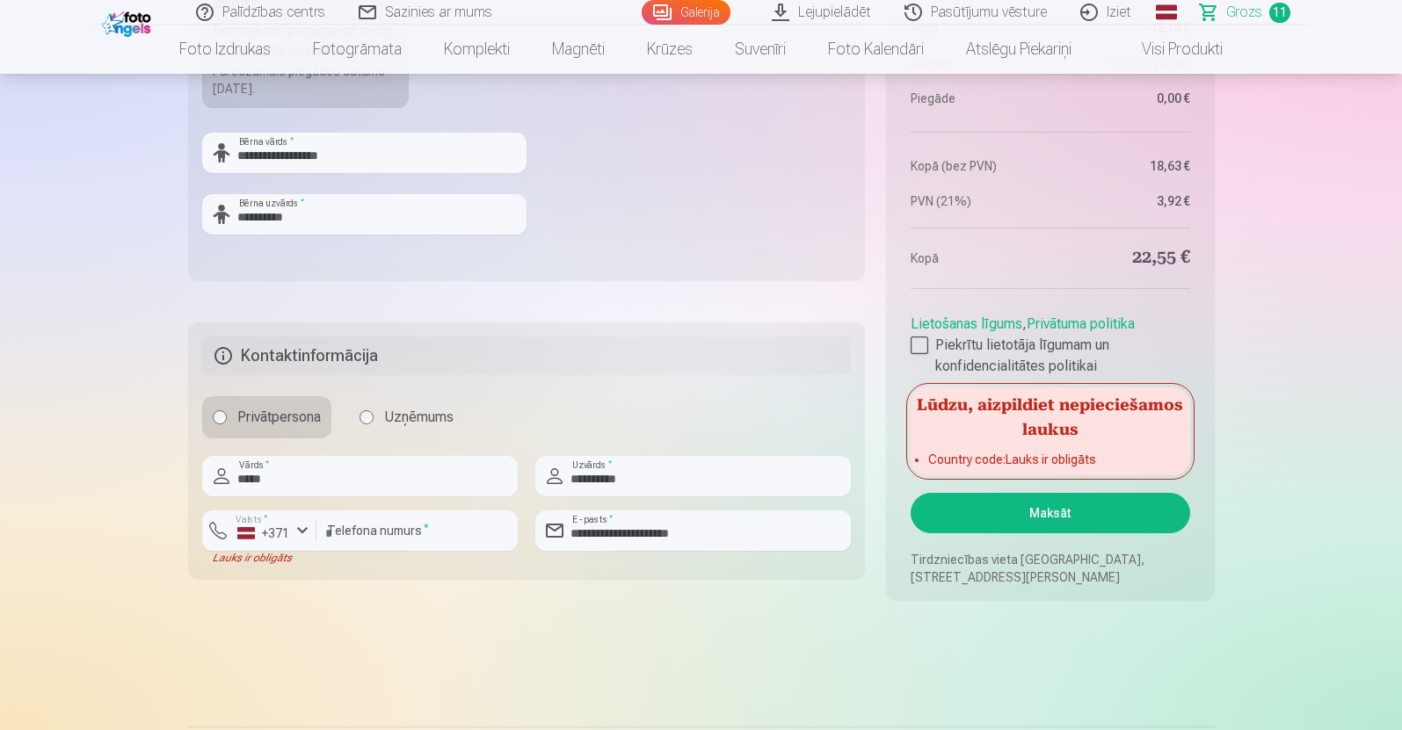
click at [1018, 509] on button "Maksāt" at bounding box center [1050, 513] width 279 height 40
